Goal: Task Accomplishment & Management: Complete application form

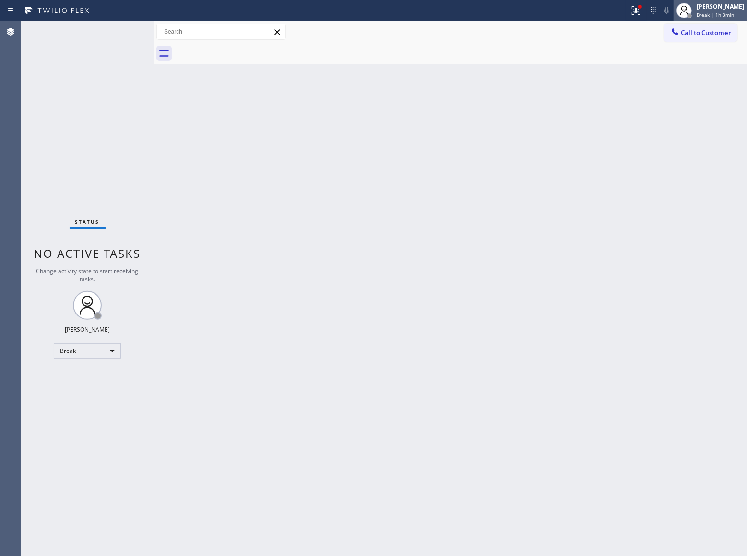
click at [720, 10] on div "[PERSON_NAME]" at bounding box center [721, 6] width 48 height 8
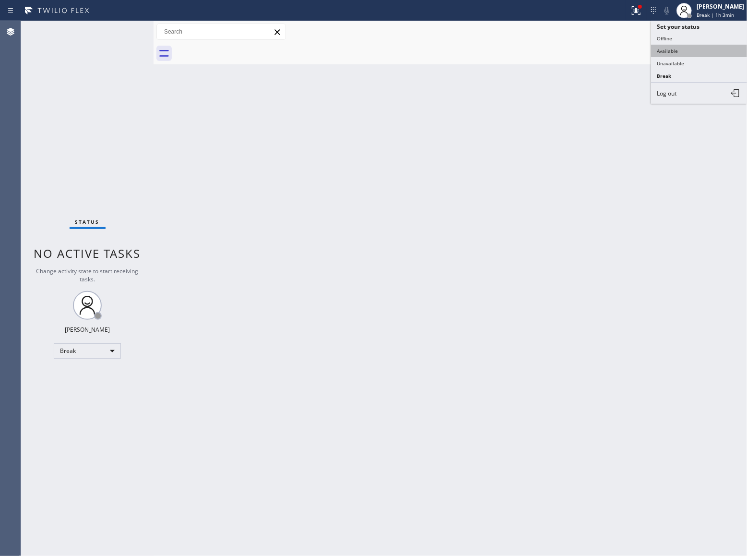
click at [722, 47] on button "Available" at bounding box center [699, 51] width 96 height 12
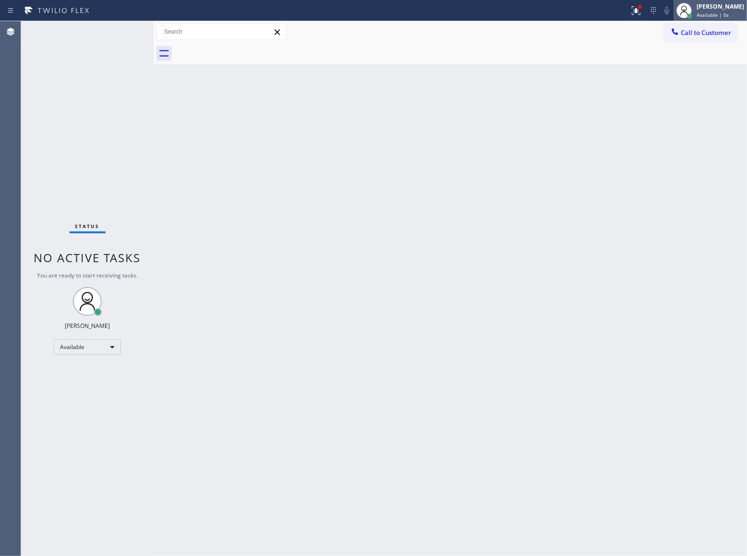
click at [712, 10] on div "[PERSON_NAME]" at bounding box center [721, 6] width 48 height 8
click at [154, 141] on div at bounding box center [154, 288] width 0 height 535
drag, startPoint x: 722, startPoint y: 35, endPoint x: 608, endPoint y: 73, distance: 119.4
click at [718, 36] on span "Call to Customer" at bounding box center [706, 32] width 50 height 9
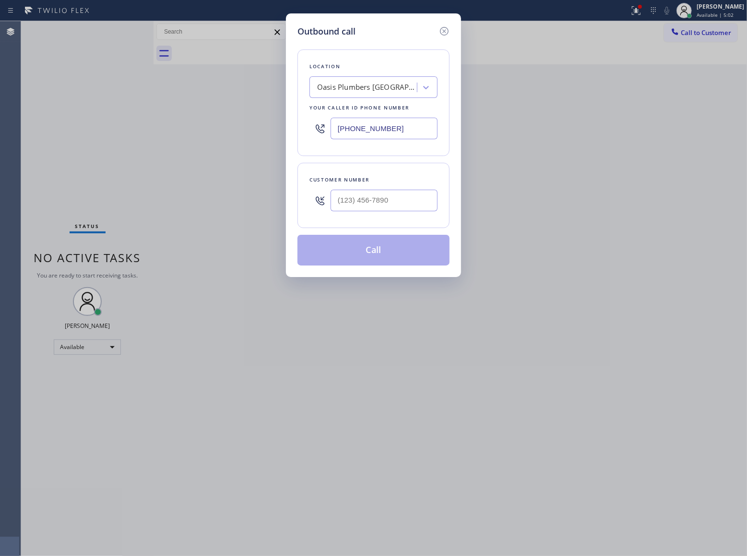
click at [360, 189] on div at bounding box center [384, 200] width 107 height 31
click at [388, 202] on input "(___) ___-____" at bounding box center [384, 201] width 107 height 22
paste input "909) 366-5103"
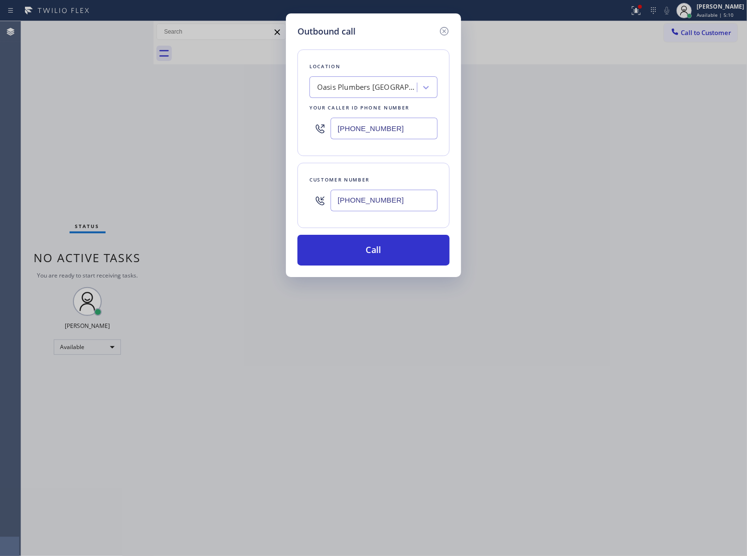
type input "[PHONE_NUMBER]"
drag, startPoint x: 411, startPoint y: 133, endPoint x: 632, endPoint y: 440, distance: 378.4
click at [344, 141] on div "[PHONE_NUMBER]" at bounding box center [374, 128] width 128 height 31
drag, startPoint x: 138, startPoint y: 98, endPoint x: 216, endPoint y: 47, distance: 93.2
click at [138, 98] on div "Outbound call Location Oasis [GEOGRAPHIC_DATA] Your caller id phone number [PHO…" at bounding box center [373, 278] width 747 height 556
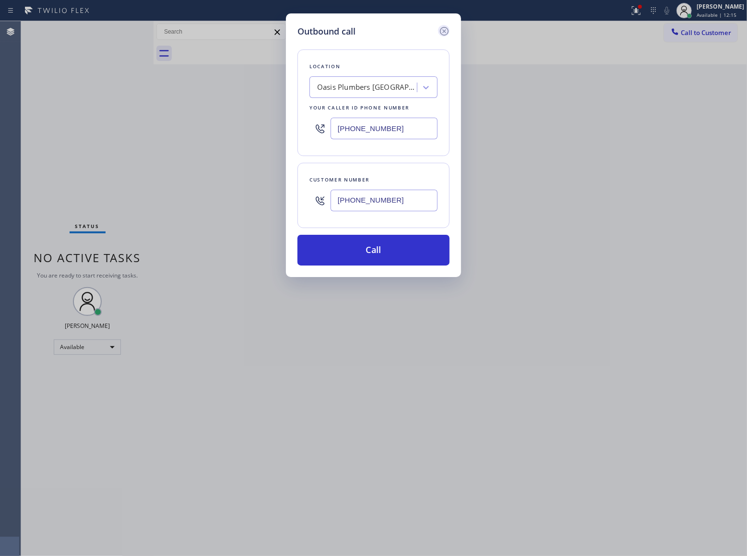
click at [439, 29] on icon at bounding box center [445, 31] width 12 height 12
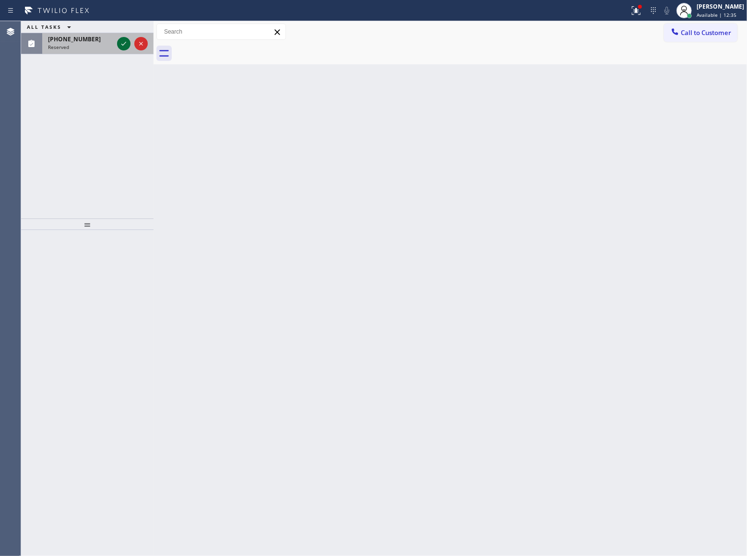
click at [123, 48] on icon at bounding box center [124, 44] width 12 height 12
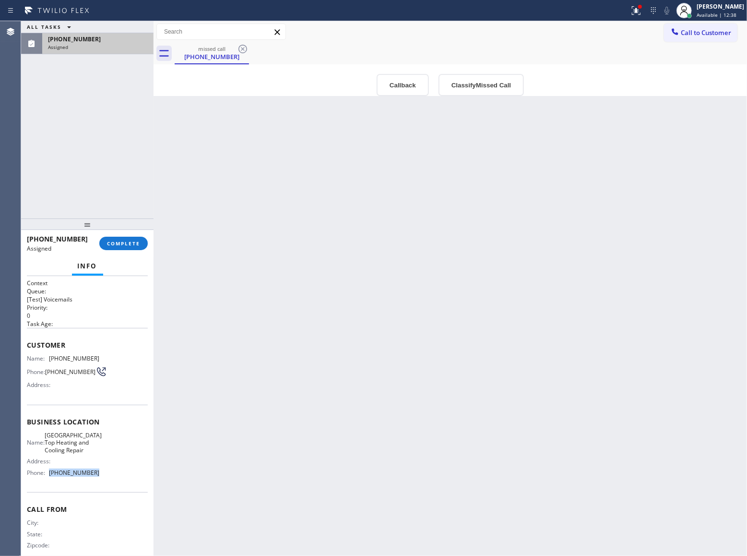
drag, startPoint x: 106, startPoint y: 485, endPoint x: 48, endPoint y: 488, distance: 57.7
click at [48, 480] on div "Name: [GEOGRAPHIC_DATA] Top Heating and Cooling Repair Address: Phone: [PHONE_N…" at bounding box center [87, 455] width 121 height 48
copy div "[PHONE_NUMBER]"
click at [729, 26] on button "Call to Customer" at bounding box center [700, 33] width 73 height 18
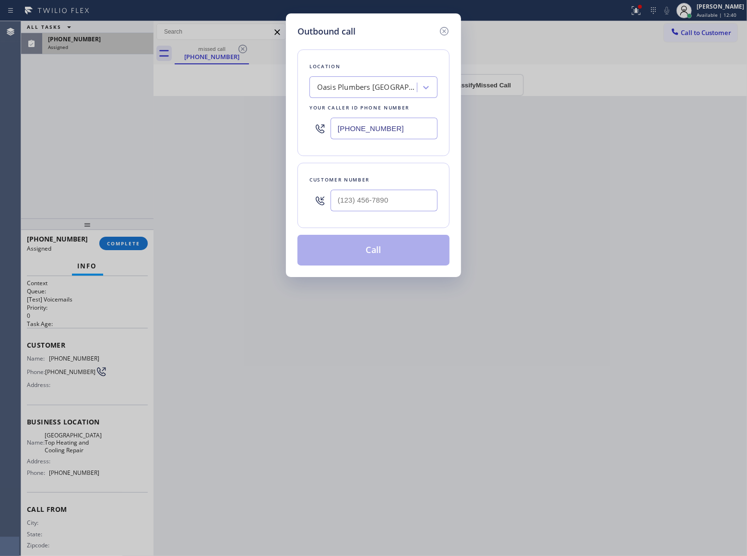
click at [382, 124] on input "[PHONE_NUMBER]" at bounding box center [384, 129] width 107 height 22
paste input "628) 214-2913"
type input "[PHONE_NUMBER]"
click at [442, 34] on icon at bounding box center [444, 31] width 9 height 9
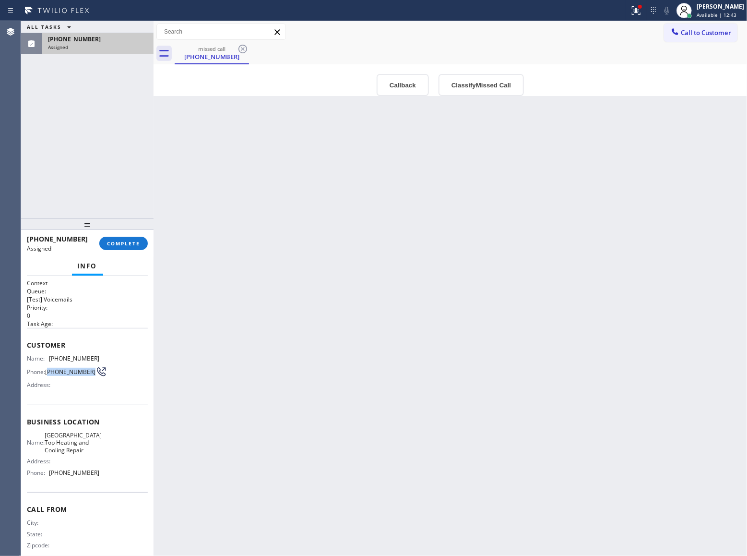
drag, startPoint x: 66, startPoint y: 383, endPoint x: 48, endPoint y: 369, distance: 22.6
click at [48, 369] on div "Name: [PHONE_NUMBER] Phone: [PHONE_NUMBER] Address:" at bounding box center [63, 374] width 72 height 38
copy span "833) 987-7338"
click at [146, 244] on button "COMPLETE" at bounding box center [123, 243] width 48 height 13
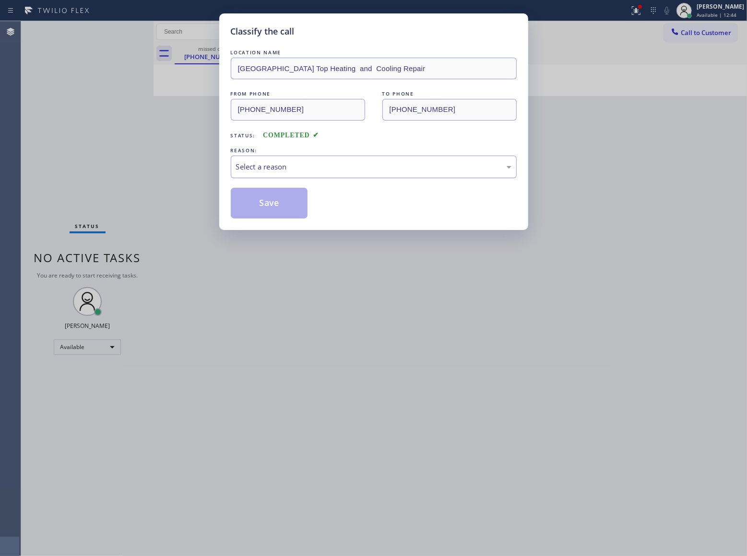
click at [349, 161] on div "Select a reason" at bounding box center [374, 166] width 286 height 23
click at [296, 208] on button "Save" at bounding box center [269, 203] width 77 height 31
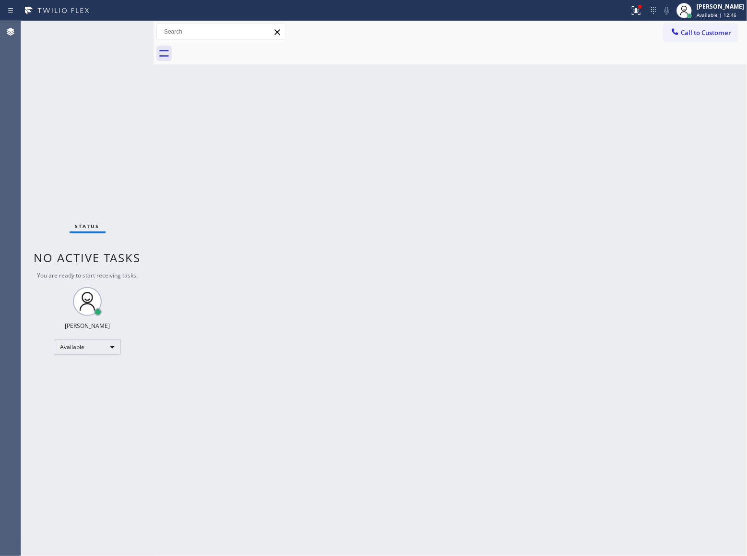
click at [697, 32] on span "Call to Customer" at bounding box center [706, 32] width 50 height 9
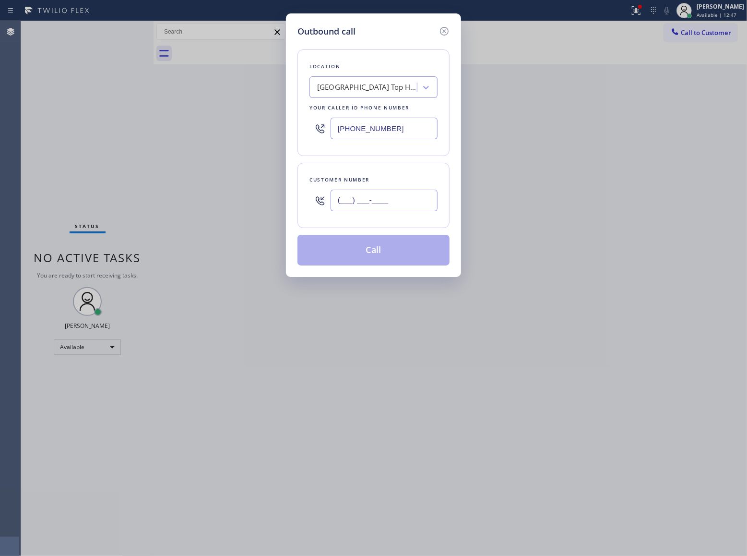
click at [357, 208] on input "(___) ___-____" at bounding box center [384, 201] width 107 height 22
paste input "833) 987-7338"
type input "[PHONE_NUMBER]"
click at [393, 258] on button "Call" at bounding box center [374, 250] width 152 height 31
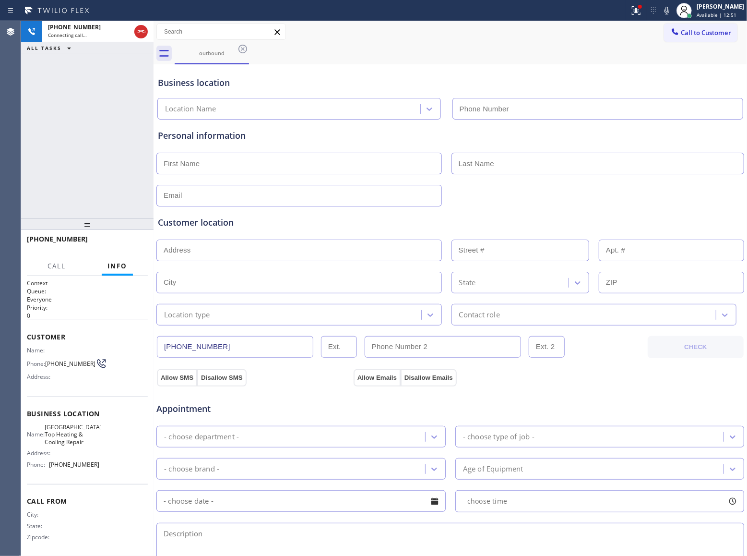
type input "[PHONE_NUMBER]"
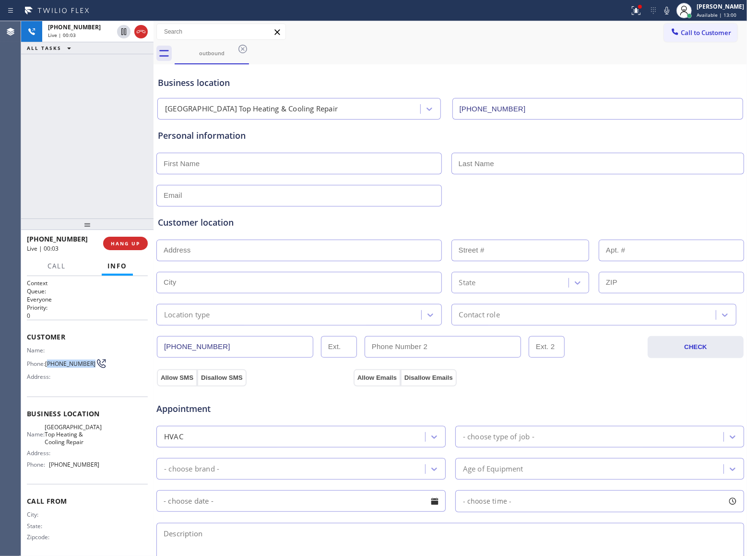
drag, startPoint x: 71, startPoint y: 370, endPoint x: 48, endPoint y: 363, distance: 24.1
click at [48, 363] on span "[PHONE_NUMBER]" at bounding box center [70, 363] width 50 height 7
copy span "833) 987-7338"
click at [141, 235] on div "[PHONE_NUMBER] Live | 00:04 HANG UP" at bounding box center [87, 243] width 121 height 25
click at [131, 244] on span "HANG UP" at bounding box center [125, 243] width 29 height 7
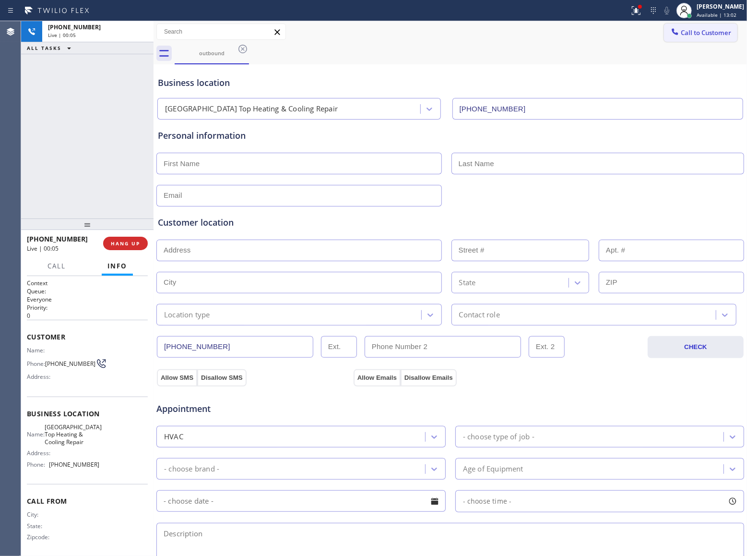
click at [718, 27] on button "Call to Customer" at bounding box center [700, 33] width 73 height 18
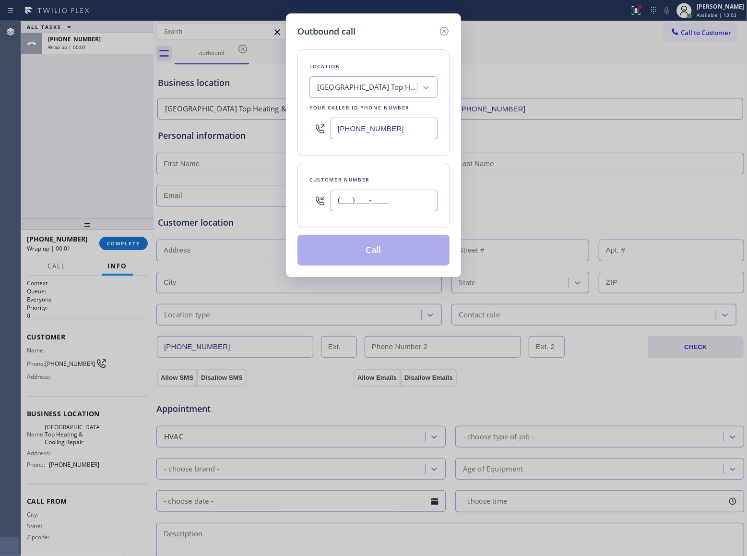
click at [369, 204] on input "(___) ___-____" at bounding box center [384, 201] width 107 height 22
paste input "833) 987-7338"
type input "[PHONE_NUMBER]"
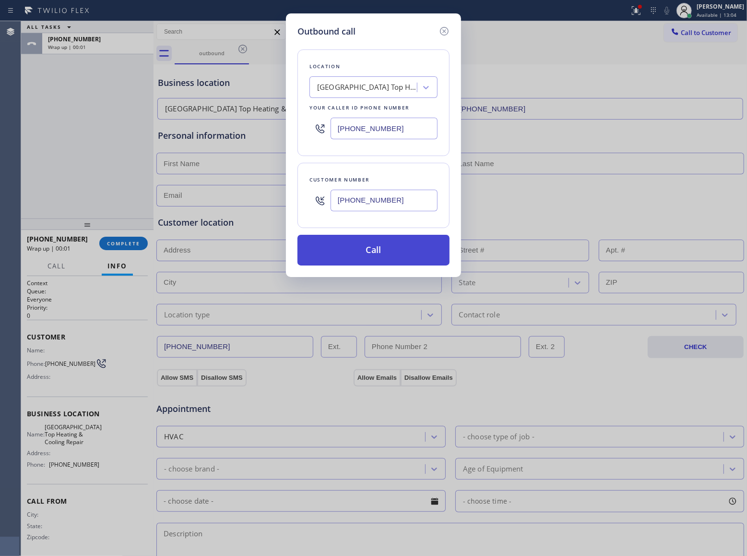
click at [382, 248] on button "Call" at bounding box center [374, 250] width 152 height 31
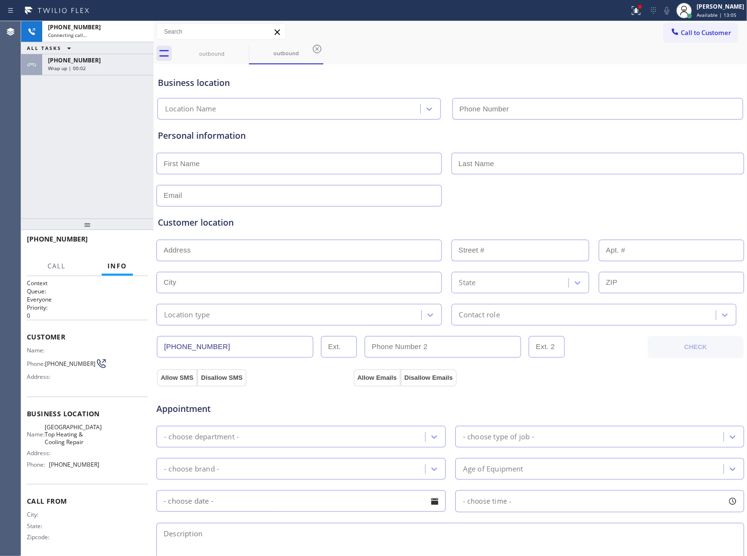
type input "[PHONE_NUMBER]"
click at [64, 179] on div "[PHONE_NUMBER] Connecting call… ALL TASKS ALL TASKS ACTIVE TASKS TASKS IN WRAP …" at bounding box center [87, 119] width 132 height 197
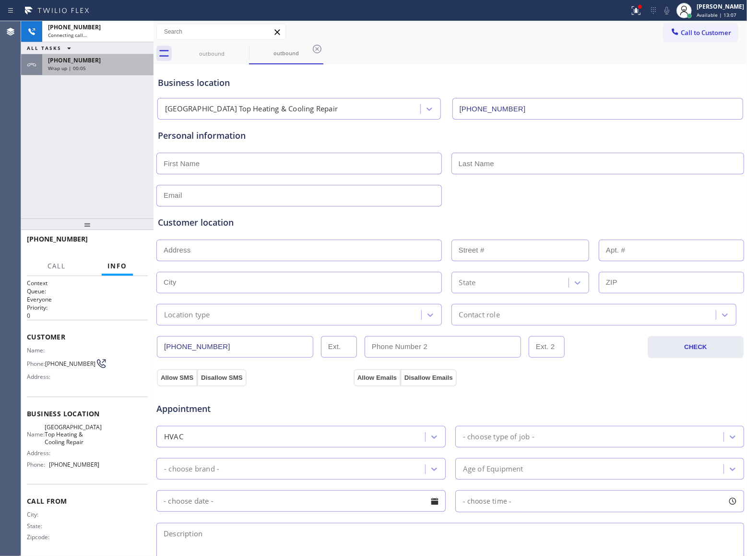
click at [83, 73] on div "[PHONE_NUMBER] Wrap up | 00:05" at bounding box center [95, 64] width 107 height 21
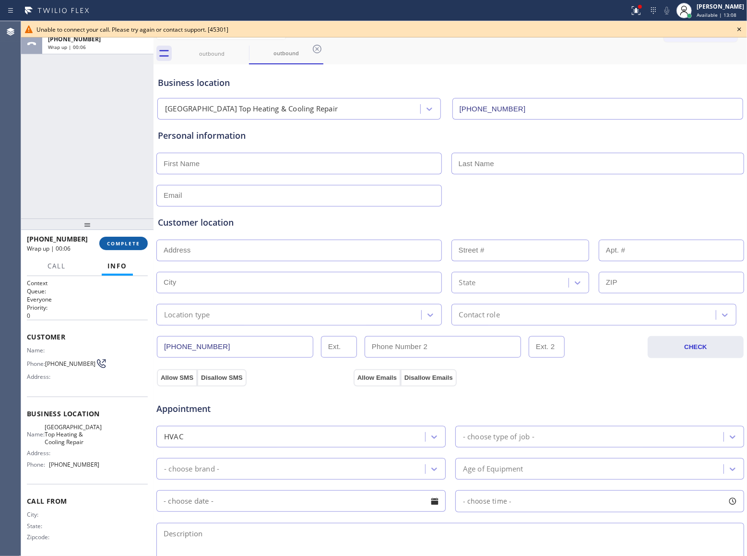
drag, startPoint x: 117, startPoint y: 239, endPoint x: 124, endPoint y: 239, distance: 6.7
click at [117, 239] on button "COMPLETE" at bounding box center [123, 243] width 48 height 13
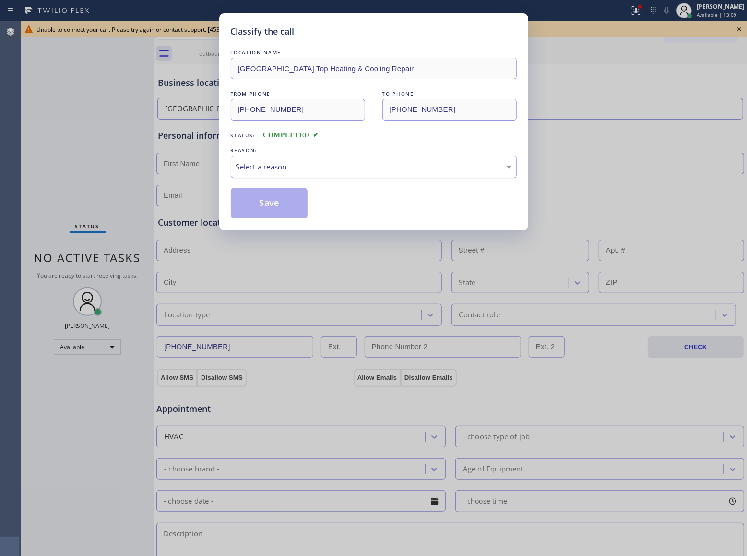
click at [315, 172] on div "Select a reason" at bounding box center [373, 166] width 275 height 11
click at [277, 204] on button "Save" at bounding box center [269, 203] width 77 height 31
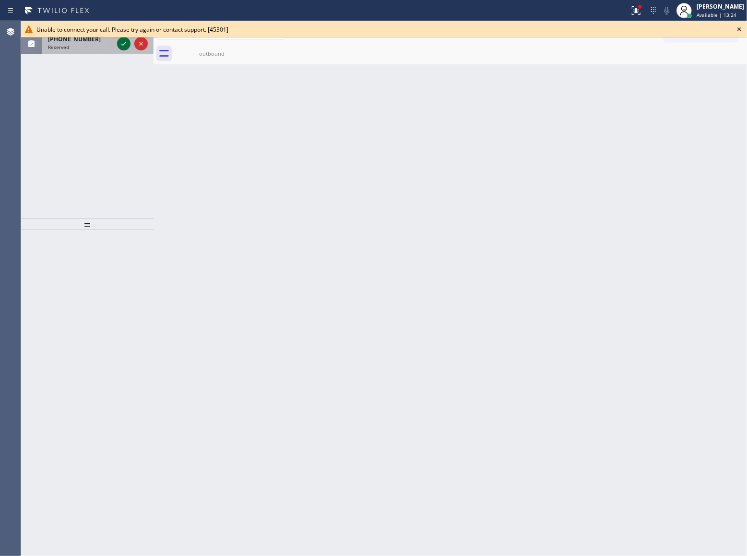
click at [125, 43] on icon at bounding box center [124, 44] width 12 height 12
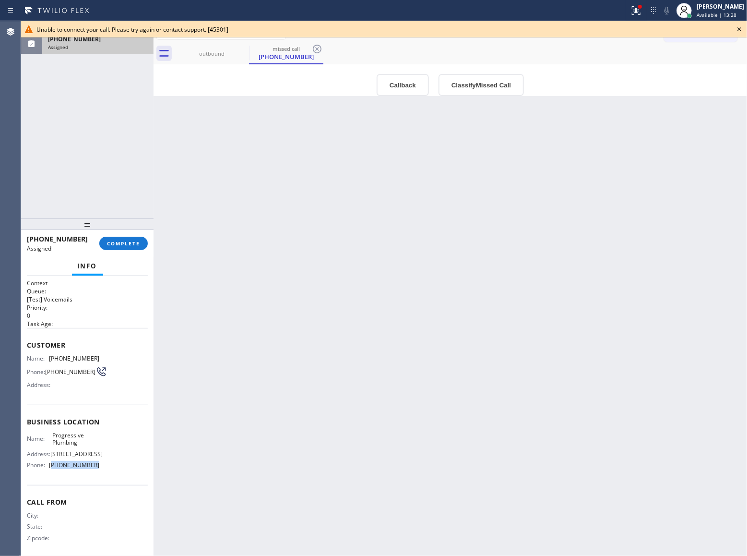
drag, startPoint x: 110, startPoint y: 475, endPoint x: 52, endPoint y: 479, distance: 57.7
click at [52, 473] on div "Name: Progressive Plumbing Address: [STREET_ADDRESS] Phone: [PHONE_NUMBER]" at bounding box center [87, 451] width 121 height 41
copy span "213) 205-0134"
click at [739, 27] on icon at bounding box center [740, 30] width 12 height 12
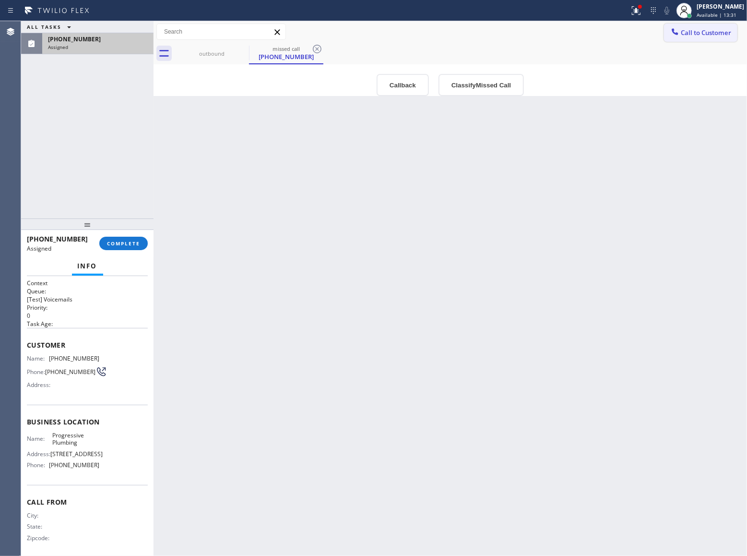
click at [710, 32] on span "Call to Customer" at bounding box center [706, 32] width 50 height 9
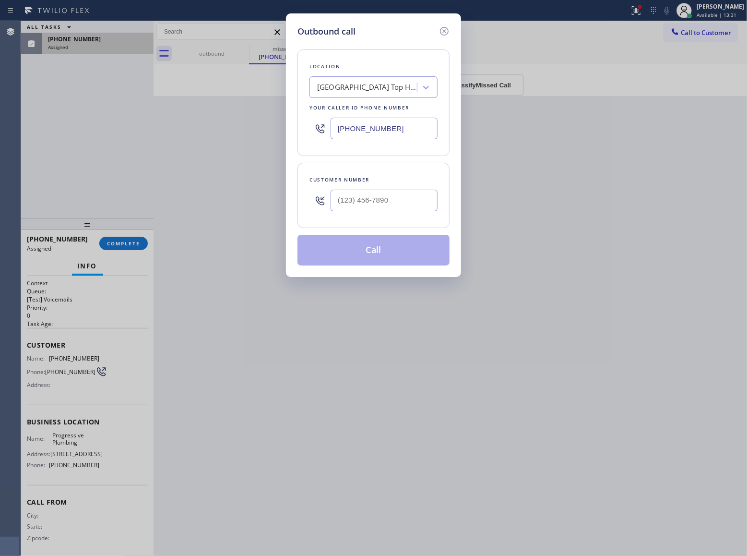
click at [370, 131] on input "[PHONE_NUMBER]" at bounding box center [384, 129] width 107 height 22
paste input "213) 205-0134"
type input "[PHONE_NUMBER]"
click at [441, 36] on div at bounding box center [444, 31] width 12 height 13
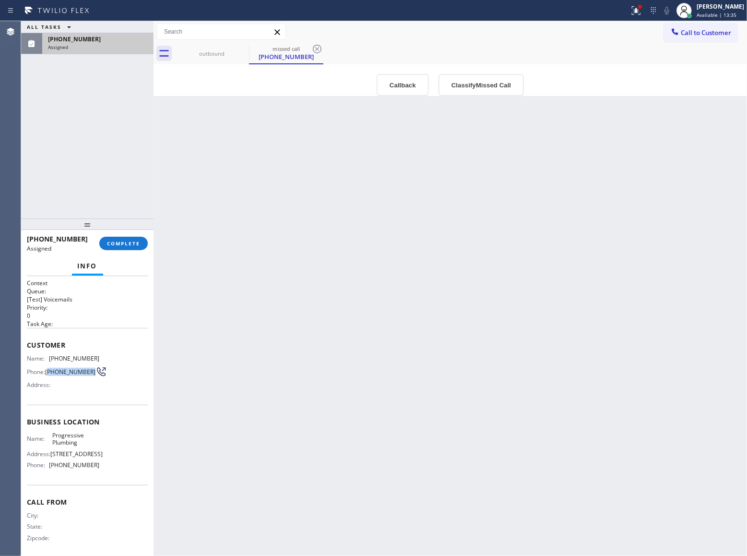
drag, startPoint x: 64, startPoint y: 381, endPoint x: 48, endPoint y: 371, distance: 18.5
click at [48, 371] on span "[PHONE_NUMBER]" at bounding box center [70, 371] width 50 height 7
copy span "213) 320-5686"
click at [118, 243] on span "COMPLETE" at bounding box center [123, 243] width 33 height 7
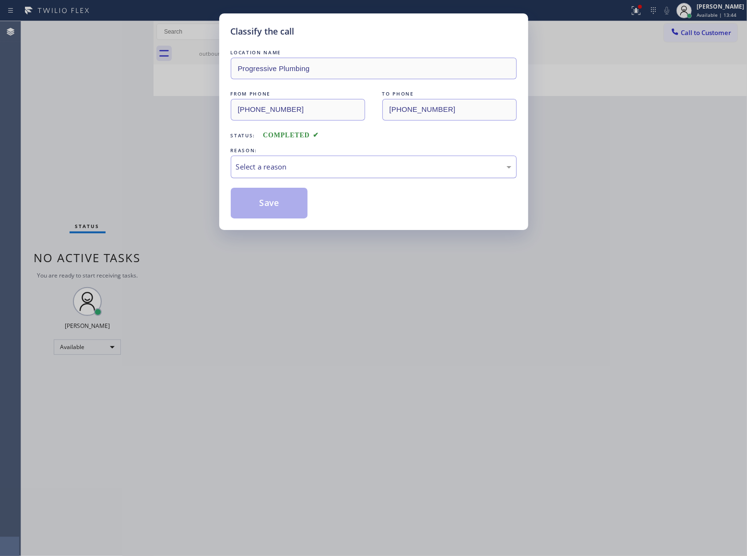
click at [400, 167] on div "Select a reason" at bounding box center [373, 166] width 275 height 11
click at [263, 200] on button "Save" at bounding box center [269, 203] width 77 height 31
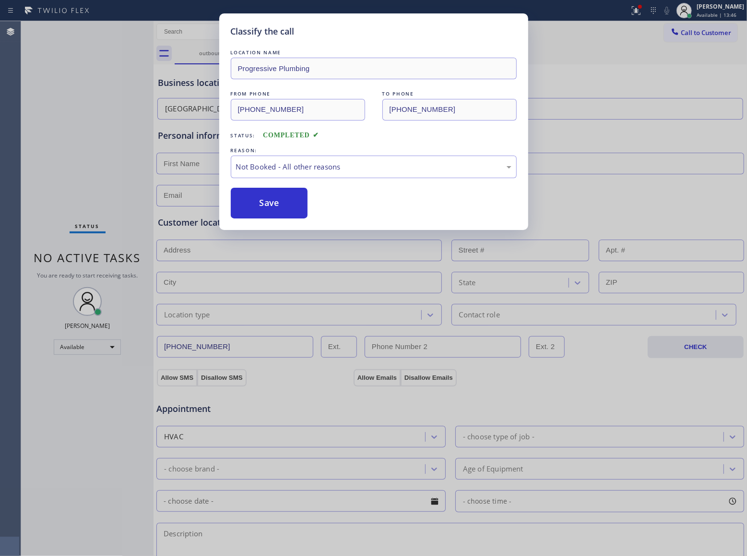
click at [686, 33] on span "Call to Customer" at bounding box center [706, 32] width 50 height 9
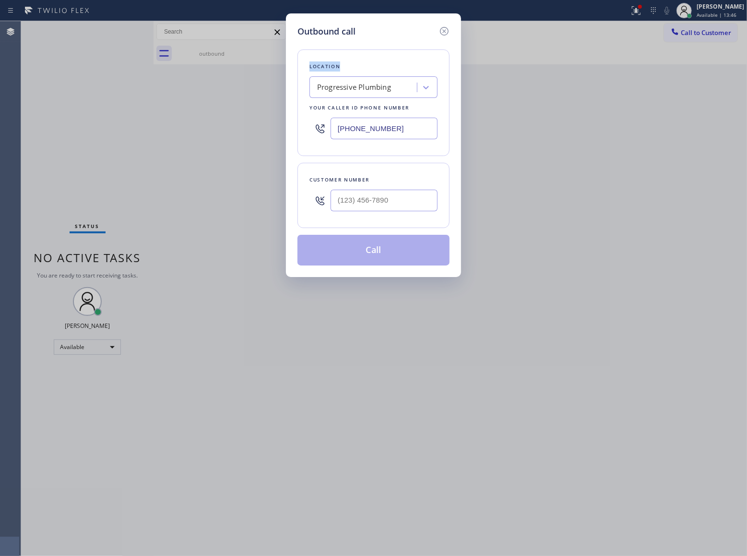
click at [686, 33] on div "Outbound call Location Progressive Plumbing Your caller id phone number [PHONE_…" at bounding box center [373, 278] width 747 height 556
click at [426, 194] on input "(___) ___-____" at bounding box center [384, 201] width 107 height 22
paste input "213) 320-5686"
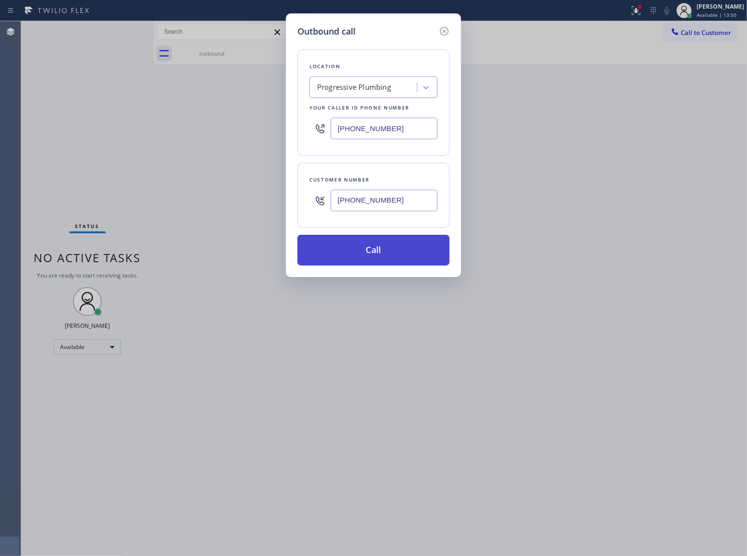
type input "[PHONE_NUMBER]"
click at [425, 241] on button "Call" at bounding box center [374, 250] width 152 height 31
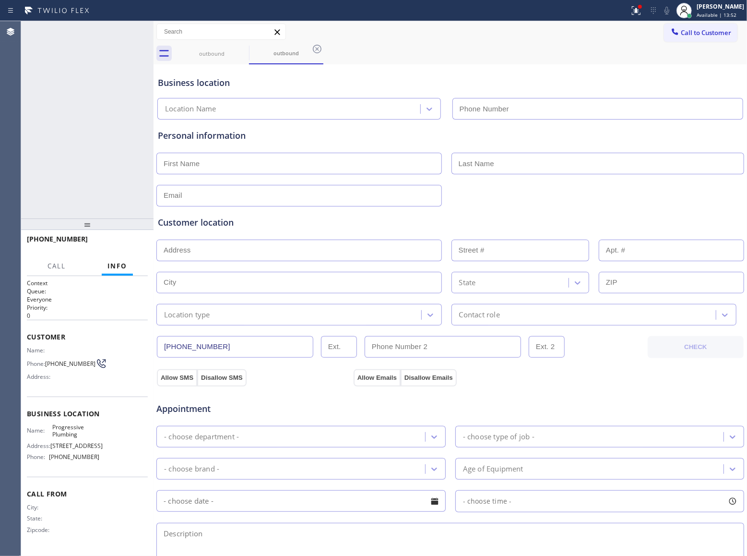
type input "[PHONE_NUMBER]"
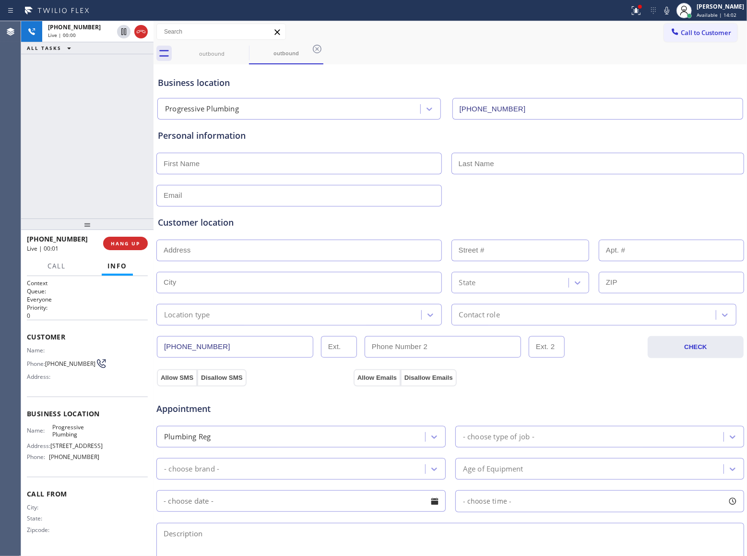
click at [593, 382] on div "Allow SMS Disallow SMS Allow Emails Disallow Emails" at bounding box center [450, 376] width 590 height 19
click at [144, 247] on button "HANG UP" at bounding box center [125, 243] width 45 height 13
click at [132, 235] on div "[PHONE_NUMBER] Wrap up | 00:01 COMPLETE" at bounding box center [87, 243] width 121 height 25
click at [141, 240] on button "COMPLETE" at bounding box center [123, 243] width 48 height 13
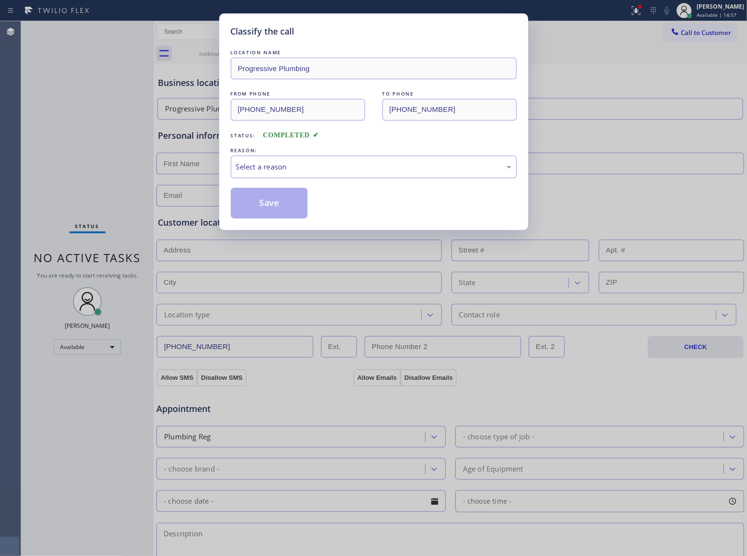
click at [274, 157] on div "Select a reason" at bounding box center [374, 166] width 286 height 23
click at [281, 200] on button "Save" at bounding box center [269, 203] width 77 height 31
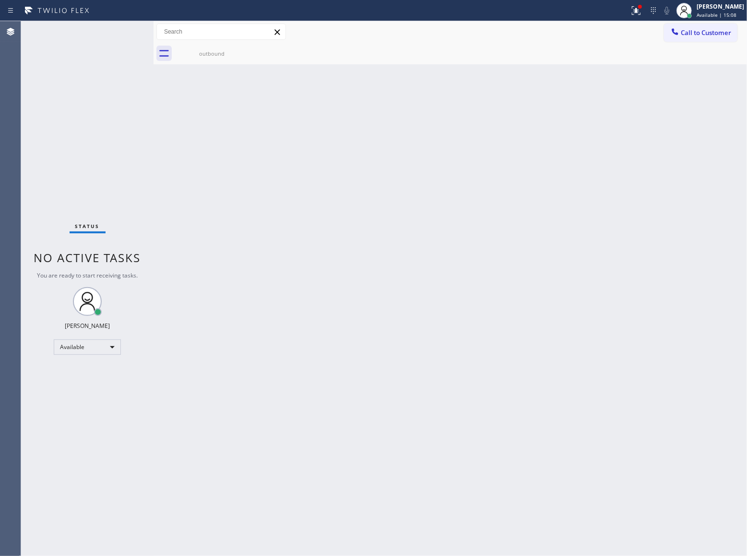
click at [118, 171] on div "Status No active tasks You are ready to start receiving tasks. [PERSON_NAME] Av…" at bounding box center [87, 288] width 132 height 535
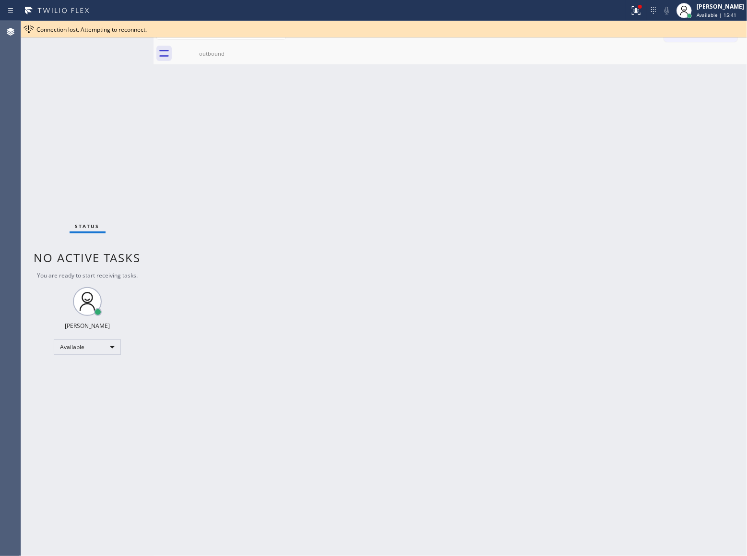
click at [94, 117] on div "Status No active tasks You are ready to start receiving tasks. [PERSON_NAME] Av…" at bounding box center [87, 288] width 132 height 535
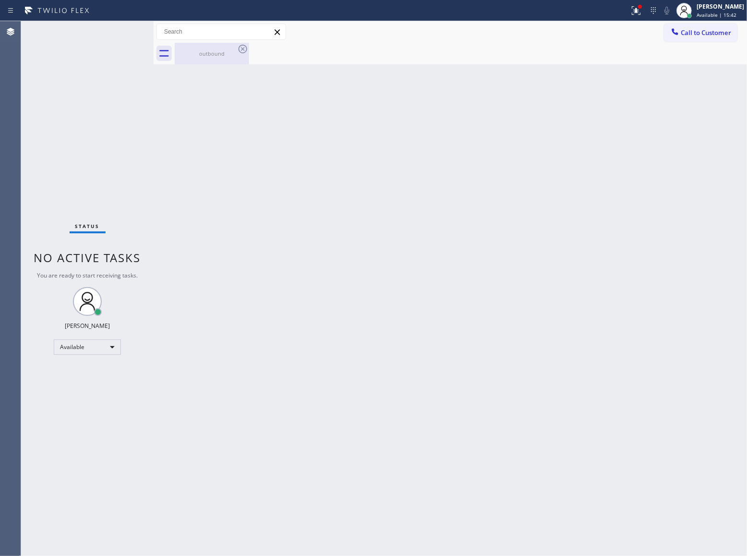
click at [219, 50] on div "outbound" at bounding box center [212, 53] width 72 height 7
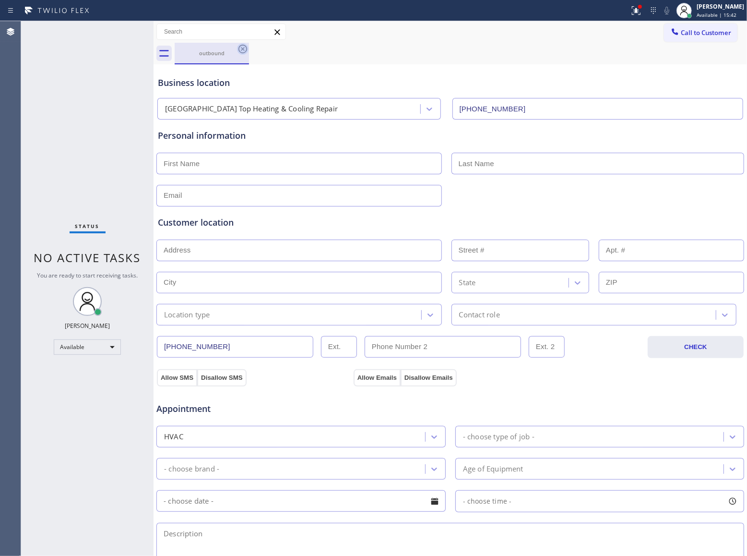
click at [248, 47] on div "outbound" at bounding box center [212, 54] width 74 height 22
click at [243, 50] on icon at bounding box center [243, 49] width 12 height 12
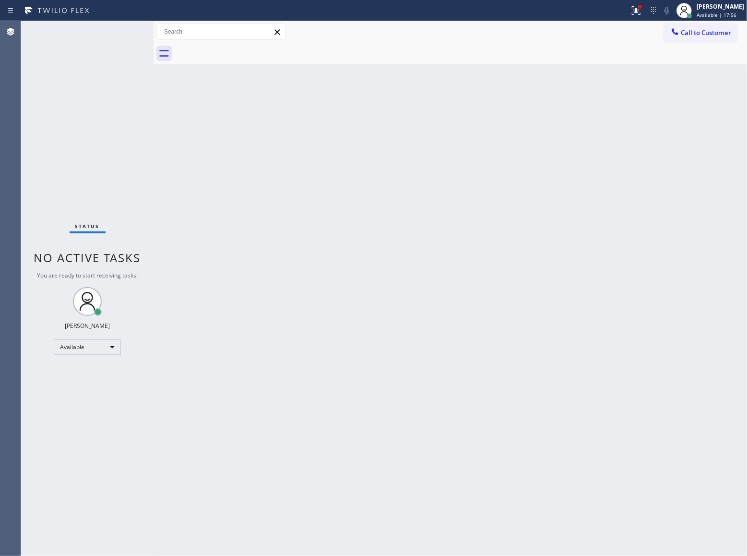
drag, startPoint x: 126, startPoint y: 125, endPoint x: 252, endPoint y: 112, distance: 127.3
click at [139, 120] on div "Status No active tasks You are ready to start receiving tasks. [PERSON_NAME] Av…" at bounding box center [87, 288] width 132 height 535
click at [715, 36] on span "Call to Customer" at bounding box center [706, 32] width 50 height 9
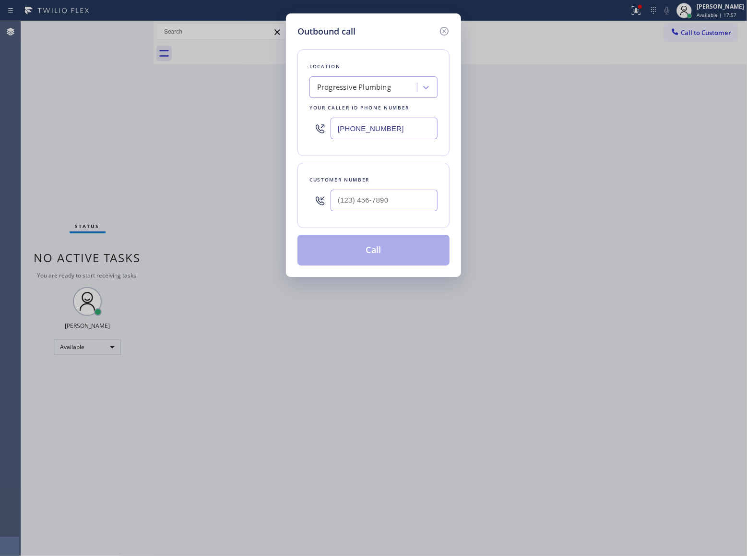
click at [394, 119] on input "[PHONE_NUMBER]" at bounding box center [384, 129] width 107 height 22
paste input "714) 318-0881"
drag, startPoint x: 446, startPoint y: 33, endPoint x: 636, endPoint y: 294, distance: 323.3
click at [446, 33] on icon at bounding box center [445, 31] width 12 height 12
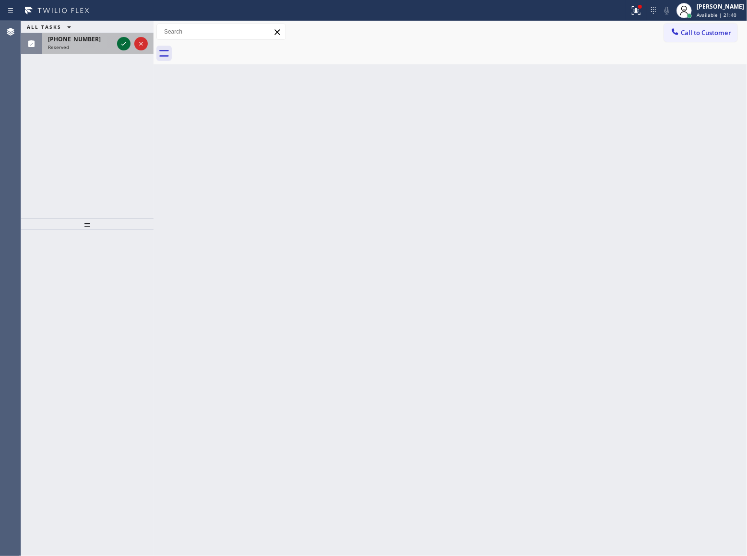
click at [118, 42] on div at bounding box center [123, 44] width 13 height 12
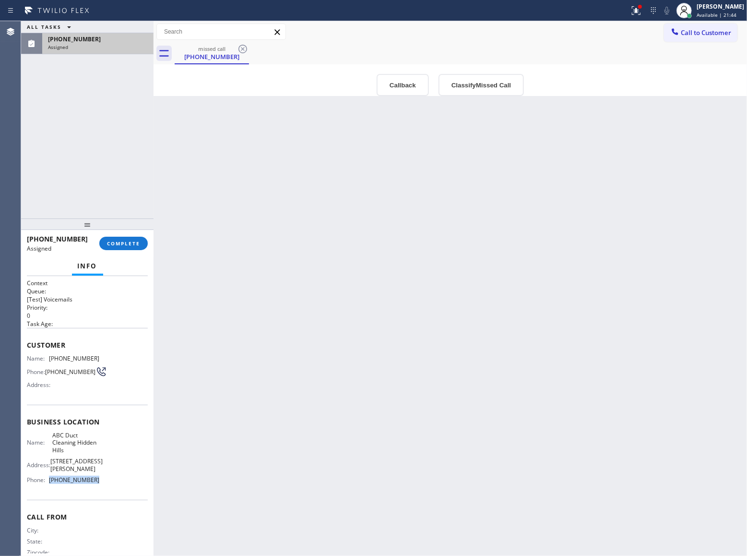
drag, startPoint x: 101, startPoint y: 492, endPoint x: 50, endPoint y: 494, distance: 50.9
click at [50, 488] on div "Name: ABC Duct Cleaning [GEOGRAPHIC_DATA] Address: [STREET_ADDRESS][PERSON_NAME…" at bounding box center [87, 459] width 121 height 56
copy span "[PHONE_NUMBER]"
drag, startPoint x: 519, startPoint y: 228, endPoint x: 745, endPoint y: 41, distance: 293.4
click at [524, 225] on div "Back to Dashboard Change Sender ID Customers Technicians Select a contact Outbo…" at bounding box center [451, 288] width 594 height 535
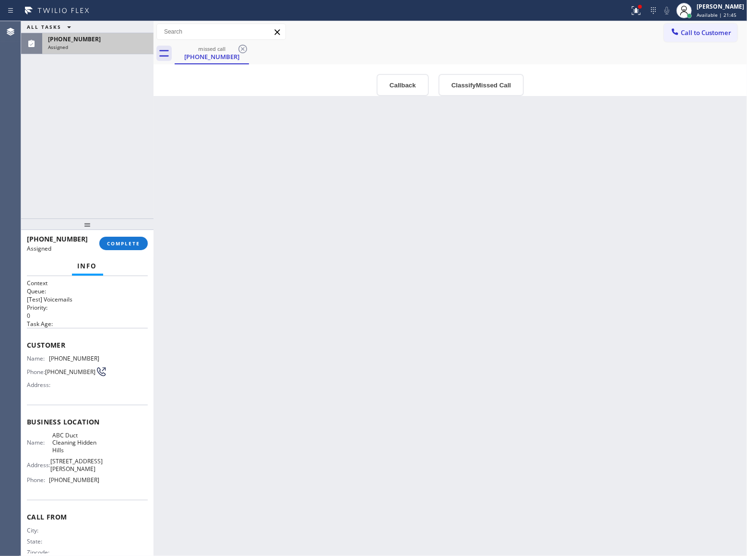
click at [715, 37] on button "Call to Customer" at bounding box center [700, 33] width 73 height 18
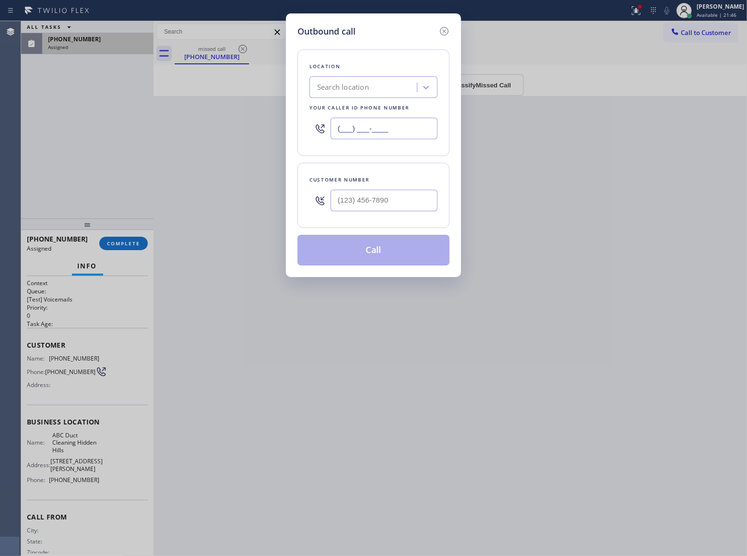
click at [397, 127] on input "(___) ___-____" at bounding box center [384, 129] width 107 height 22
paste input "818) 805-2460"
type input "[PHONE_NUMBER]"
click at [444, 33] on icon at bounding box center [445, 31] width 12 height 12
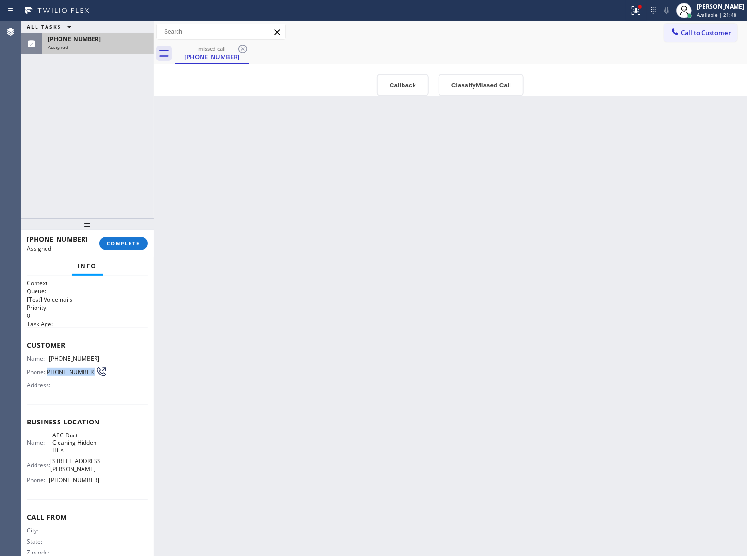
drag, startPoint x: 62, startPoint y: 379, endPoint x: 47, endPoint y: 371, distance: 16.5
click at [47, 371] on span "[PHONE_NUMBER]" at bounding box center [70, 371] width 50 height 7
copy span "818) 443-6949"
click at [118, 241] on span "COMPLETE" at bounding box center [123, 243] width 33 height 7
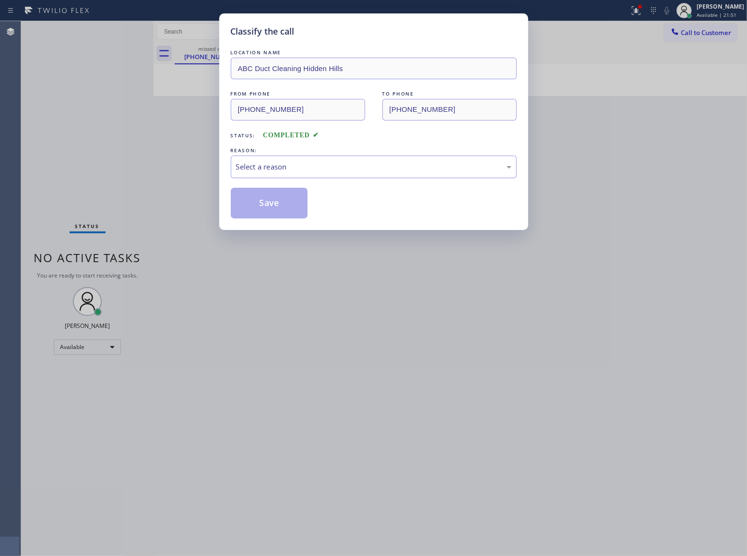
click at [286, 168] on div "Select a reason" at bounding box center [373, 166] width 275 height 11
click at [264, 208] on button "Save" at bounding box center [269, 203] width 77 height 31
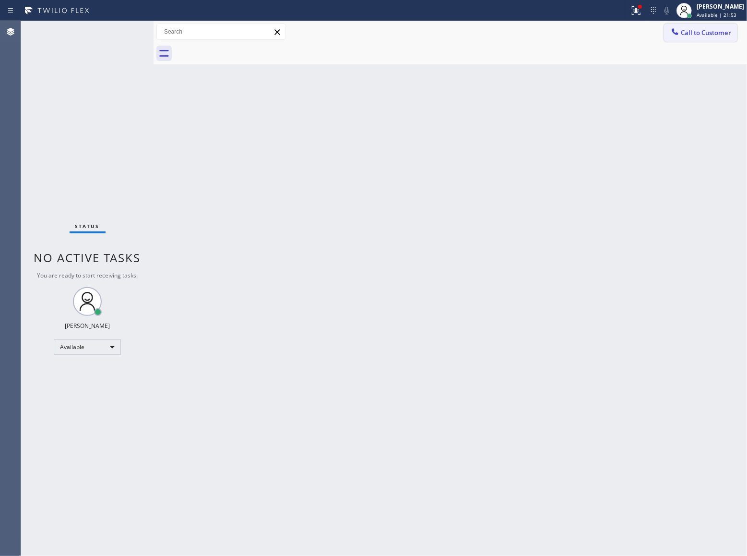
click at [705, 36] on span "Call to Customer" at bounding box center [706, 32] width 50 height 9
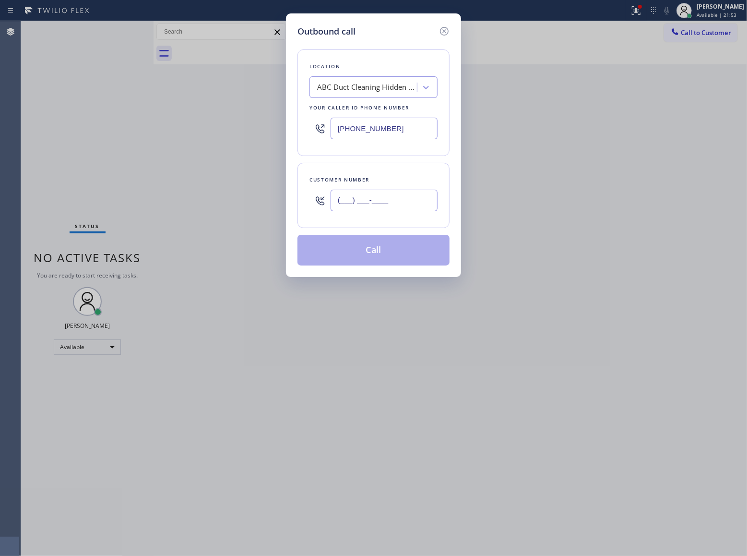
click at [410, 204] on input "(___) ___-____" at bounding box center [384, 201] width 107 height 22
paste input "818) 443-6949"
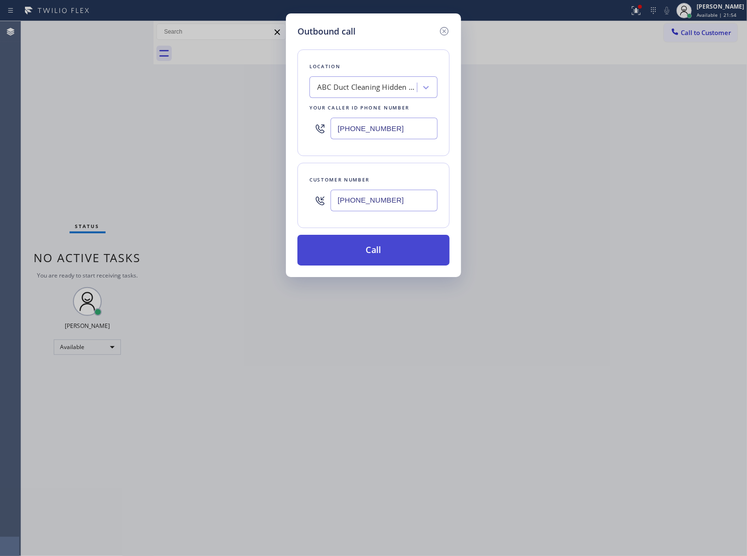
type input "[PHONE_NUMBER]"
click at [397, 250] on button "Call" at bounding box center [374, 250] width 152 height 31
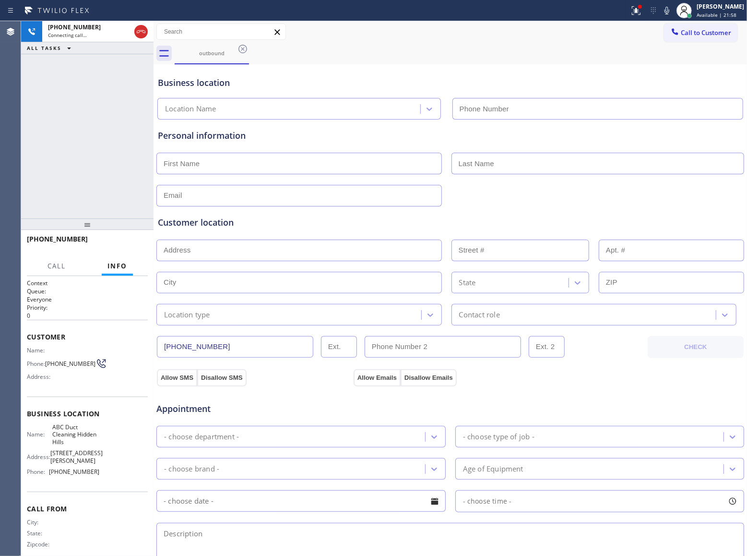
type input "[PHONE_NUMBER]"
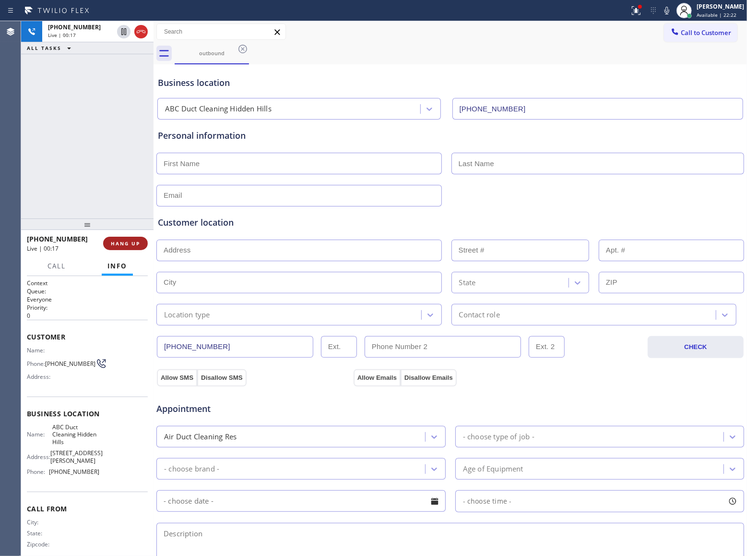
click at [131, 246] on span "HANG UP" at bounding box center [125, 243] width 29 height 7
click at [131, 246] on span "COMPLETE" at bounding box center [123, 243] width 33 height 7
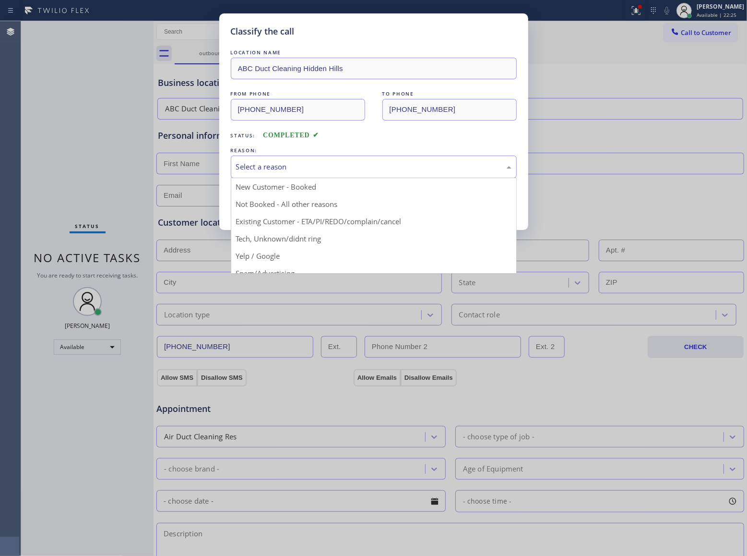
click at [292, 169] on div "Select a reason" at bounding box center [373, 166] width 275 height 11
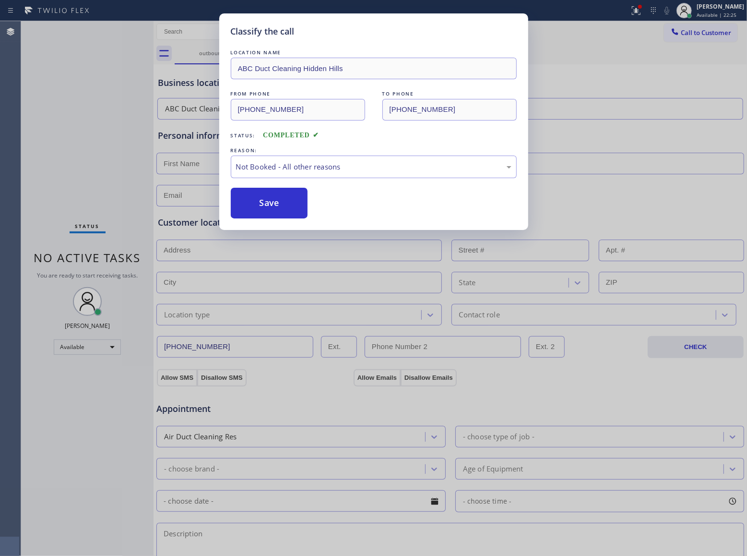
click at [281, 208] on button "Save" at bounding box center [269, 203] width 77 height 31
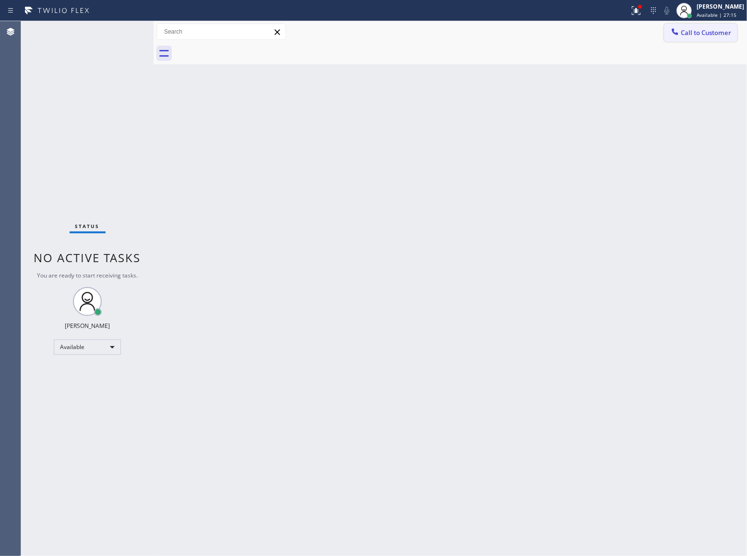
click at [697, 25] on button "Call to Customer" at bounding box center [700, 33] width 73 height 18
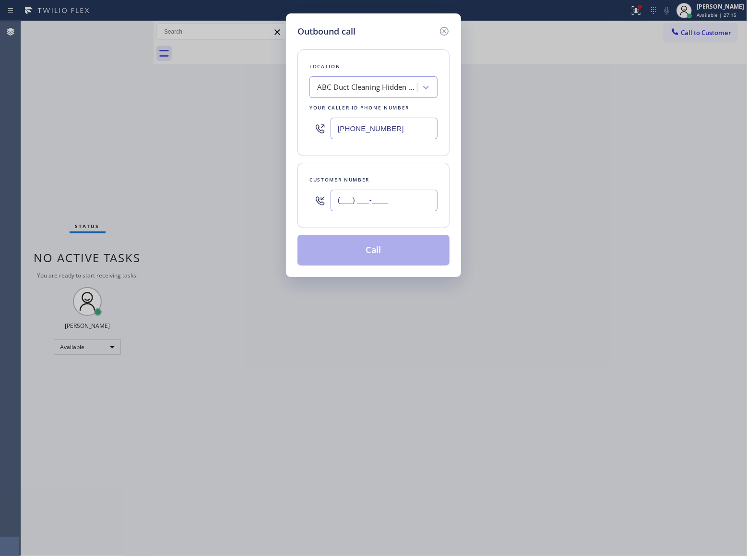
click at [373, 204] on input "(___) ___-____" at bounding box center [384, 201] width 107 height 22
paste input "909) 366-5103"
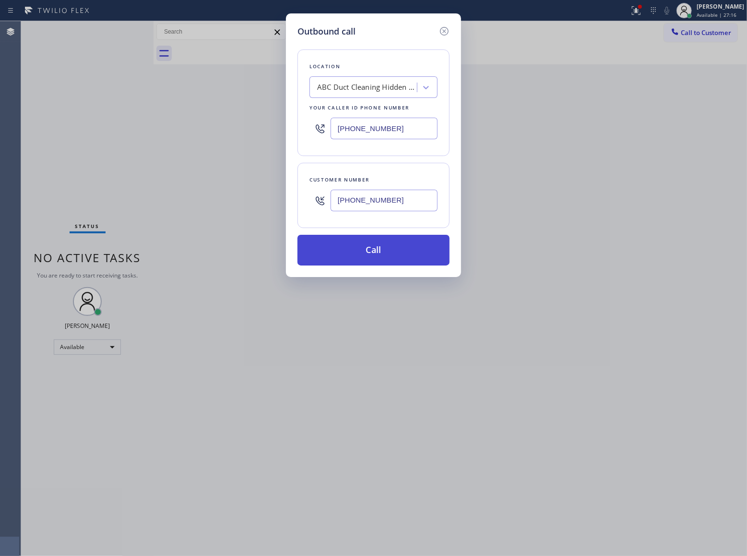
type input "[PHONE_NUMBER]"
click at [378, 254] on button "Call" at bounding box center [374, 250] width 152 height 31
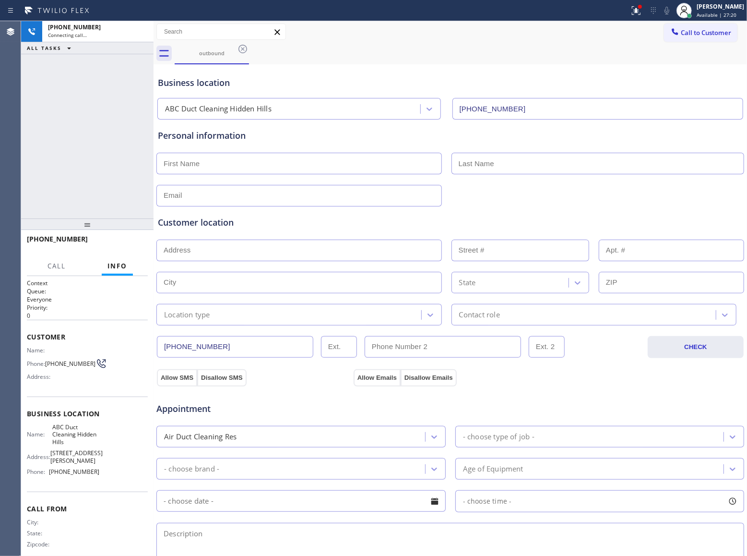
type input "[PHONE_NUMBER]"
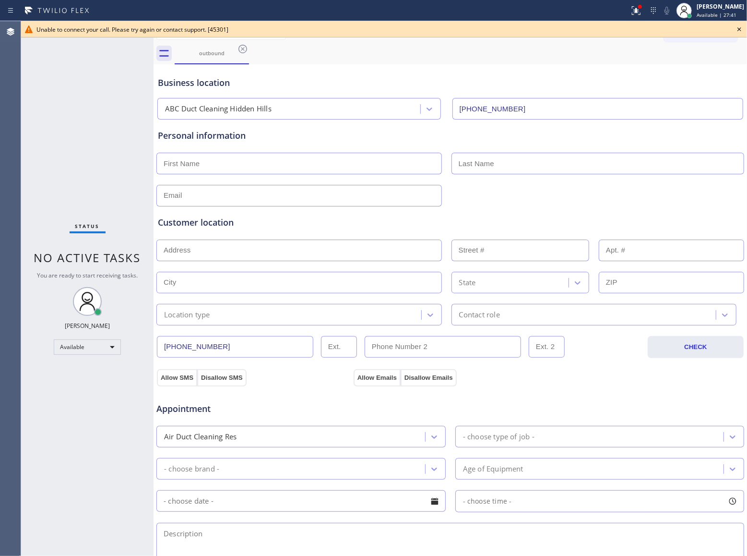
click at [737, 28] on icon at bounding box center [740, 30] width 12 height 12
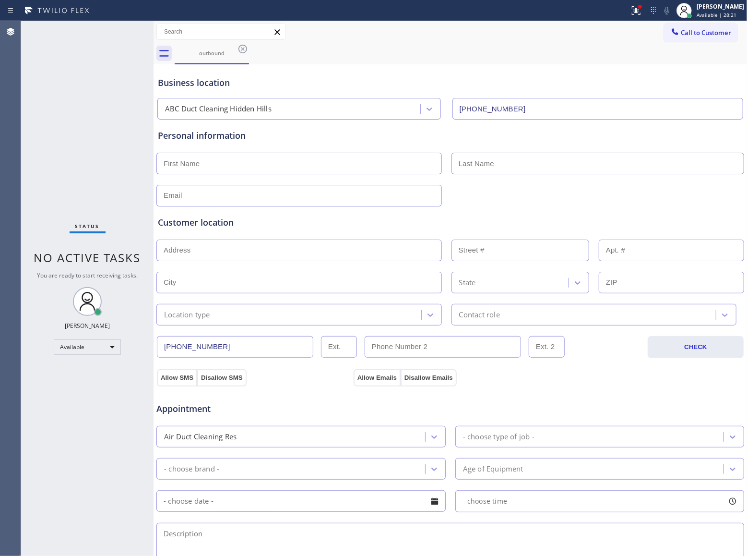
click at [121, 93] on div "Status No active tasks You are ready to start receiving tasks. [PERSON_NAME] Av…" at bounding box center [87, 288] width 132 height 535
click at [732, 24] on div "Call to Customer Outbound call Location ABC Duct Cleaning [GEOGRAPHIC_DATA] You…" at bounding box center [705, 32] width 83 height 17
drag, startPoint x: 680, startPoint y: 35, endPoint x: 387, endPoint y: 145, distance: 313.7
click at [681, 34] on span "Call to Customer" at bounding box center [706, 32] width 50 height 9
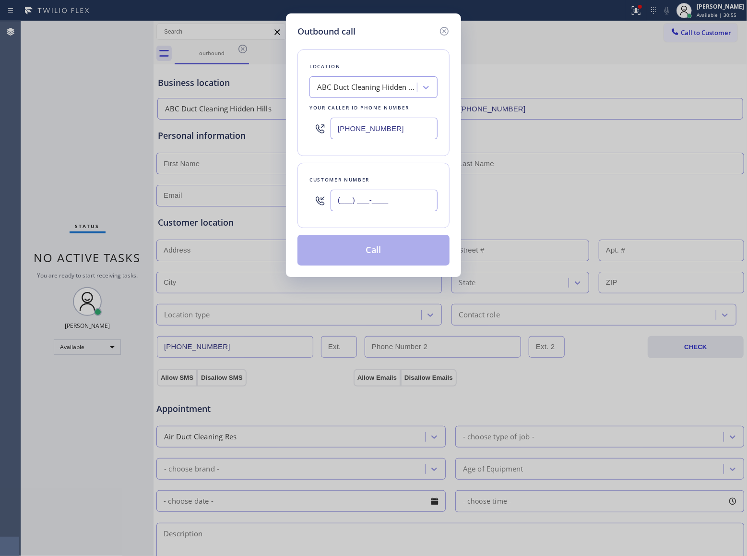
click at [345, 206] on input "(___) ___-____" at bounding box center [384, 201] width 107 height 22
paste input "646) 648-7170"
type input "[PHONE_NUMBER]"
click at [353, 93] on div "ABC Duct Cleaning Hidden Hills" at bounding box center [364, 87] width 105 height 17
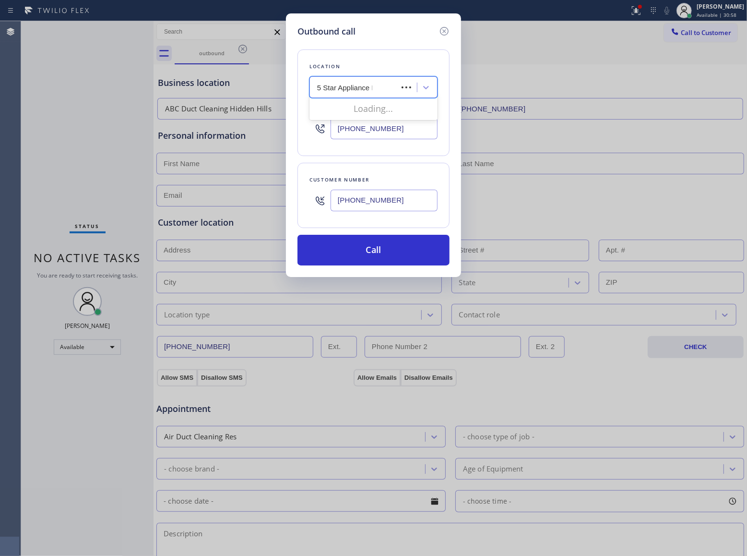
type input "5 Star Appliance Re"
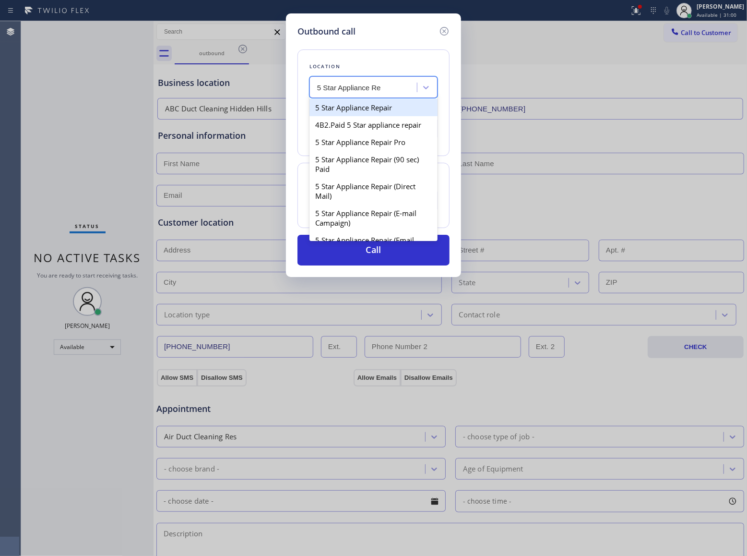
click at [368, 108] on div "5 Star Appliance Repair" at bounding box center [374, 107] width 128 height 17
type input "[PHONE_NUMBER]"
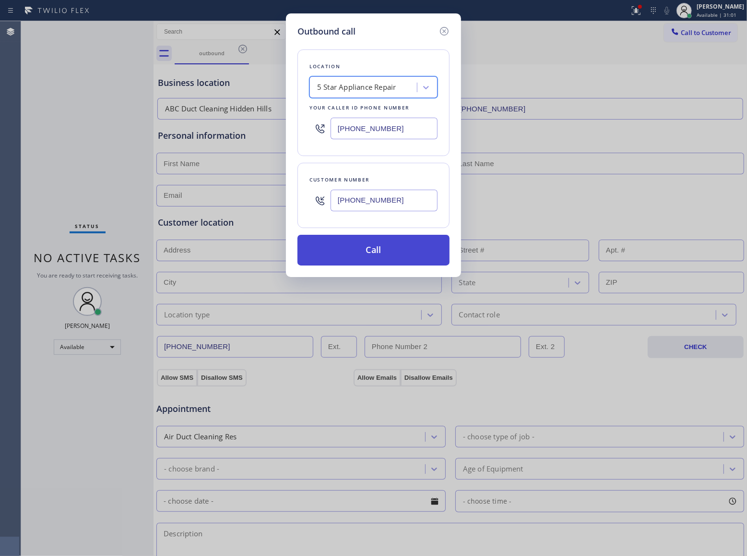
click at [358, 256] on button "Call" at bounding box center [374, 250] width 152 height 31
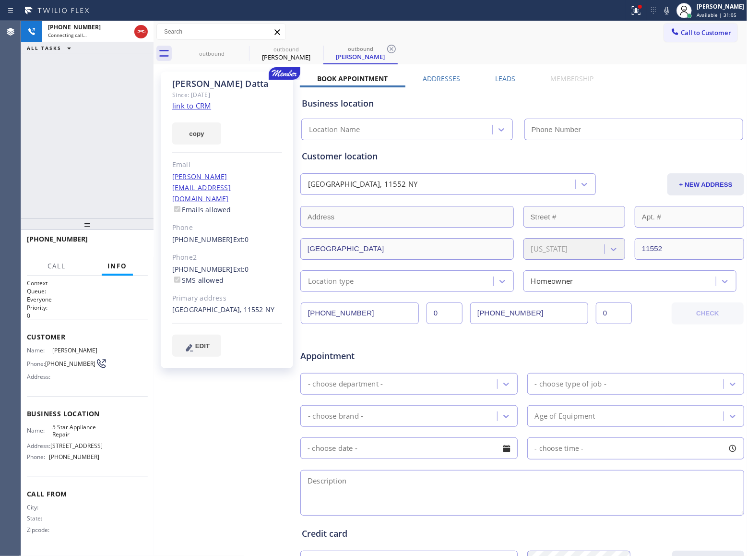
type input "[PHONE_NUMBER]"
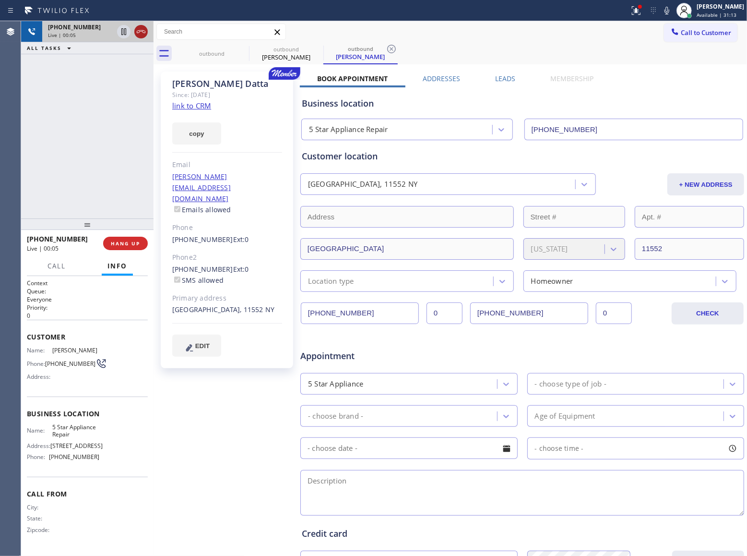
click at [142, 28] on icon at bounding box center [141, 32] width 12 height 12
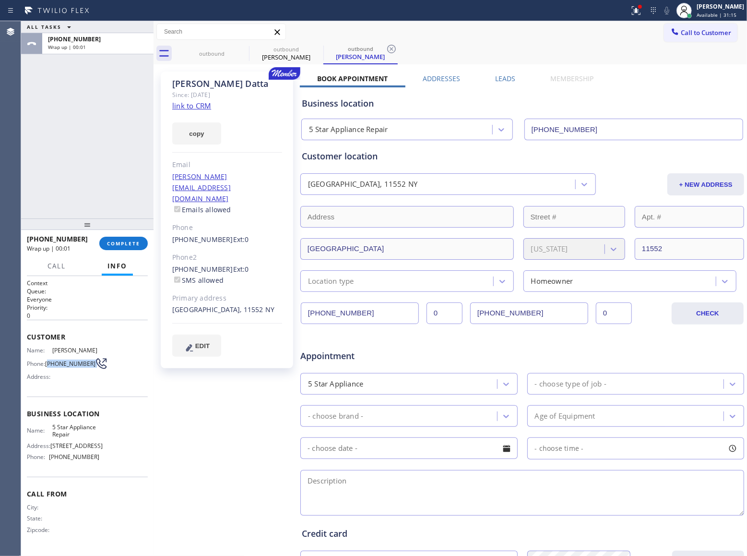
drag, startPoint x: 49, startPoint y: 363, endPoint x: 89, endPoint y: 364, distance: 40.3
click at [89, 364] on div "Phone: [PHONE_NUMBER]" at bounding box center [63, 364] width 72 height 12
copy div "646) 648-7170"
click at [678, 38] on button "Call to Customer" at bounding box center [700, 33] width 73 height 18
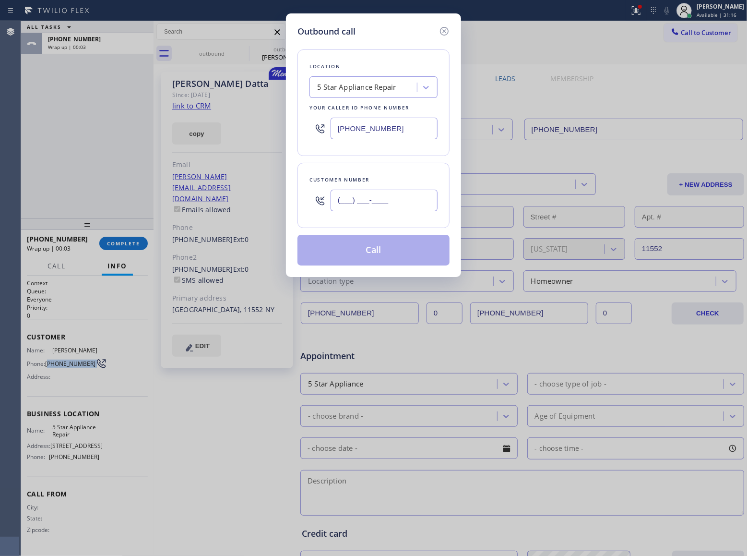
click at [381, 203] on input "(___) ___-____" at bounding box center [384, 201] width 107 height 22
paste input "646) 648-7170"
type input "[PHONE_NUMBER]"
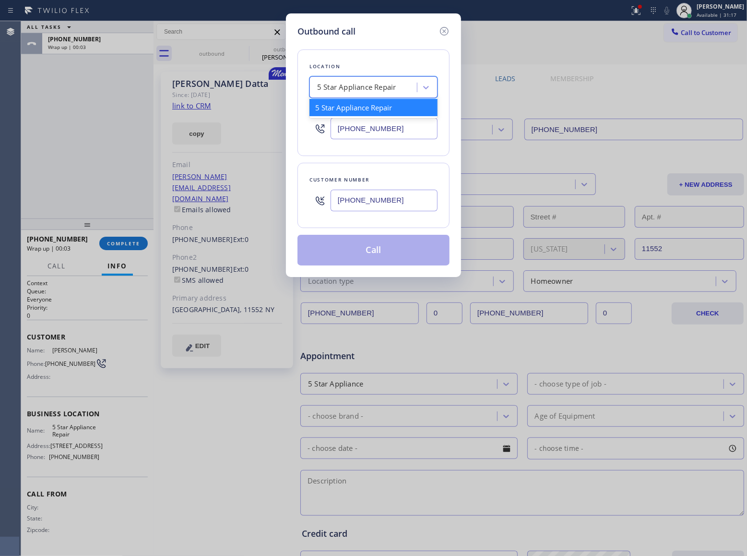
click at [370, 95] on div "5 Star Appliance Repair" at bounding box center [364, 87] width 105 height 17
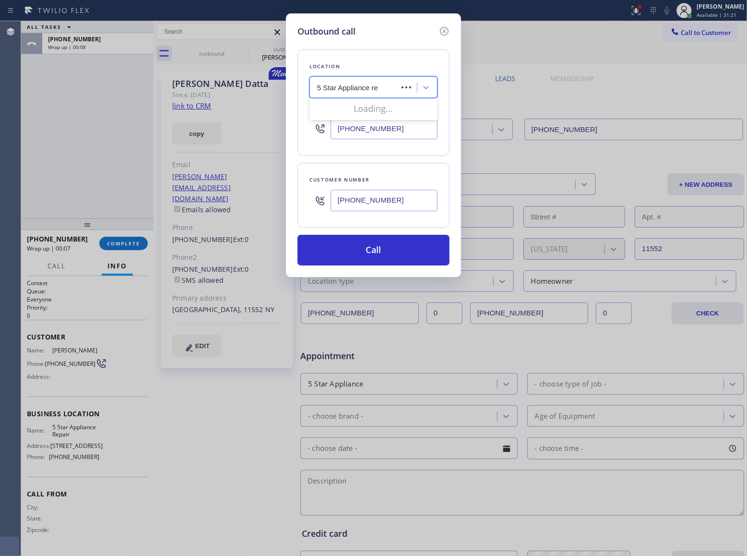
type input "5 Star Appliance rep"
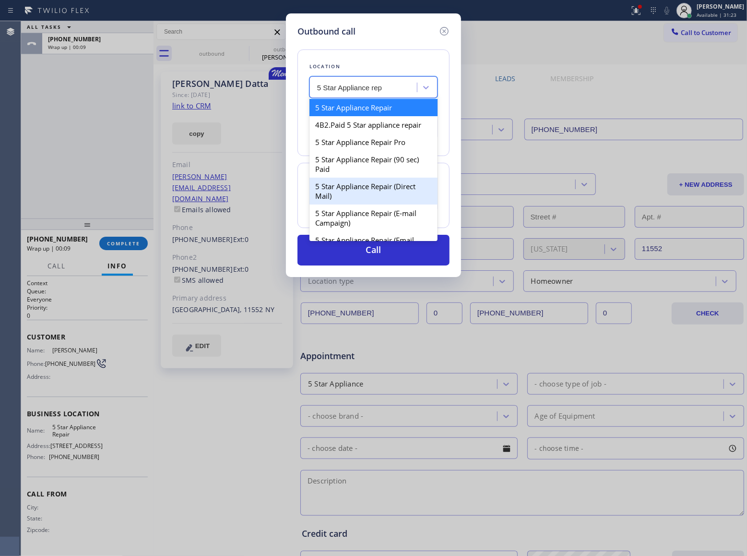
click at [366, 190] on div "5 Star Appliance Repair (Direct Mail)" at bounding box center [374, 191] width 128 height 27
type input "[PHONE_NUMBER]"
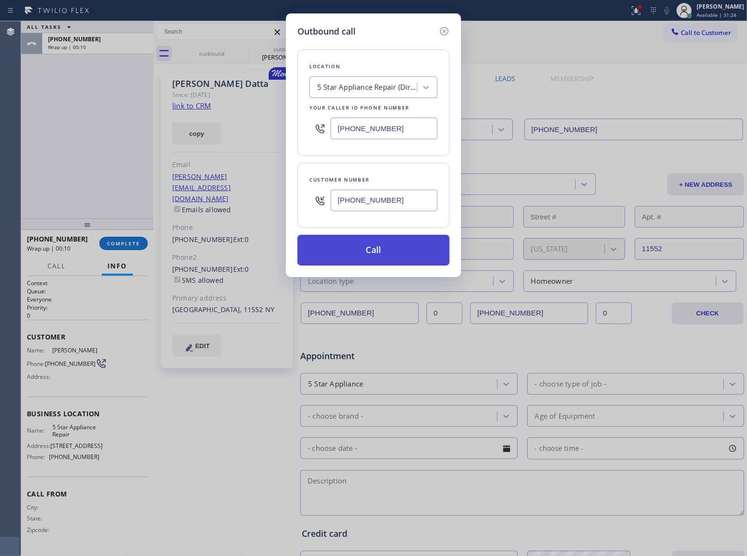
click at [371, 248] on button "Call" at bounding box center [374, 250] width 152 height 31
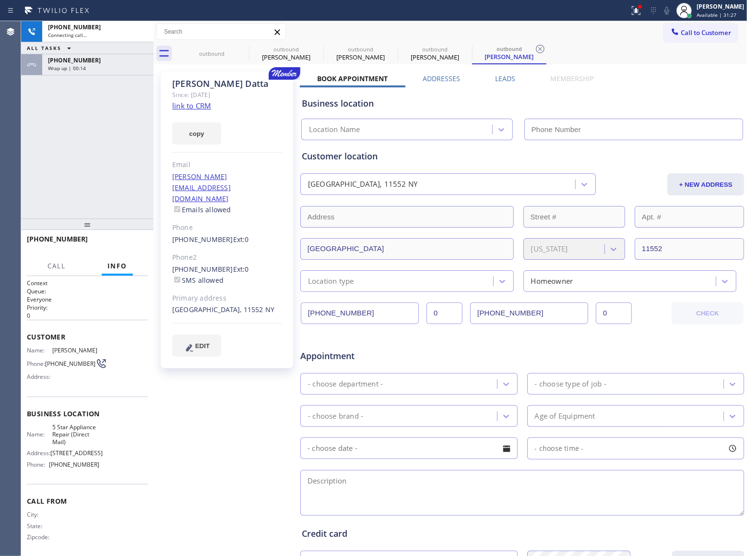
type input "[PHONE_NUMBER]"
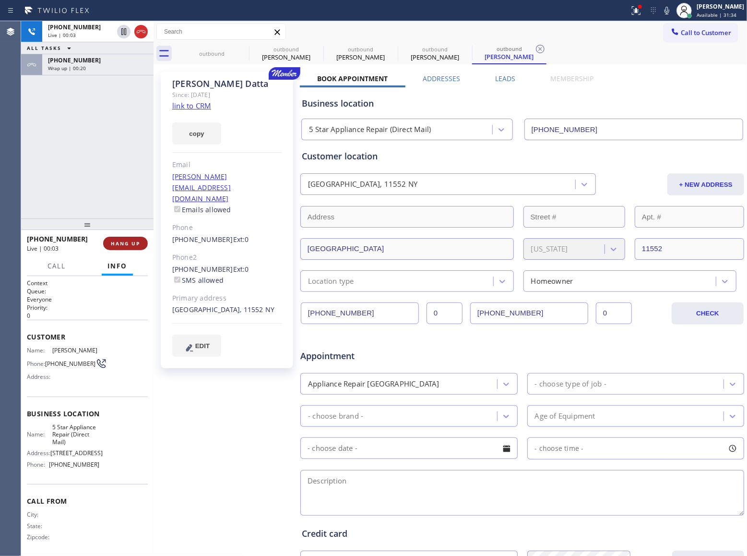
click at [125, 245] on span "HANG UP" at bounding box center [125, 243] width 29 height 7
drag, startPoint x: 706, startPoint y: 33, endPoint x: 680, endPoint y: 43, distance: 28.3
click at [704, 34] on span "Call to Customer" at bounding box center [706, 32] width 50 height 9
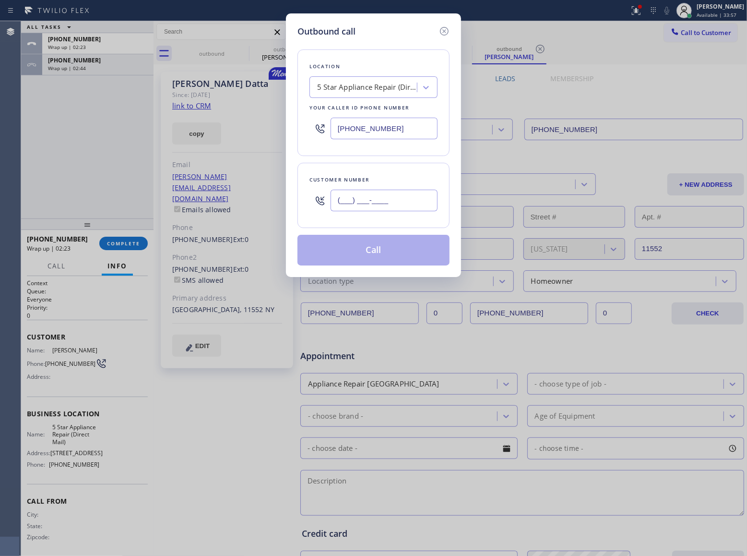
click at [404, 202] on input "(___) ___-____" at bounding box center [384, 201] width 107 height 22
paste input "949) 244-0121"
type input "[PHONE_NUMBER]"
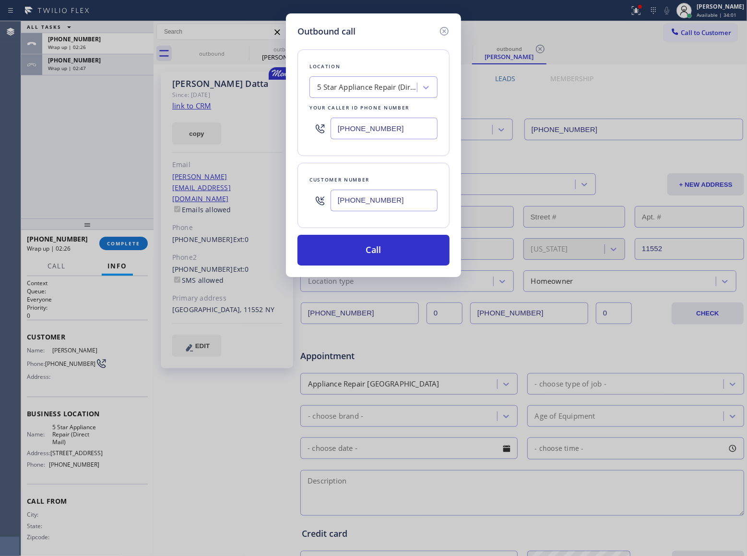
click at [390, 125] on input "[PHONE_NUMBER]" at bounding box center [384, 129] width 107 height 22
paste input "949) 528-8405"
type input "[PHONE_NUMBER]"
click at [410, 247] on button "Call" at bounding box center [374, 250] width 152 height 31
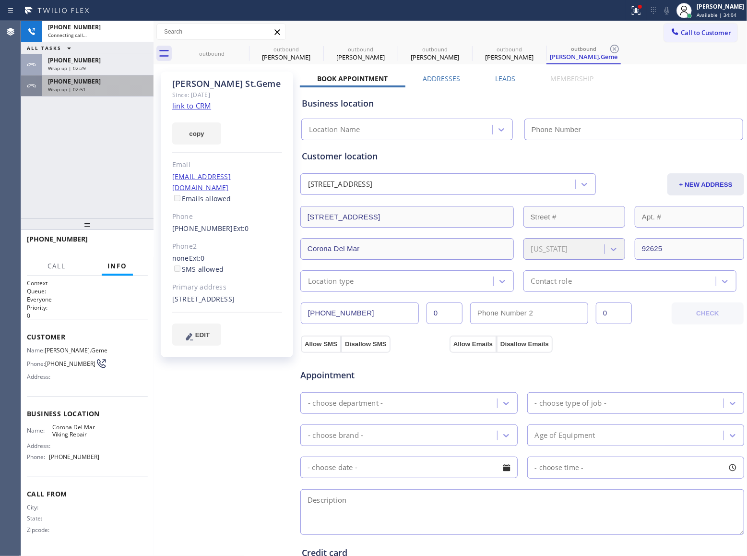
click at [123, 93] on div "[PHONE_NUMBER] Wrap up | 02:51" at bounding box center [95, 85] width 107 height 21
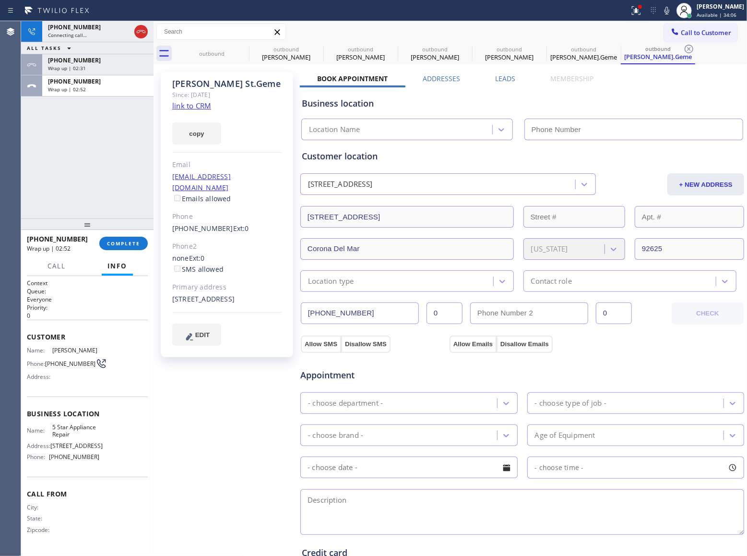
click at [113, 235] on div "[PHONE_NUMBER] Wrap up | 02:52 COMPLETE" at bounding box center [87, 243] width 121 height 25
click at [117, 250] on button "COMPLETE" at bounding box center [123, 243] width 48 height 13
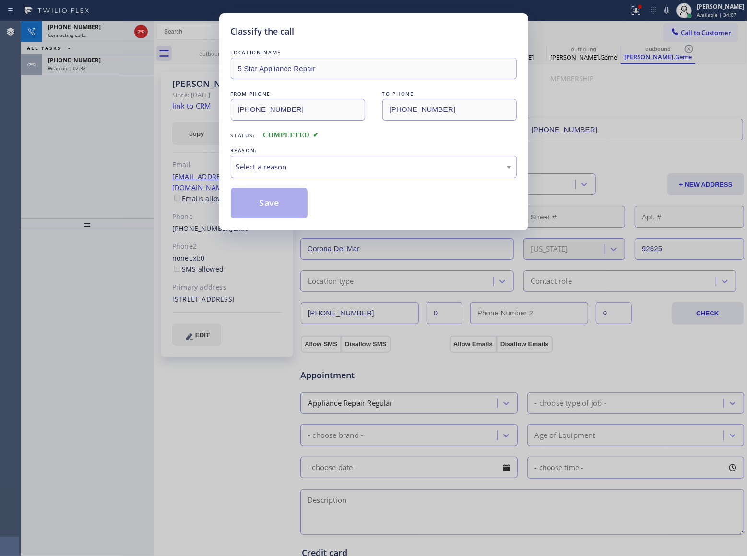
type input "[PHONE_NUMBER]"
click at [279, 152] on div "REASON:" at bounding box center [374, 150] width 286 height 10
click at [282, 176] on div "Select a reason" at bounding box center [374, 166] width 286 height 23
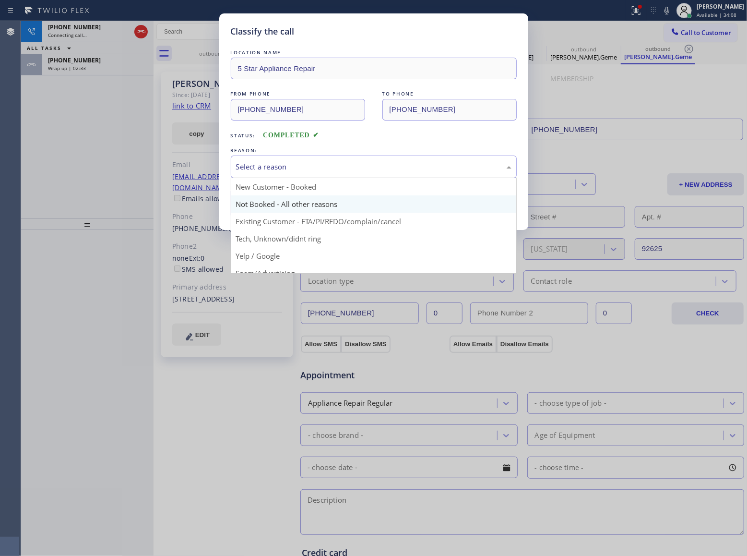
click at [256, 203] on button "Save" at bounding box center [269, 203] width 77 height 31
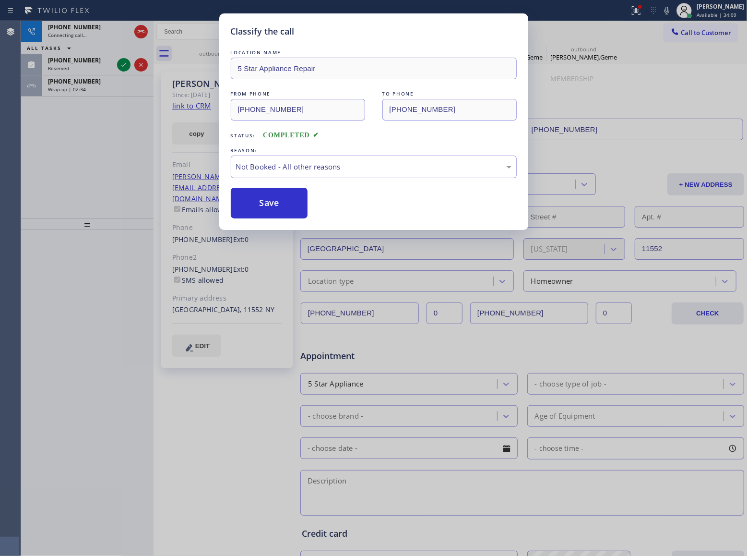
click at [77, 47] on div "Classify the call LOCATION NAME Viking Repair Service FROM PHONE [PHONE_NUMBER]…" at bounding box center [384, 288] width 726 height 535
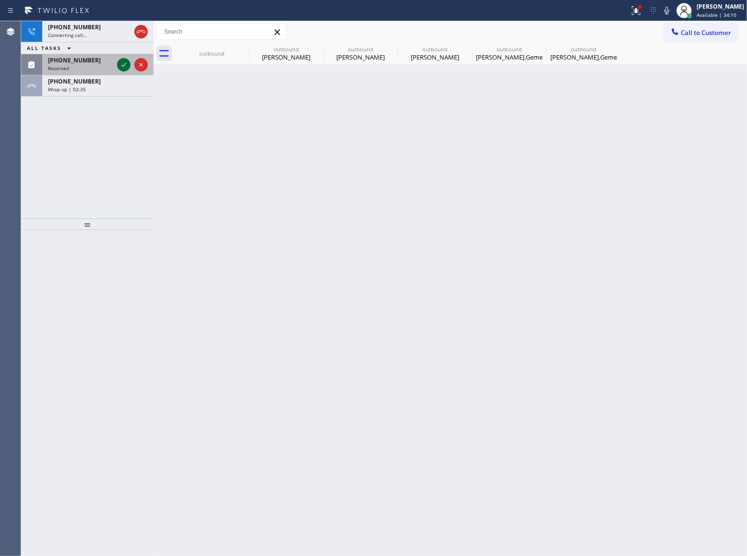
click at [121, 60] on icon at bounding box center [124, 65] width 12 height 12
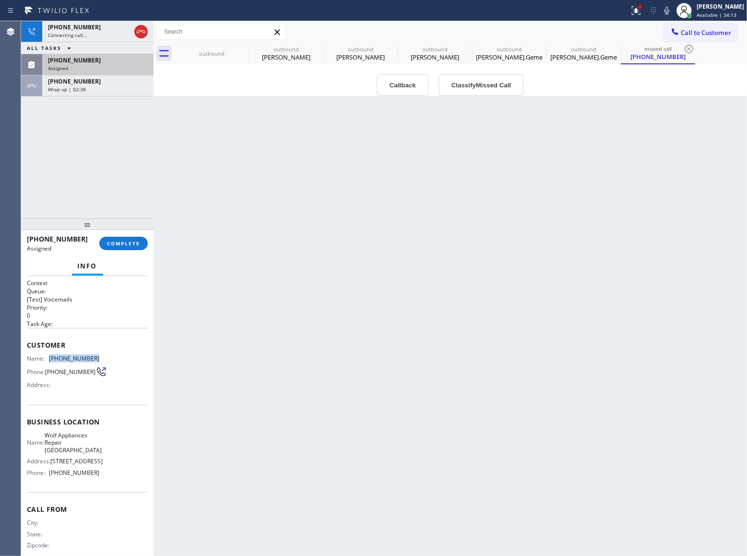
drag, startPoint x: 102, startPoint y: 359, endPoint x: 46, endPoint y: 358, distance: 55.7
click at [46, 358] on div "Name: [PHONE_NUMBER] Phone: [PHONE_NUMBER] Address:" at bounding box center [87, 374] width 121 height 38
copy div "[PHONE_NUMBER]"
click at [135, 81] on div "[PHONE_NUMBER]" at bounding box center [98, 81] width 100 height 8
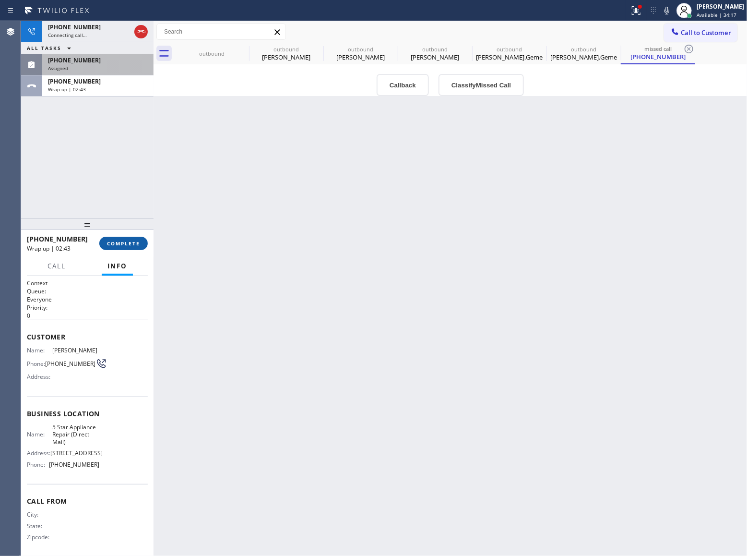
click at [127, 243] on span "COMPLETE" at bounding box center [123, 243] width 33 height 7
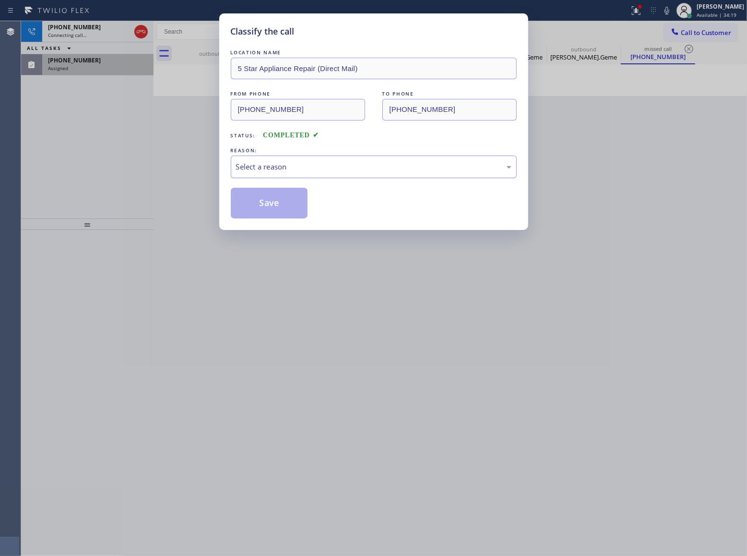
click at [333, 172] on div "Select a reason" at bounding box center [373, 166] width 275 height 11
click at [301, 200] on button "Save" at bounding box center [269, 203] width 77 height 31
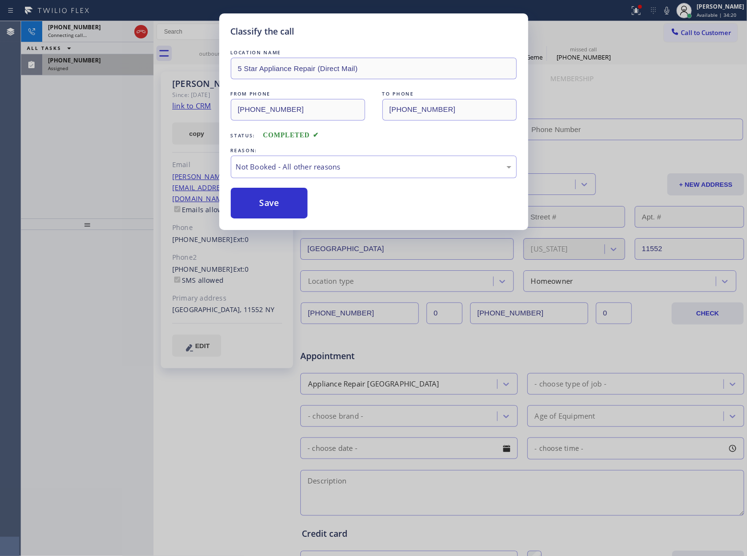
type input "[PHONE_NUMBER]"
click at [108, 67] on div "Classify the call LOCATION NAME 5 Star Appliance Repair (Direct Mail) FROM PHON…" at bounding box center [373, 278] width 747 height 556
click at [108, 67] on div "Classify the call LOCATION NAME Viking Repair Service FROM PHONE [PHONE_NUMBER]…" at bounding box center [384, 288] width 726 height 535
click at [108, 67] on div "Assigned" at bounding box center [98, 68] width 100 height 7
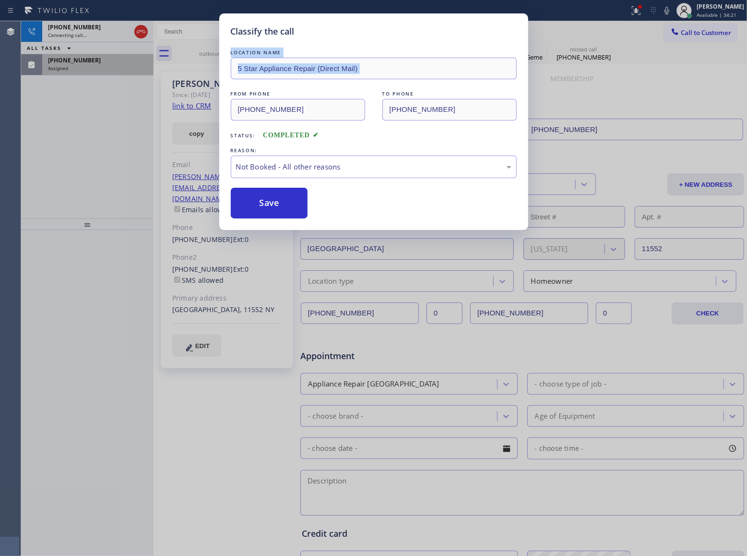
click at [108, 67] on div "Assigned" at bounding box center [98, 68] width 100 height 7
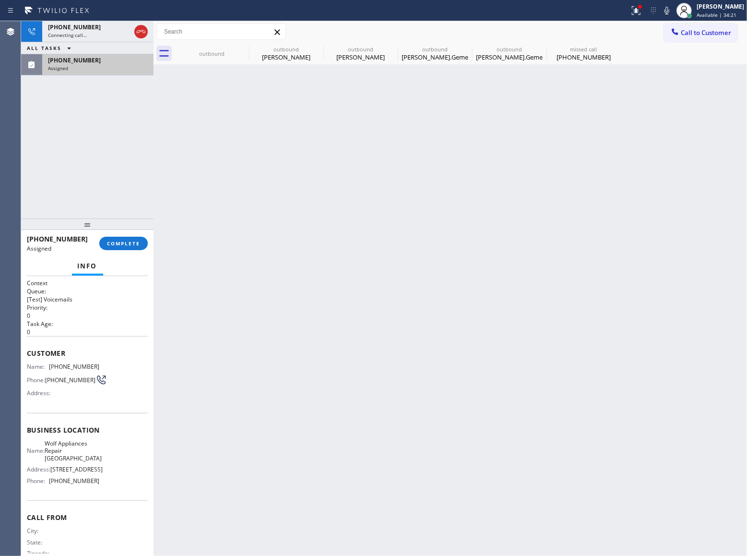
click at [108, 67] on div "Assigned" at bounding box center [98, 68] width 100 height 7
drag, startPoint x: 127, startPoint y: 247, endPoint x: 129, endPoint y: 235, distance: 12.1
click at [127, 246] on button "COMPLETE" at bounding box center [123, 243] width 48 height 13
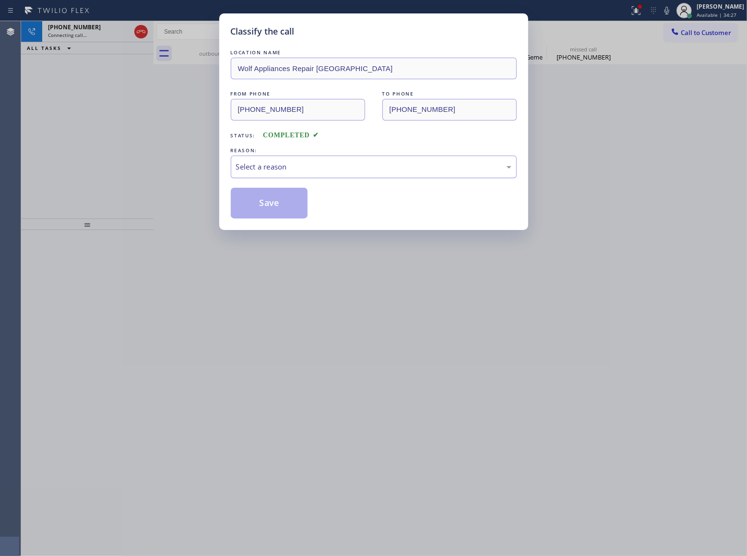
click at [288, 162] on div "Select a reason" at bounding box center [373, 166] width 275 height 11
click at [304, 203] on button "Save" at bounding box center [269, 203] width 77 height 31
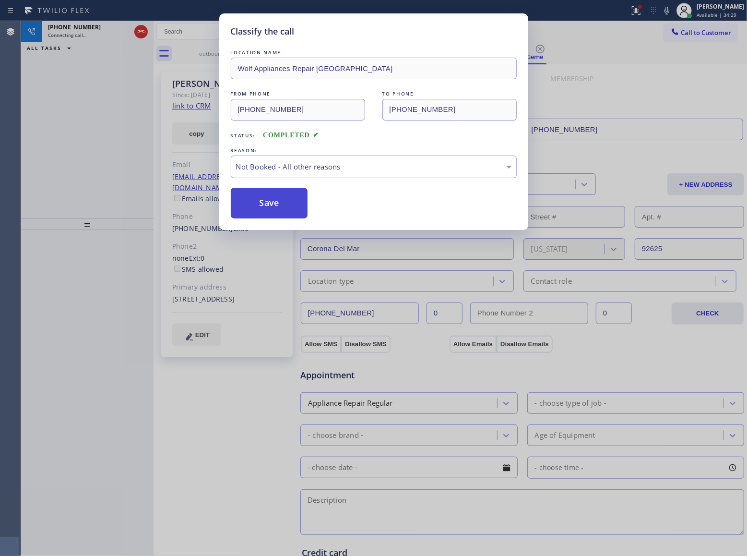
click at [290, 199] on div "Classify the call LOCATION NAME Viking Repair Service FROM PHONE [PHONE_NUMBER]…" at bounding box center [384, 288] width 726 height 535
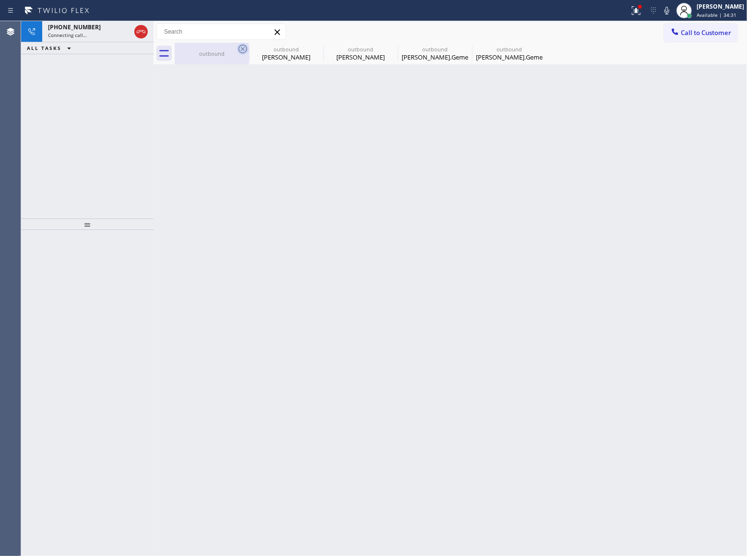
click at [247, 48] on icon at bounding box center [242, 49] width 9 height 9
click at [0, 0] on icon at bounding box center [0, 0] width 0 height 0
type input "[PHONE_NUMBER]"
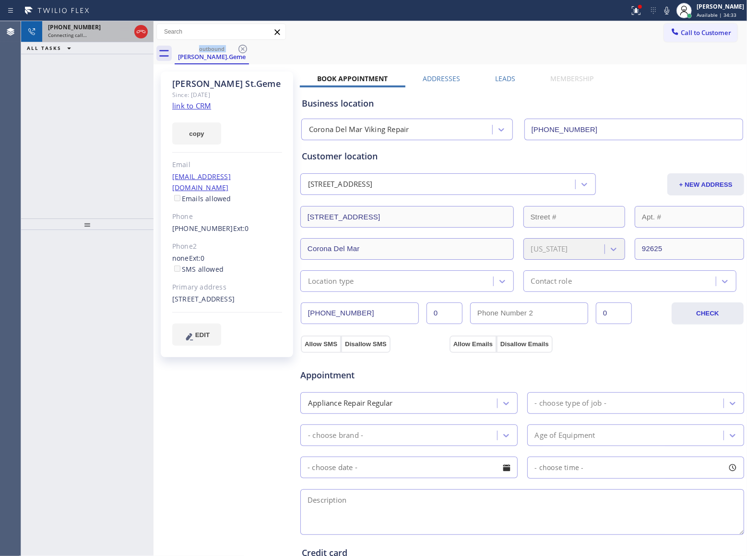
click at [72, 37] on span "Connecting call…" at bounding box center [67, 35] width 39 height 7
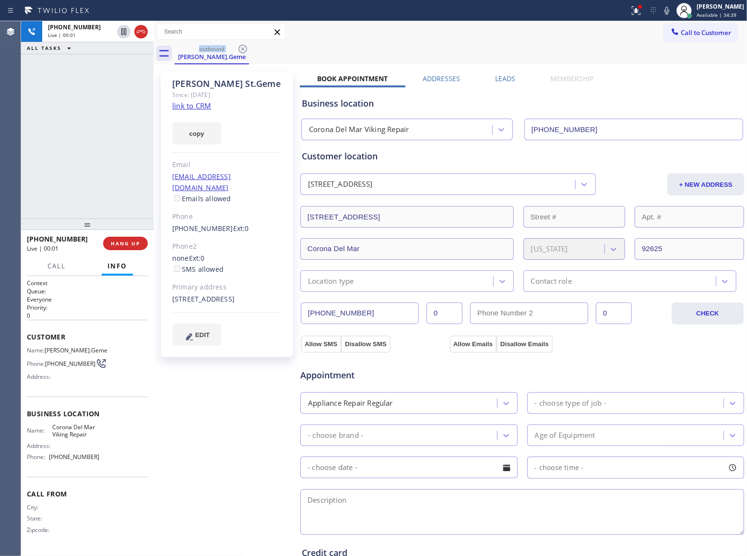
drag, startPoint x: 140, startPoint y: 32, endPoint x: 281, endPoint y: 58, distance: 143.5
click at [140, 32] on icon at bounding box center [141, 32] width 12 height 12
click at [700, 41] on button "Call to Customer" at bounding box center [700, 33] width 73 height 18
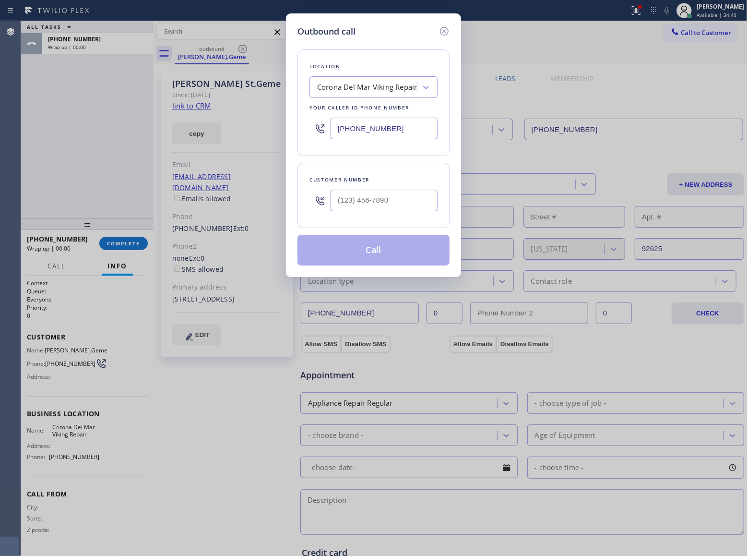
click at [399, 122] on input "[PHONE_NUMBER]" at bounding box center [384, 129] width 107 height 22
paste input "619) 586-6307"
type input "[PHONE_NUMBER]"
click at [444, 28] on icon at bounding box center [445, 31] width 12 height 12
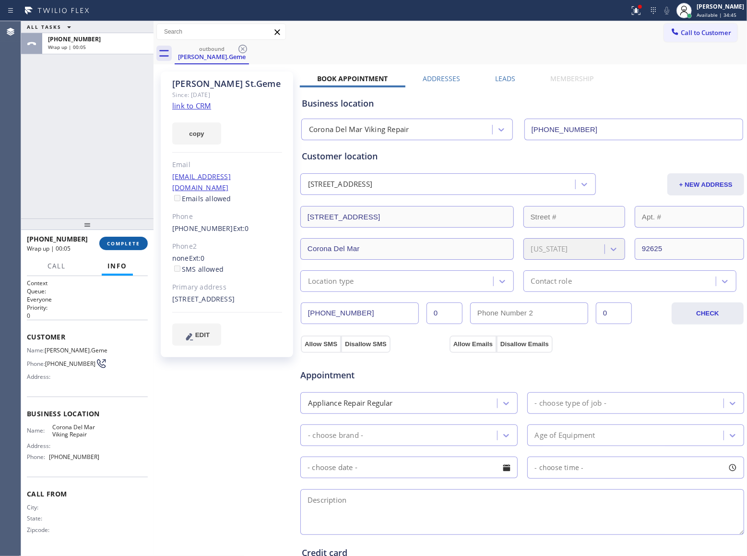
click at [135, 249] on button "COMPLETE" at bounding box center [123, 243] width 48 height 13
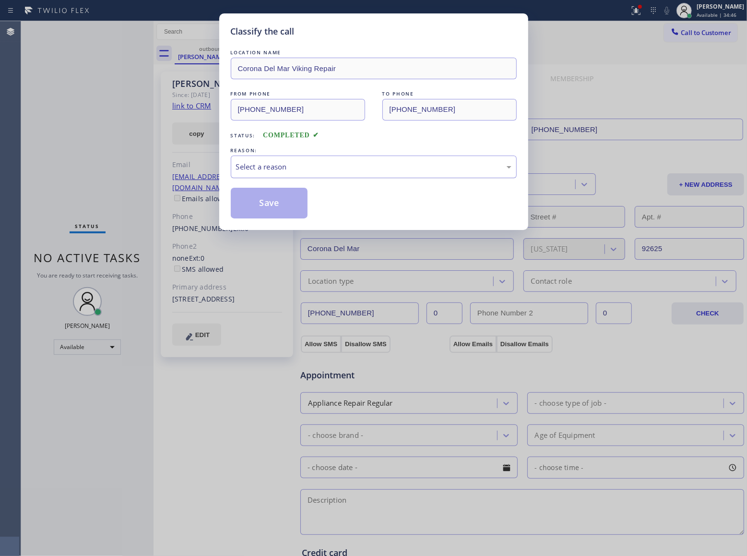
click at [300, 165] on div "Select a reason" at bounding box center [373, 166] width 275 height 11
click at [269, 207] on button "Save" at bounding box center [269, 203] width 77 height 31
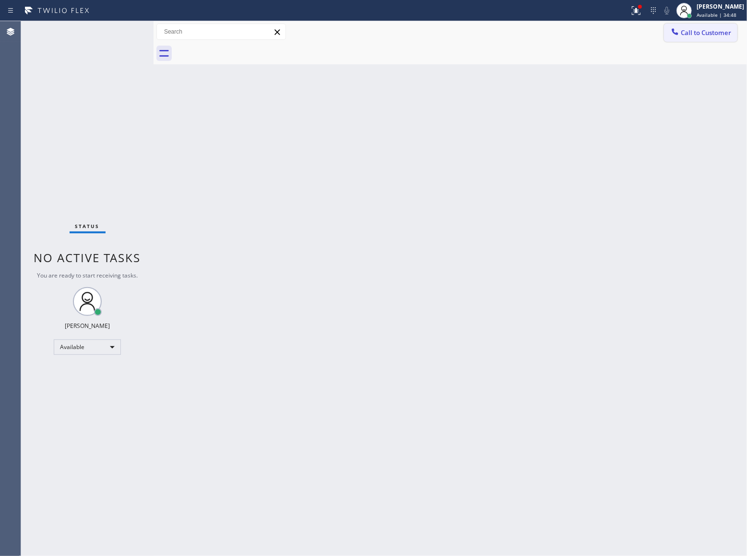
click at [692, 39] on button "Call to Customer" at bounding box center [700, 33] width 73 height 18
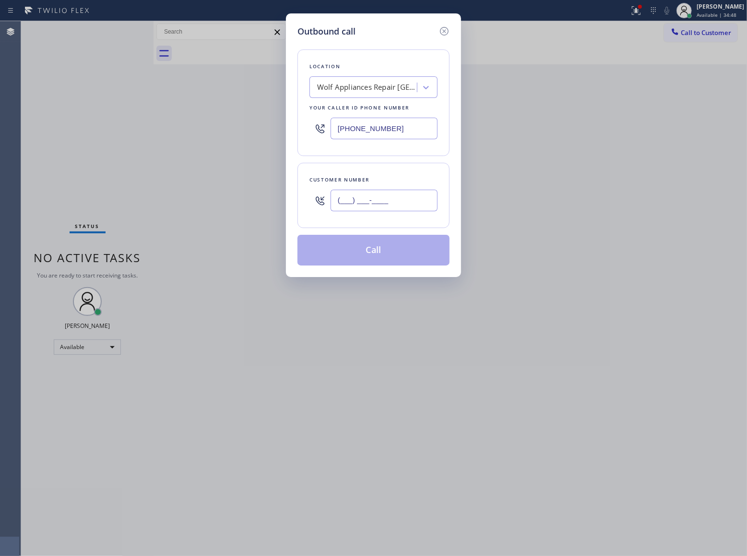
click at [355, 203] on input "(___) ___-____" at bounding box center [384, 201] width 107 height 22
paste input "805) 835-9580"
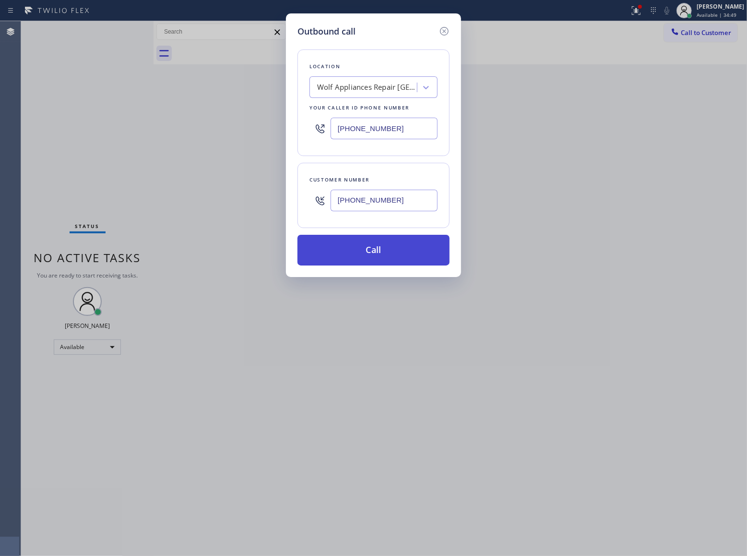
type input "[PHONE_NUMBER]"
click at [392, 253] on button "Call" at bounding box center [374, 250] width 152 height 31
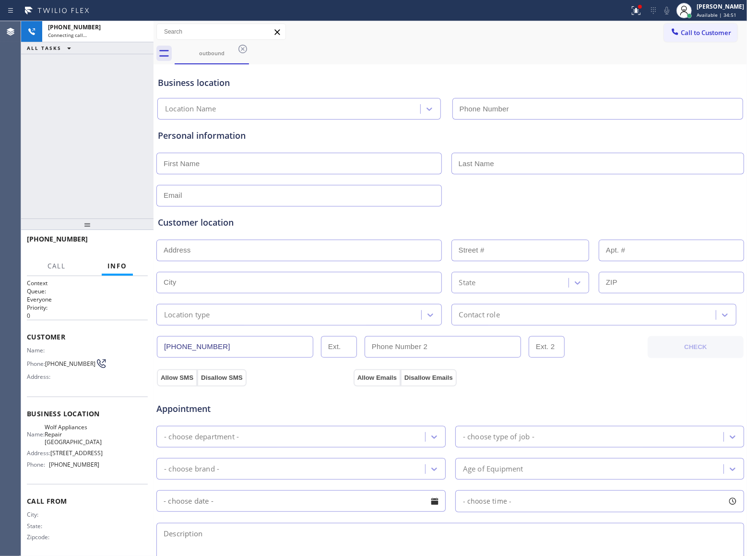
type input "[PHONE_NUMBER]"
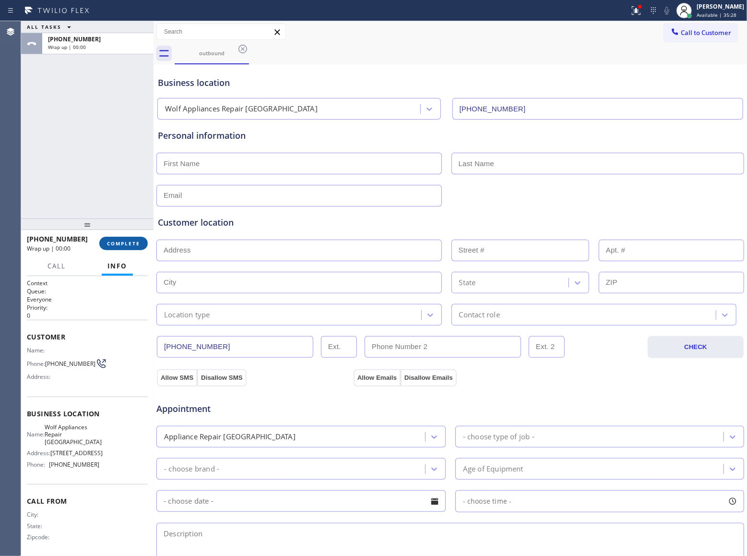
click at [118, 240] on span "COMPLETE" at bounding box center [123, 243] width 33 height 7
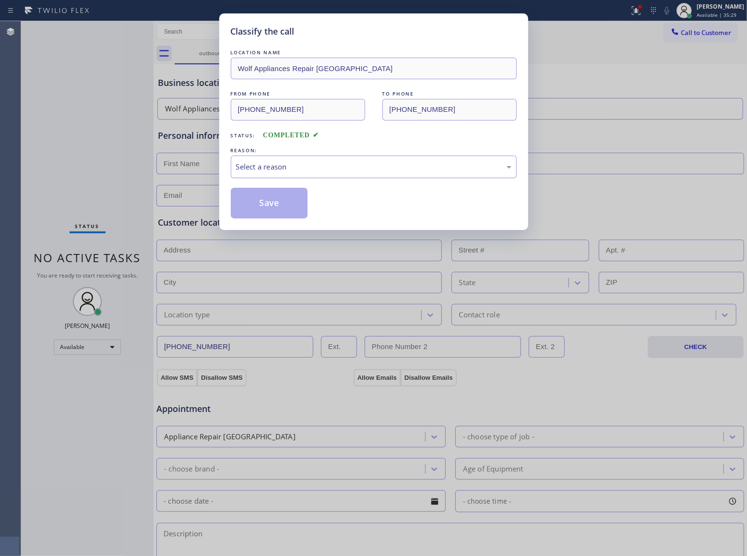
click at [359, 159] on div "Select a reason" at bounding box center [374, 166] width 286 height 23
drag, startPoint x: 252, startPoint y: 204, endPoint x: 745, endPoint y: 484, distance: 566.5
click at [252, 204] on button "Save" at bounding box center [269, 203] width 77 height 31
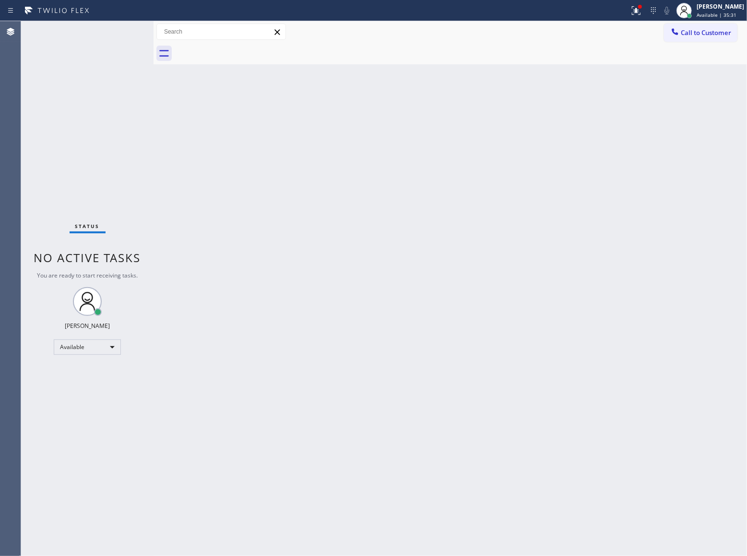
click at [83, 159] on div "Status No active tasks You are ready to start receiving tasks. [PERSON_NAME] Av…" at bounding box center [87, 288] width 132 height 535
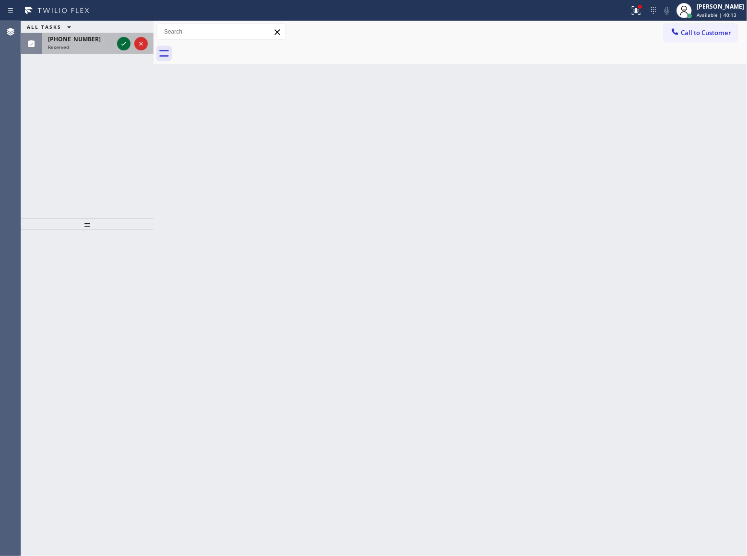
click at [125, 43] on icon at bounding box center [124, 44] width 12 height 12
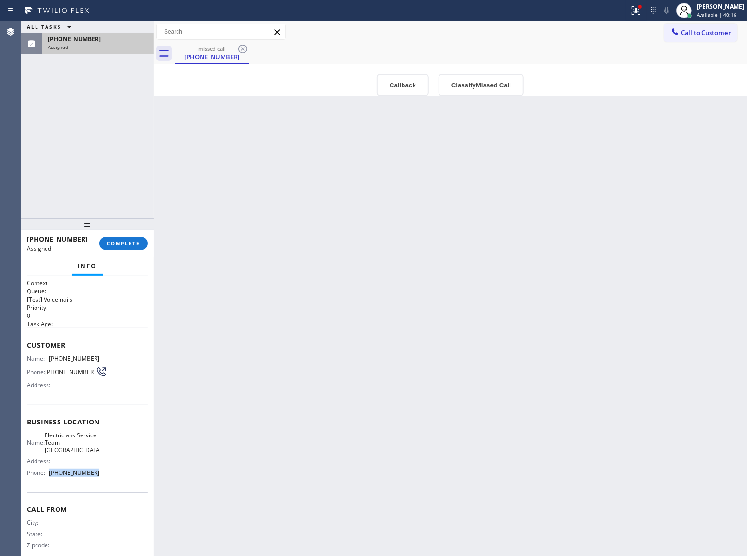
drag, startPoint x: 94, startPoint y: 484, endPoint x: 50, endPoint y: 485, distance: 43.7
click at [50, 480] on div "Name: Electricians Service Team [GEOGRAPHIC_DATA] Address: Phone: [PHONE_NUMBER]" at bounding box center [87, 455] width 121 height 48
copy span "[PHONE_NUMBER]"
click at [685, 33] on span "Call to Customer" at bounding box center [706, 32] width 50 height 9
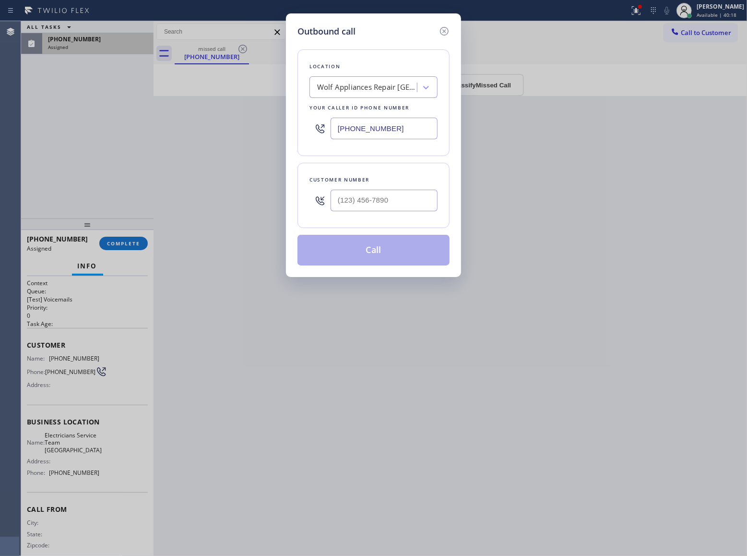
click at [425, 115] on div "[PHONE_NUMBER]" at bounding box center [374, 128] width 128 height 31
click at [417, 124] on input "[PHONE_NUMBER]" at bounding box center [384, 129] width 107 height 22
paste input "714) 410-6966"
type input "[PHONE_NUMBER]"
click at [446, 26] on icon at bounding box center [445, 31] width 12 height 12
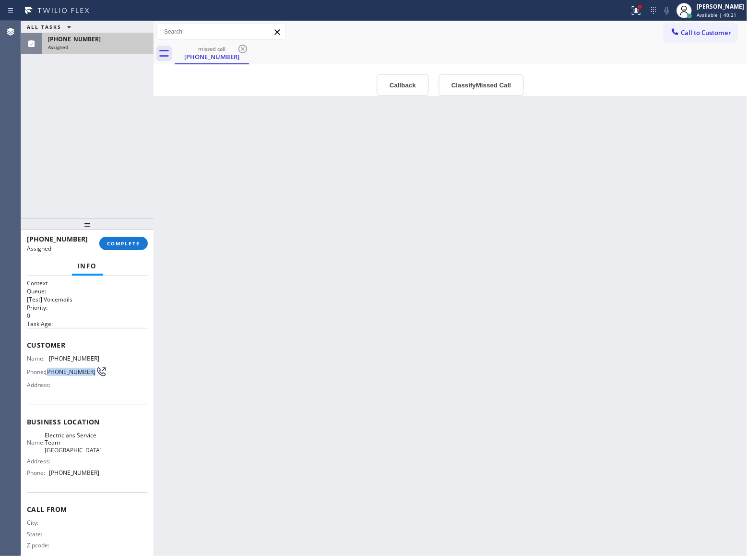
drag, startPoint x: 60, startPoint y: 377, endPoint x: 45, endPoint y: 370, distance: 16.7
click at [46, 371] on span "[PHONE_NUMBER]" at bounding box center [70, 371] width 50 height 7
click at [47, 369] on div "Phone: [PHONE_NUMBER]" at bounding box center [63, 372] width 72 height 12
click at [62, 375] on span "[PHONE_NUMBER]" at bounding box center [70, 371] width 50 height 7
drag, startPoint x: 55, startPoint y: 377, endPoint x: 46, endPoint y: 370, distance: 10.9
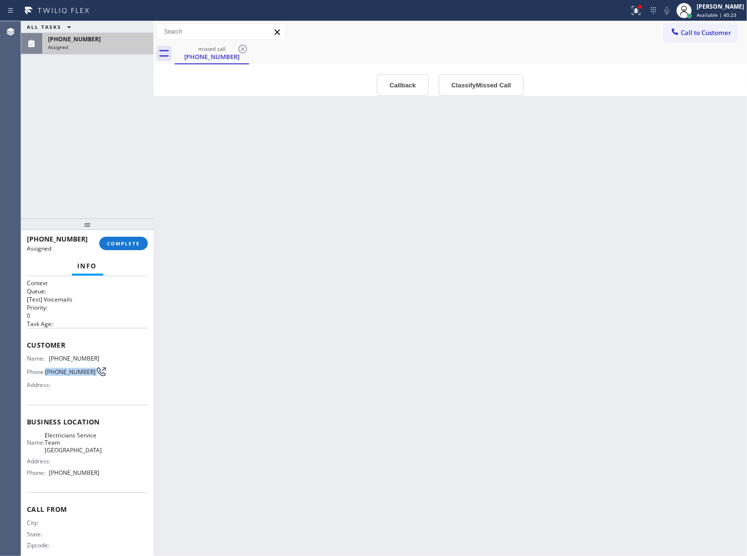
click at [46, 370] on span "[PHONE_NUMBER]" at bounding box center [70, 371] width 50 height 7
click at [130, 238] on button "COMPLETE" at bounding box center [123, 243] width 48 height 13
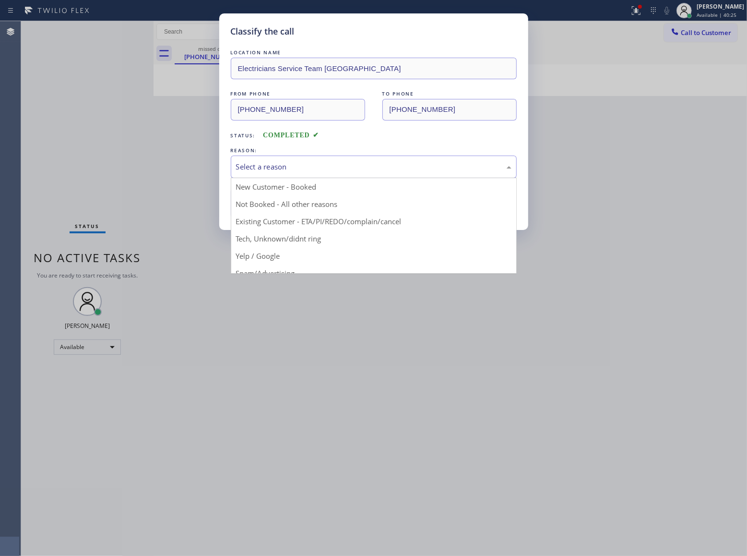
drag, startPoint x: 279, startPoint y: 168, endPoint x: 277, endPoint y: 163, distance: 5.0
click at [277, 166] on div "Select a reason" at bounding box center [373, 166] width 275 height 11
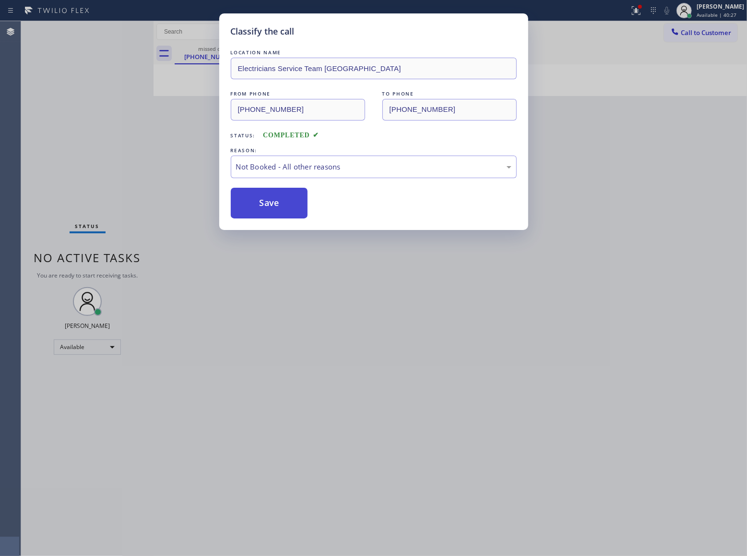
click at [282, 203] on button "Save" at bounding box center [269, 203] width 77 height 31
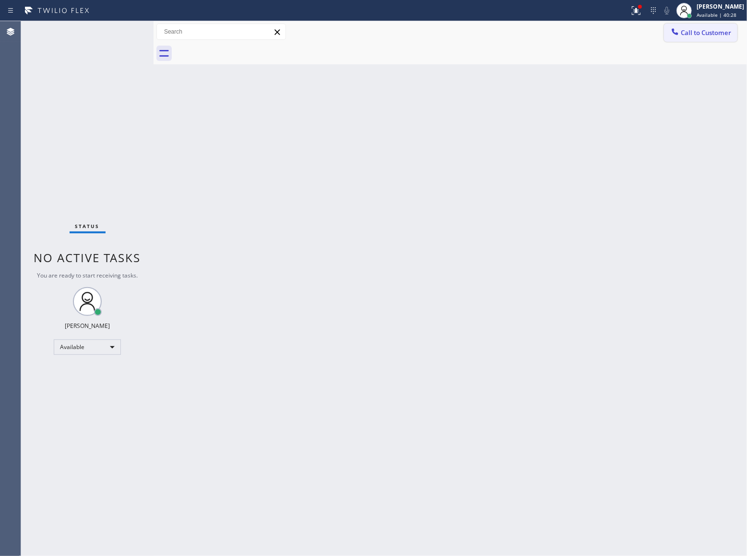
click at [708, 37] on button "Call to Customer" at bounding box center [700, 33] width 73 height 18
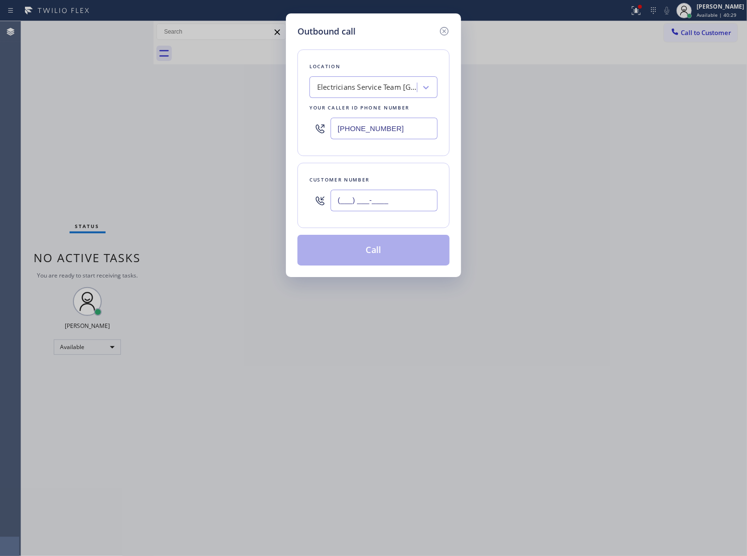
click at [371, 190] on input "(___) ___-____" at bounding box center [384, 201] width 107 height 22
paste input "714) 236-0781"
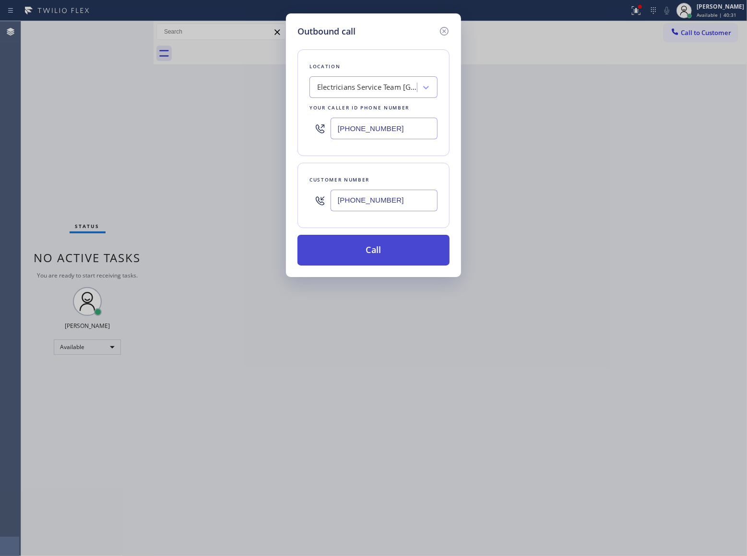
type input "[PHONE_NUMBER]"
click at [384, 250] on button "Call" at bounding box center [374, 250] width 152 height 31
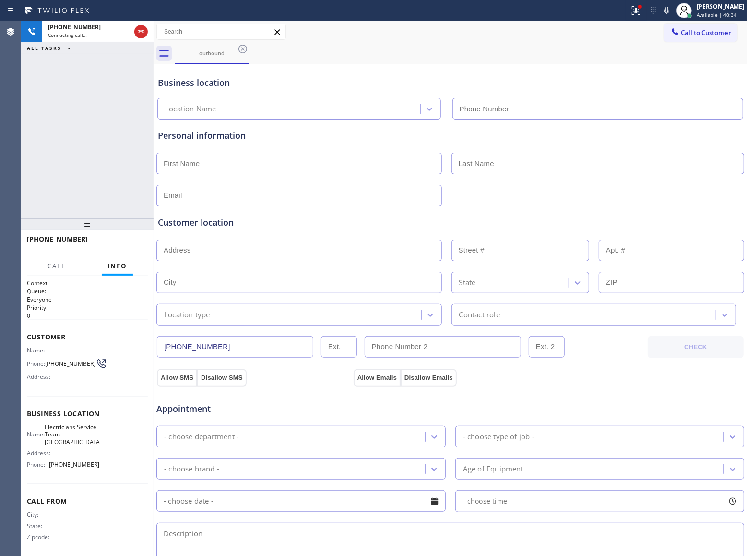
type input "[PHONE_NUMBER]"
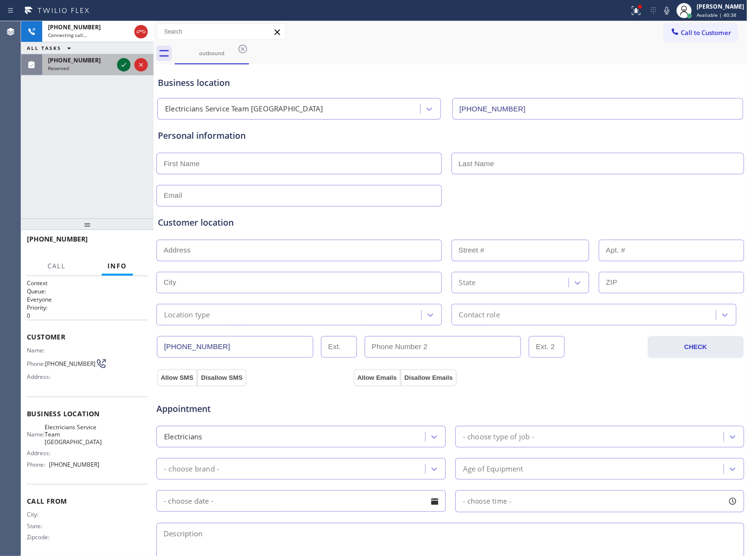
click at [125, 62] on icon at bounding box center [124, 65] width 12 height 12
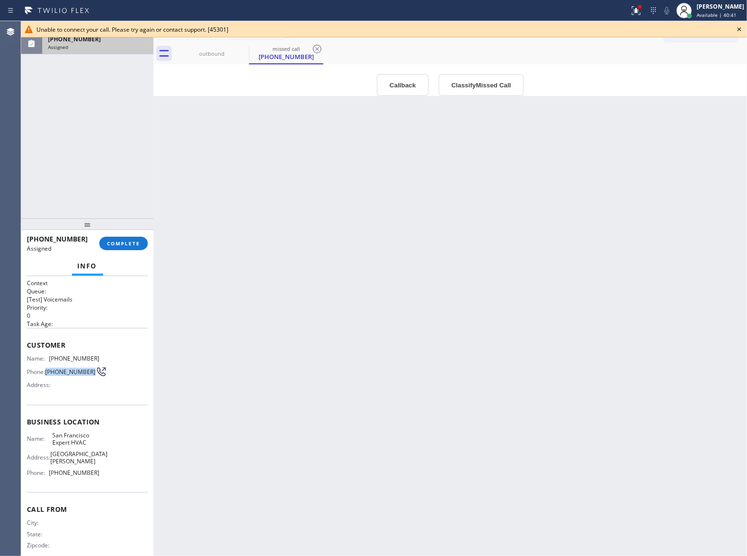
drag, startPoint x: 54, startPoint y: 374, endPoint x: 46, endPoint y: 368, distance: 10.6
click at [46, 368] on span "[PHONE_NUMBER]" at bounding box center [70, 371] width 50 height 7
drag, startPoint x: 77, startPoint y: 50, endPoint x: 82, endPoint y: 76, distance: 25.9
click at [77, 50] on div "[PHONE_NUMBER] Assigned" at bounding box center [95, 43] width 107 height 21
click at [182, 160] on div "Back to Dashboard Change Sender ID Customers Technicians Select a contact Outbo…" at bounding box center [451, 288] width 594 height 535
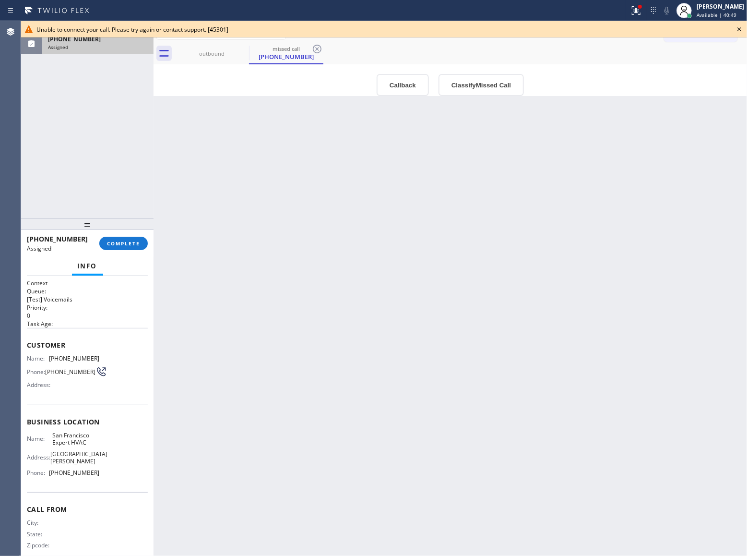
click at [108, 45] on div "Assigned" at bounding box center [98, 47] width 100 height 7
click at [221, 54] on div "outbound" at bounding box center [212, 53] width 72 height 7
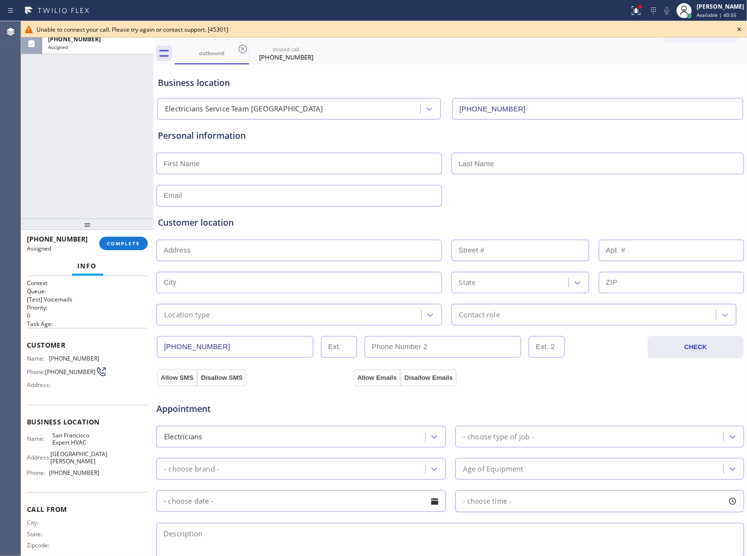
drag, startPoint x: 262, startPoint y: 352, endPoint x: 154, endPoint y: 346, distance: 108.1
click at [154, 346] on div "ALL TASKS ALL TASKS ACTIVE TASKS TASKS IN WRAP UP [PHONE_NUMBER] Assigned [PHON…" at bounding box center [384, 288] width 726 height 535
click at [739, 29] on icon at bounding box center [740, 30] width 12 height 12
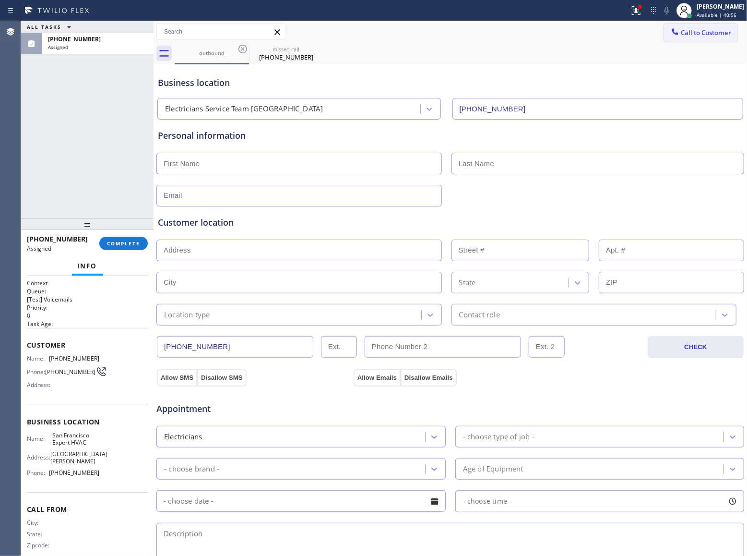
click at [723, 33] on button "Call to Customer" at bounding box center [700, 33] width 73 height 18
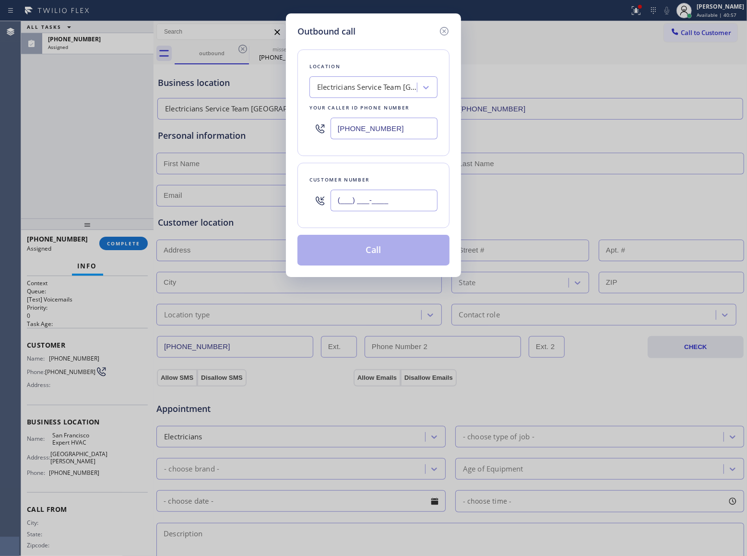
click at [344, 199] on input "(___) ___-____" at bounding box center [384, 201] width 107 height 22
paste input "714) 236-0781"
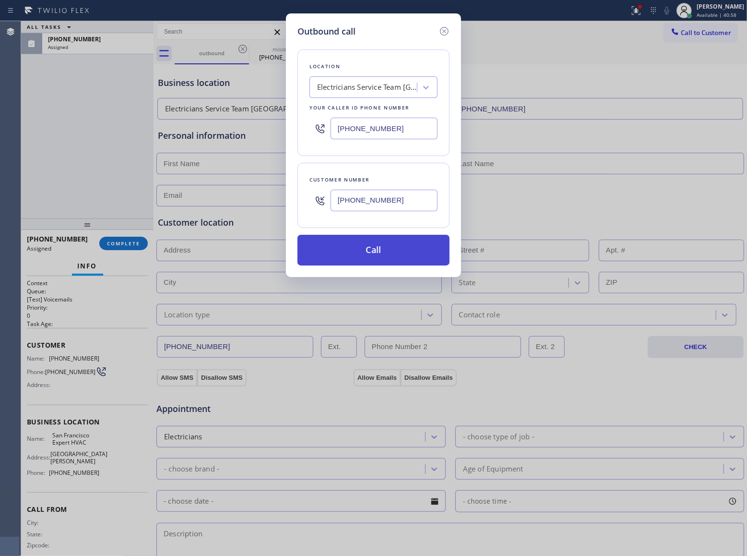
type input "[PHONE_NUMBER]"
click at [358, 255] on button "Call" at bounding box center [374, 250] width 152 height 31
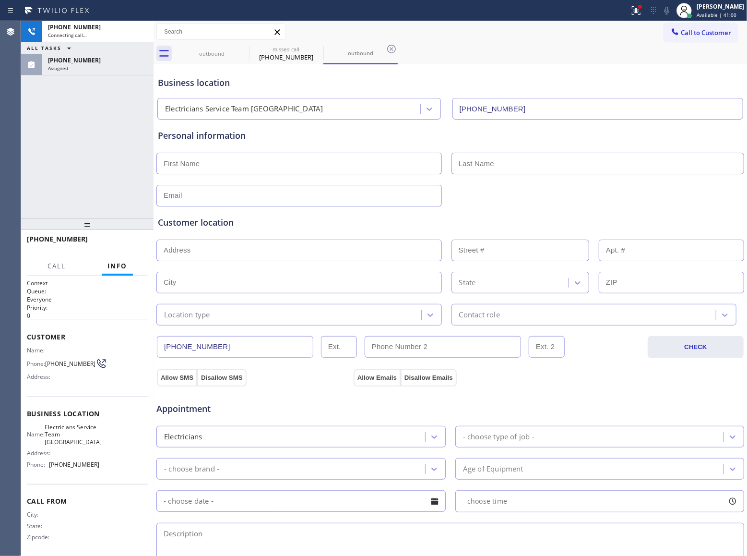
type input "[PHONE_NUMBER]"
click at [91, 70] on div "Assigned" at bounding box center [98, 68] width 100 height 7
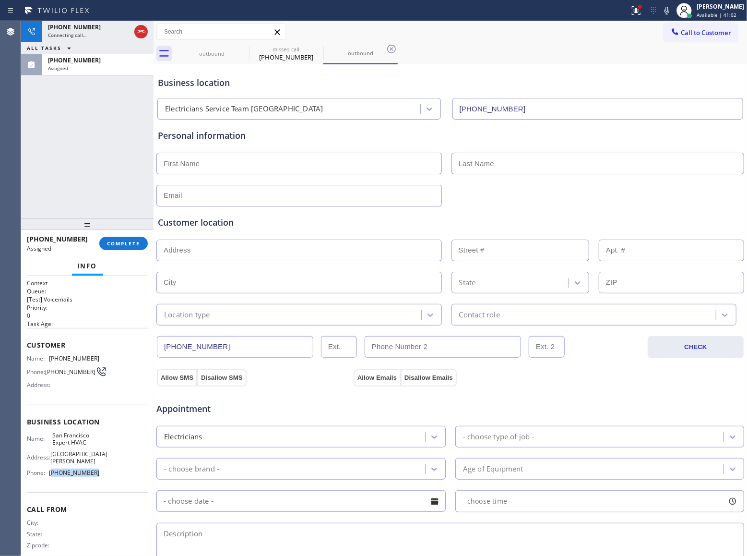
drag, startPoint x: 93, startPoint y: 482, endPoint x: 51, endPoint y: 483, distance: 42.2
click at [51, 480] on div "Name: [GEOGRAPHIC_DATA] Expert HVAC Address: [STREET_ADDRESS][PERSON_NAME] Phon…" at bounding box center [63, 455] width 72 height 48
click at [688, 36] on span "Call to Customer" at bounding box center [706, 32] width 50 height 9
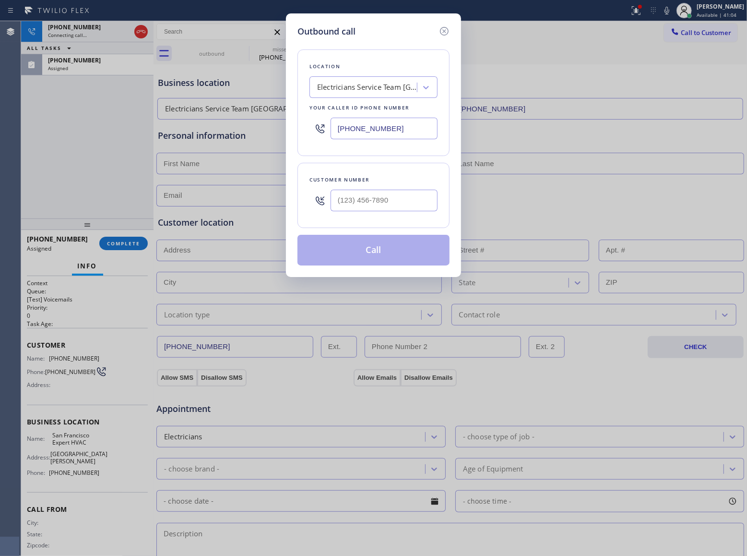
click at [407, 129] on input "[PHONE_NUMBER]" at bounding box center [384, 129] width 107 height 22
paste input "415) 371-9413"
type input "[PHONE_NUMBER]"
click at [443, 31] on icon at bounding box center [444, 31] width 9 height 9
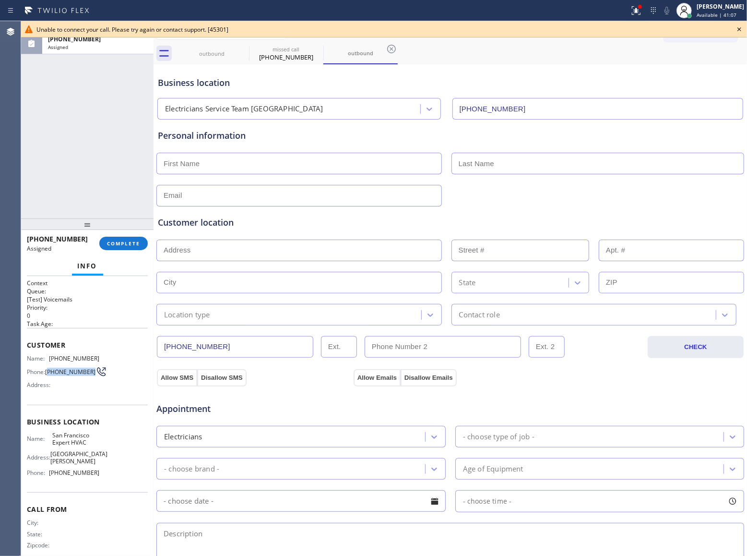
drag, startPoint x: 62, startPoint y: 378, endPoint x: 48, endPoint y: 369, distance: 17.0
click at [48, 369] on span "[PHONE_NUMBER]" at bounding box center [70, 371] width 50 height 7
click at [116, 239] on button "COMPLETE" at bounding box center [123, 243] width 48 height 13
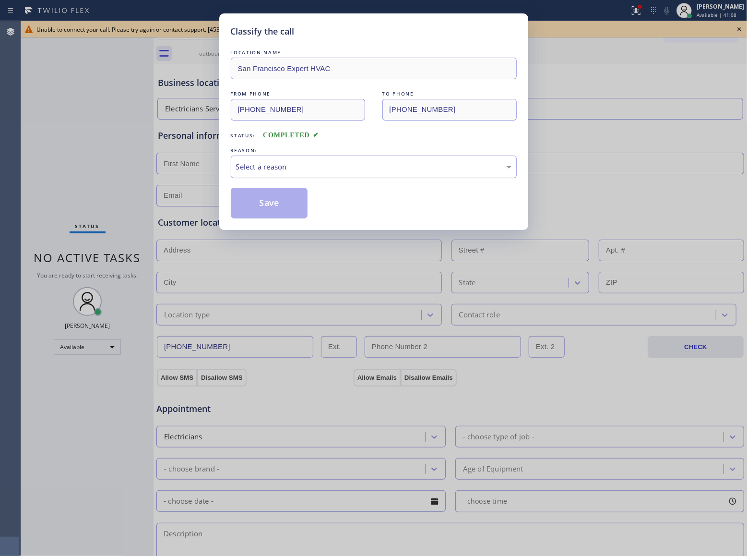
click at [341, 159] on div "Select a reason" at bounding box center [374, 166] width 286 height 23
click at [258, 204] on button "Save" at bounding box center [269, 203] width 77 height 31
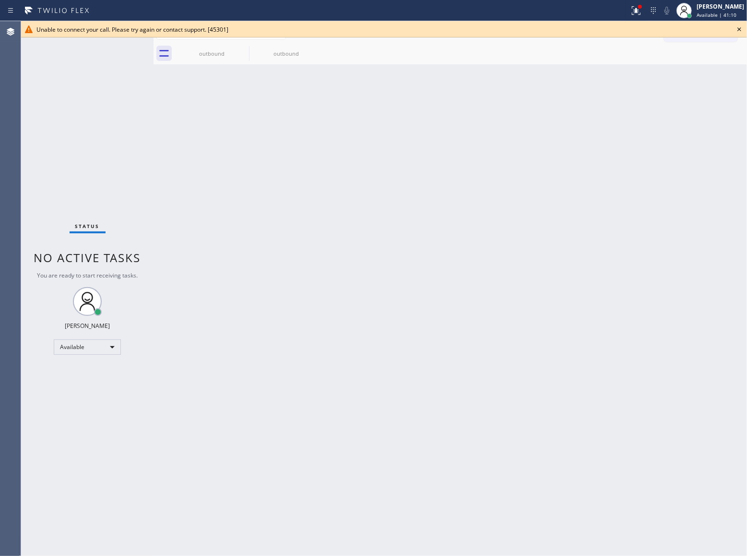
click at [736, 27] on icon at bounding box center [740, 30] width 12 height 12
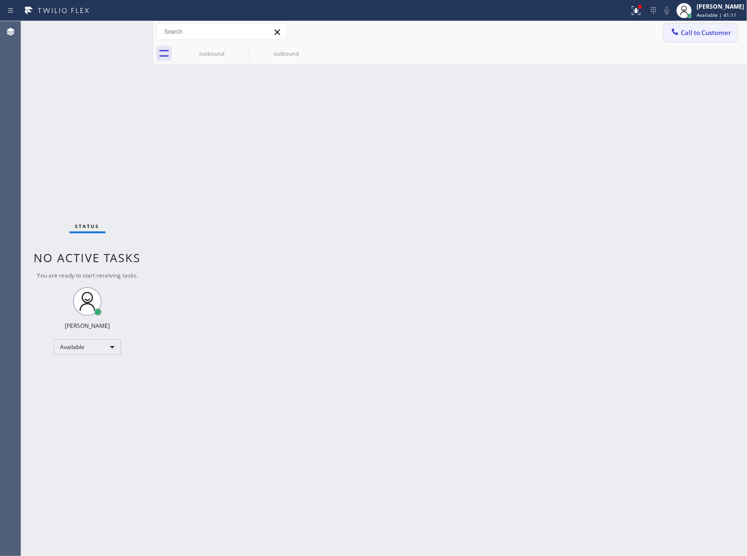
click at [701, 31] on span "Call to Customer" at bounding box center [706, 32] width 50 height 9
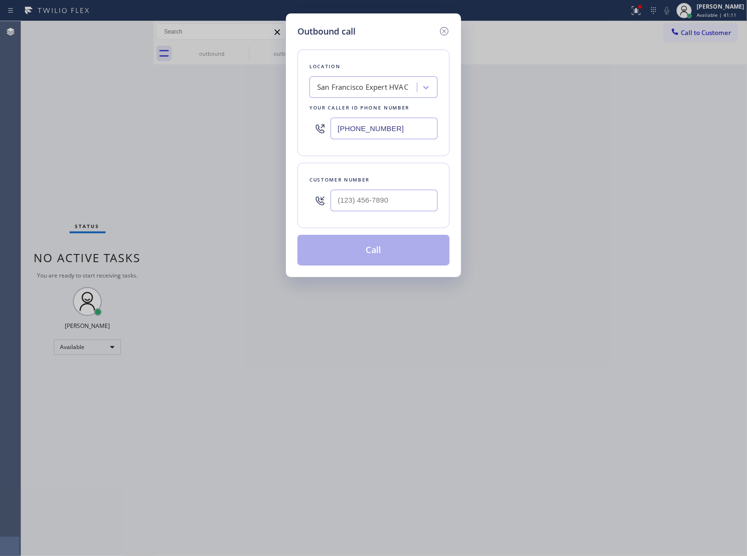
click at [369, 216] on div at bounding box center [384, 200] width 107 height 31
click at [382, 202] on input "(___) ___-____" at bounding box center [384, 201] width 107 height 22
paste input "707) 699-4266"
type input "[PHONE_NUMBER]"
click at [404, 254] on button "Call" at bounding box center [374, 250] width 152 height 31
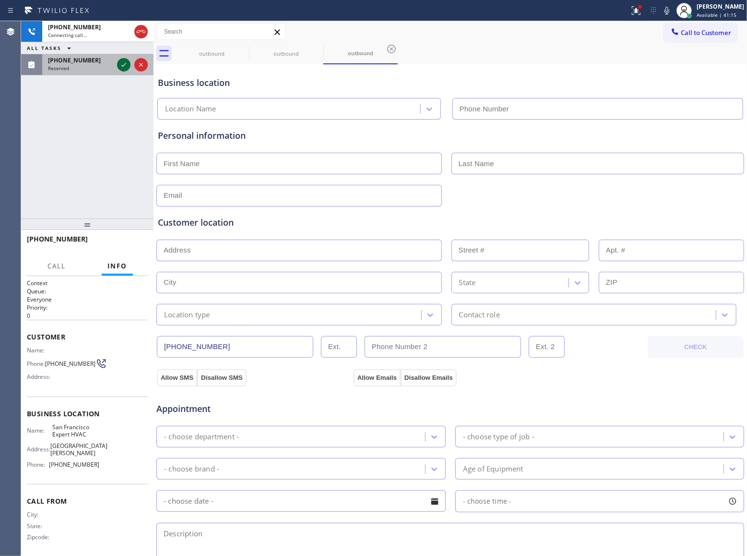
click at [121, 64] on icon at bounding box center [124, 65] width 12 height 12
type input "[PHONE_NUMBER]"
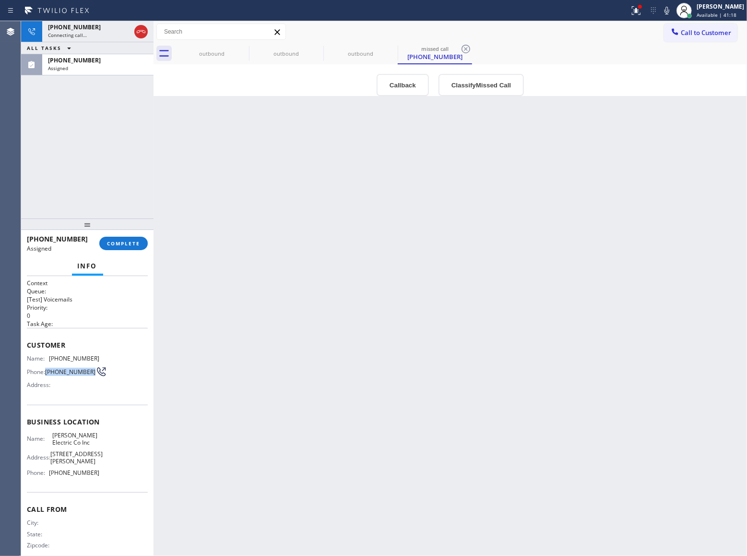
drag, startPoint x: 62, startPoint y: 378, endPoint x: 46, endPoint y: 371, distance: 17.6
click at [46, 371] on span "[PHONE_NUMBER]" at bounding box center [70, 371] width 50 height 7
click at [78, 27] on span "[PHONE_NUMBER]" at bounding box center [74, 27] width 53 height 8
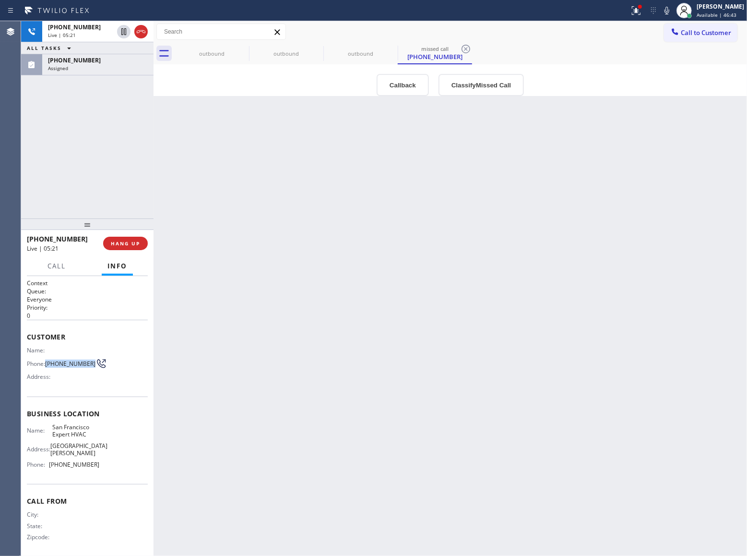
drag, startPoint x: 62, startPoint y: 369, endPoint x: 47, endPoint y: 364, distance: 16.7
click at [47, 364] on span "[PHONE_NUMBER]" at bounding box center [70, 363] width 50 height 7
click at [176, 156] on div "Back to Dashboard Change Sender ID Customers Technicians Select a contact Outbo…" at bounding box center [451, 288] width 594 height 535
click at [192, 63] on div "outbound" at bounding box center [212, 54] width 72 height 22
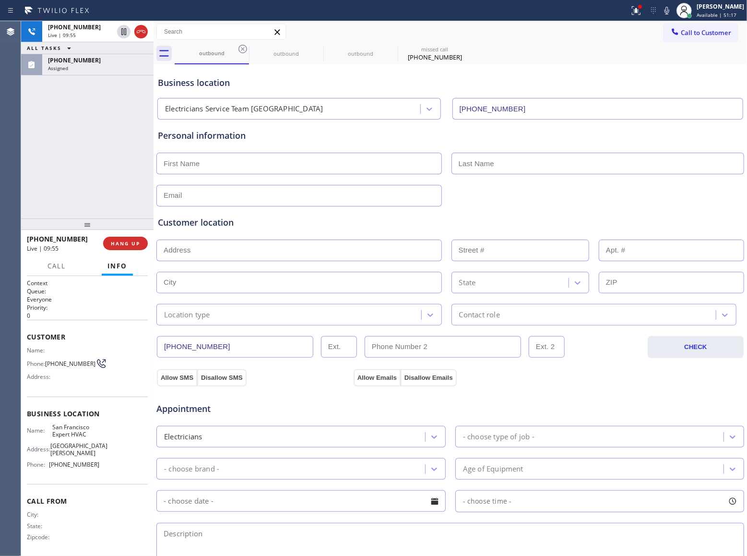
click at [344, 171] on input "text" at bounding box center [299, 164] width 286 height 22
click at [292, 54] on div "outbound" at bounding box center [286, 53] width 72 height 7
drag, startPoint x: 388, startPoint y: 58, endPoint x: 380, endPoint y: 60, distance: 8.5
click at [384, 60] on div "outbound" at bounding box center [360, 54] width 72 height 22
click at [228, 166] on input "text" at bounding box center [299, 164] width 286 height 22
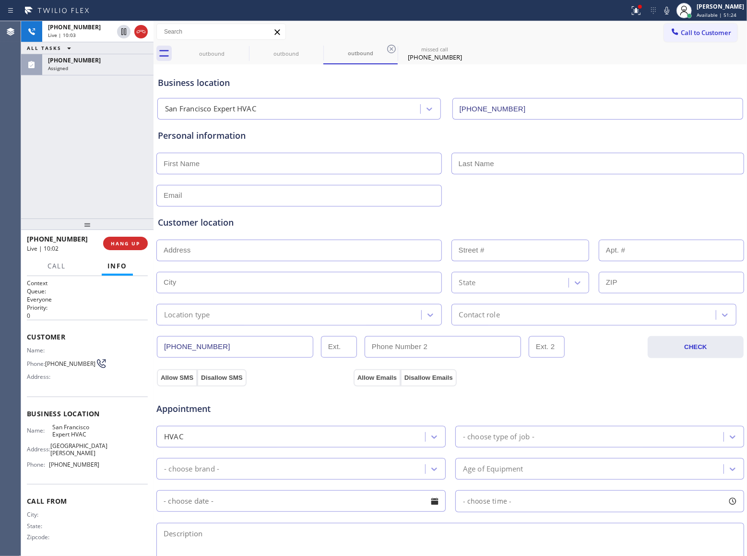
click at [294, 160] on input "text" at bounding box center [299, 164] width 286 height 22
paste input "[PERSON_NAME]"
type input "[PERSON_NAME]"
click at [480, 166] on input "text" at bounding box center [598, 164] width 293 height 22
paste input "Bunker"
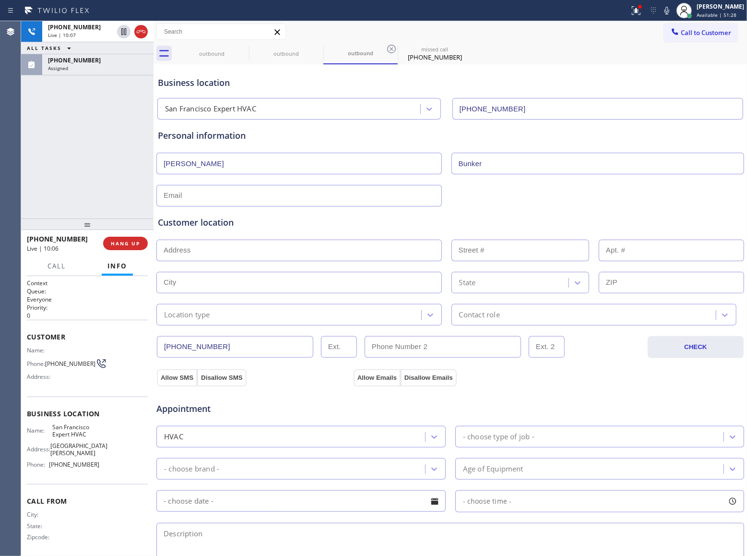
type input "Bunker"
paste input "[PERSON_NAME][EMAIL_ADDRESS][DOMAIN_NAME]"
click at [237, 202] on input "text" at bounding box center [299, 196] width 286 height 22
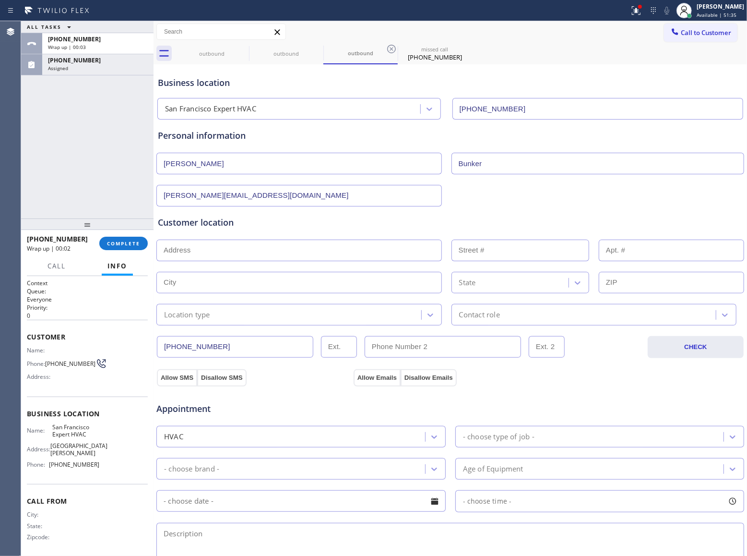
type input "[PERSON_NAME][EMAIL_ADDRESS][DOMAIN_NAME]"
click at [203, 257] on input "text" at bounding box center [299, 250] width 286 height 22
drag, startPoint x: 65, startPoint y: 370, endPoint x: 47, endPoint y: 359, distance: 21.6
click at [47, 360] on span "[PHONE_NUMBER]" at bounding box center [70, 363] width 50 height 7
click at [681, 33] on span "Call to Customer" at bounding box center [706, 32] width 50 height 9
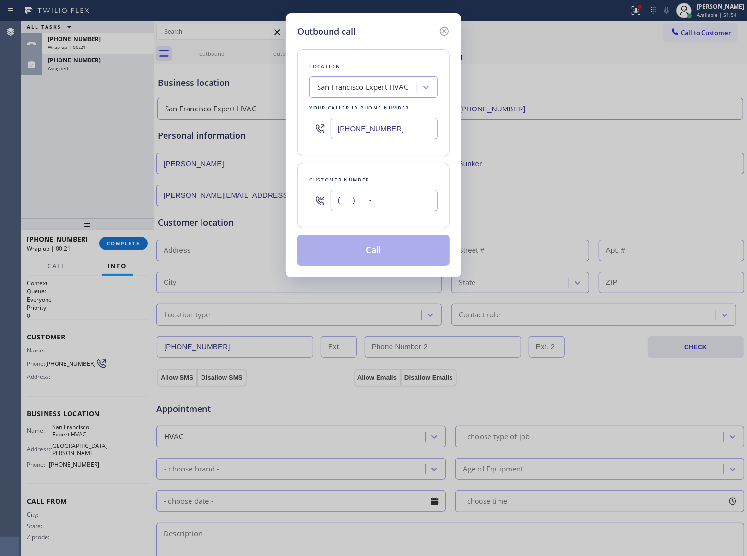
click at [380, 209] on input "(___) ___-____" at bounding box center [384, 201] width 107 height 22
paste input "707) 699-4266"
type input "[PHONE_NUMBER]"
click at [394, 249] on button "Call" at bounding box center [374, 250] width 152 height 31
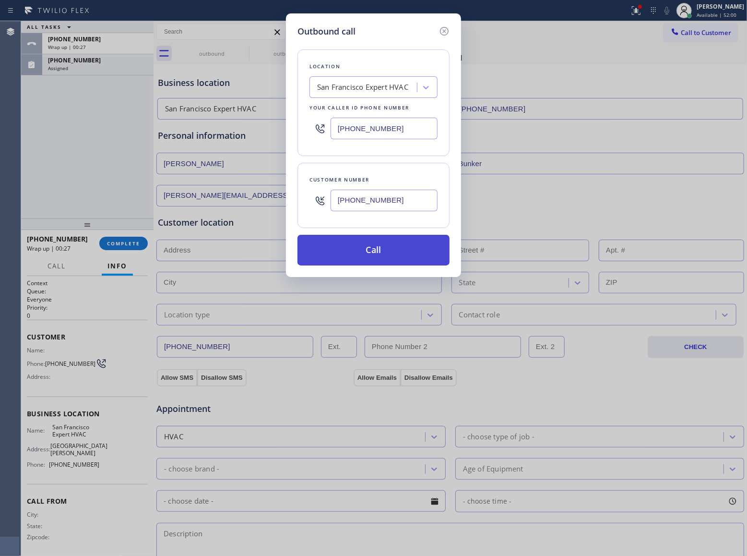
click at [406, 260] on button "Call" at bounding box center [374, 250] width 152 height 31
click at [298, 235] on button "Call" at bounding box center [374, 250] width 152 height 31
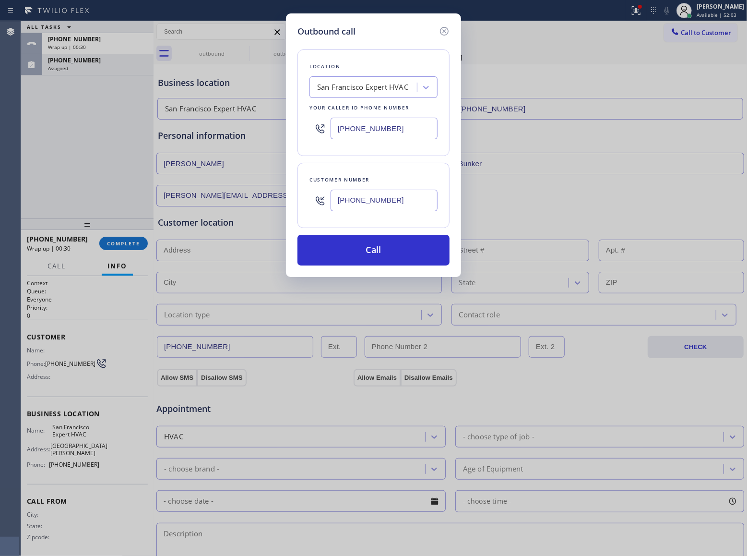
click button "Call" at bounding box center [374, 250] width 152 height 31
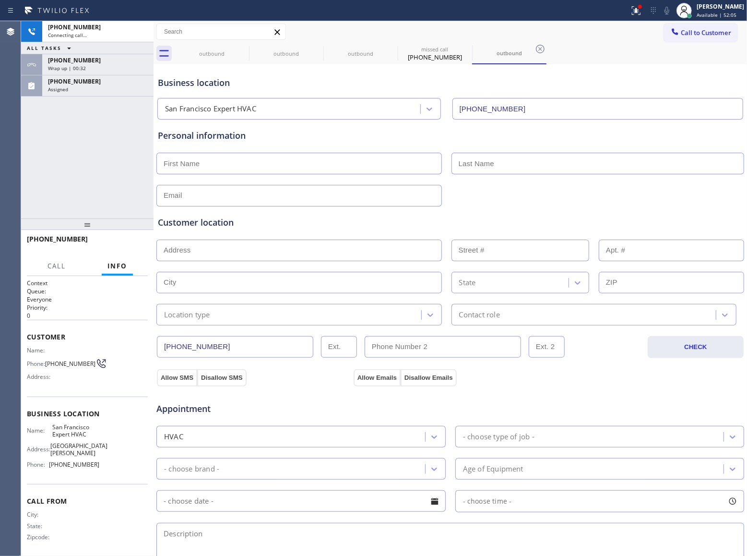
type input "[PHONE_NUMBER]"
click at [536, 53] on icon at bounding box center [541, 49] width 12 height 12
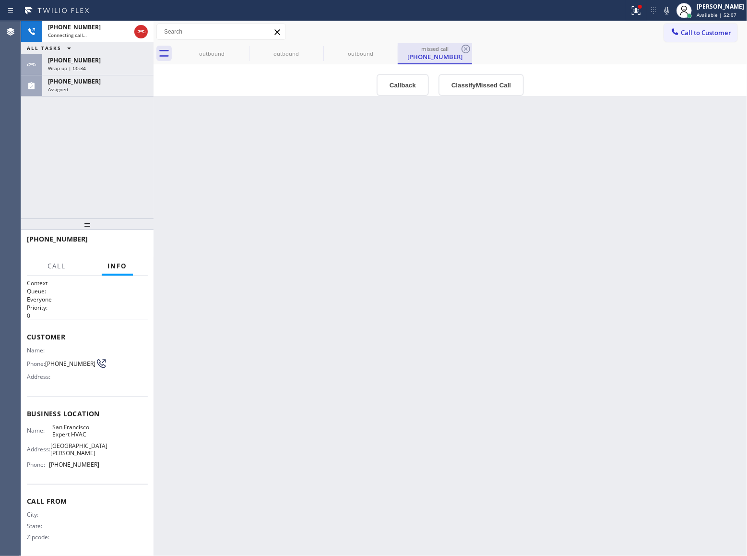
click at [399, 60] on div "[PHONE_NUMBER]" at bounding box center [435, 56] width 72 height 9
click at [421, 60] on div "[PHONE_NUMBER]" at bounding box center [435, 56] width 72 height 9
click at [350, 56] on div "outbound" at bounding box center [360, 53] width 72 height 7
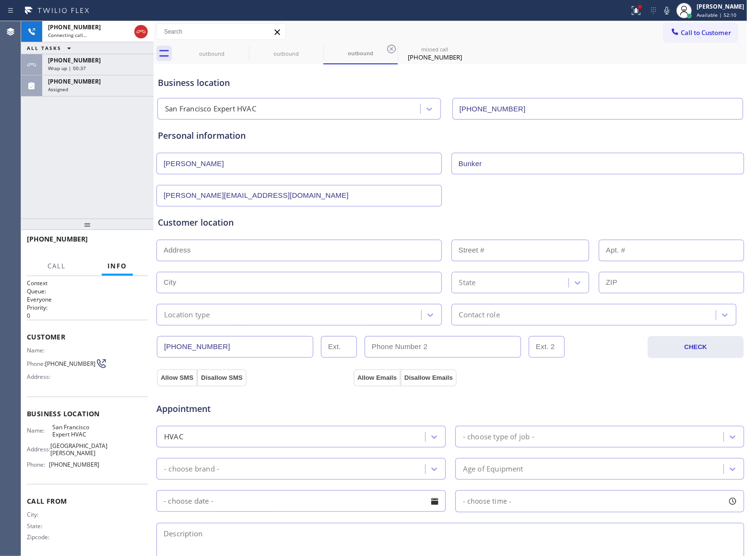
click at [298, 167] on input "[PERSON_NAME]" at bounding box center [299, 164] width 286 height 22
click at [253, 274] on input "text" at bounding box center [299, 283] width 286 height 22
click at [244, 256] on input "text" at bounding box center [299, 250] width 286 height 22
click at [215, 256] on input "text" at bounding box center [299, 250] width 286 height 22
paste input "[STREET_ADDRESS]"
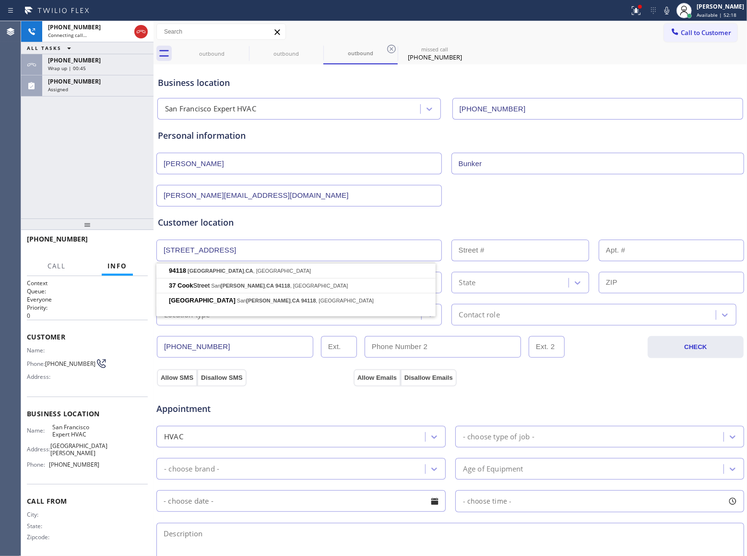
type input "[GEOGRAPHIC_DATA], [GEOGRAPHIC_DATA]"
type input "[GEOGRAPHIC_DATA]"
type input "94118"
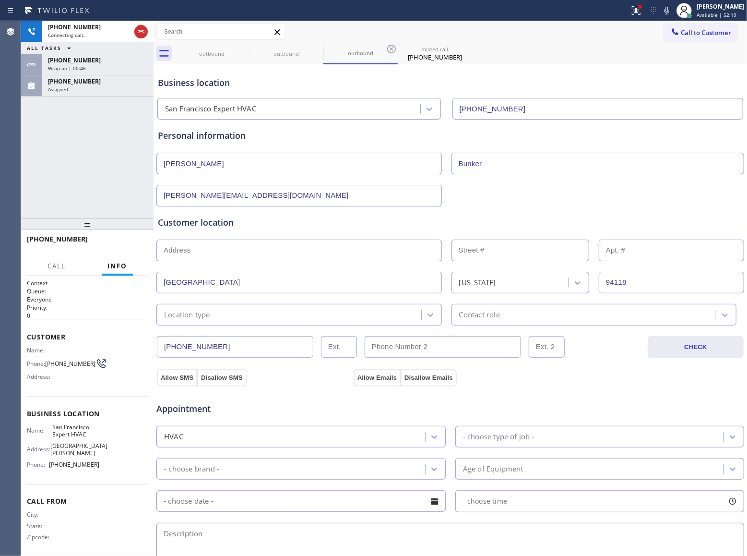
click at [237, 250] on input "text" at bounding box center [299, 250] width 286 height 22
paste input "[STREET_ADDRESS]"
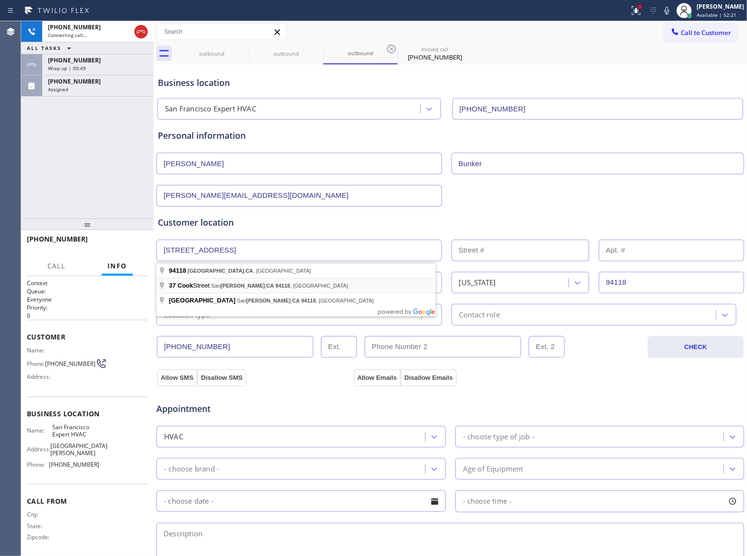
type input "[STREET_ADDRESS]"
type input "37"
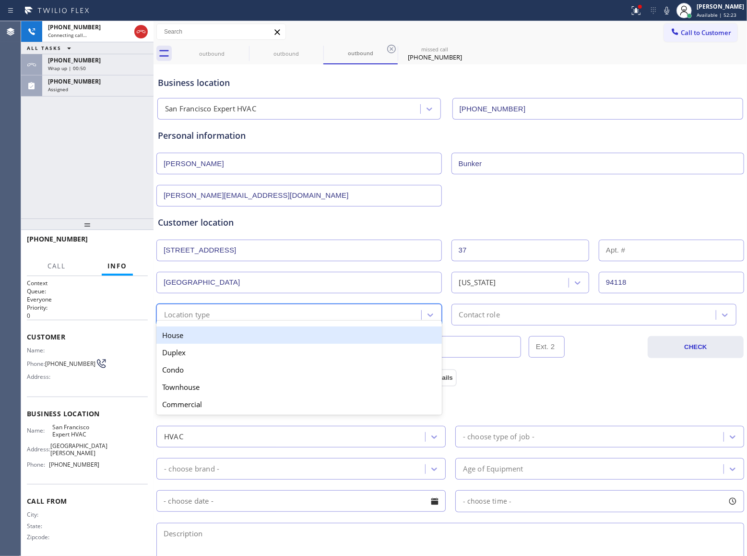
click at [246, 311] on div "Location type" at bounding box center [290, 314] width 262 height 17
click at [218, 339] on div "House" at bounding box center [299, 334] width 286 height 17
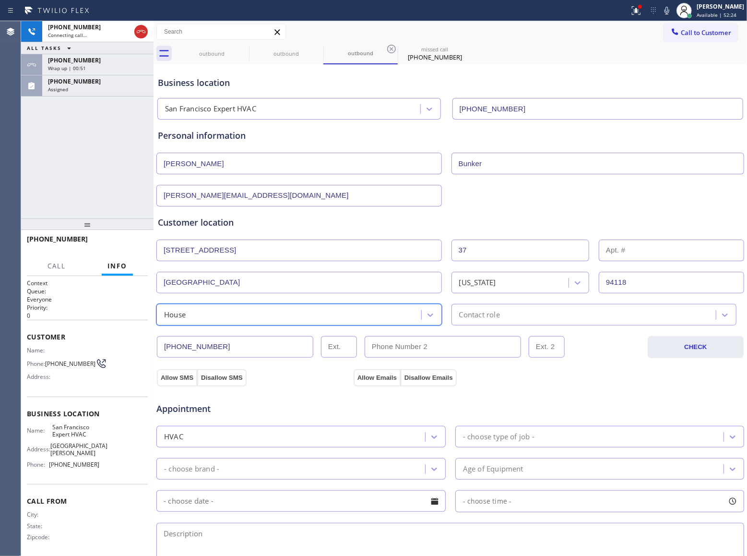
click at [500, 322] on div "Contact role" at bounding box center [595, 315] width 286 height 22
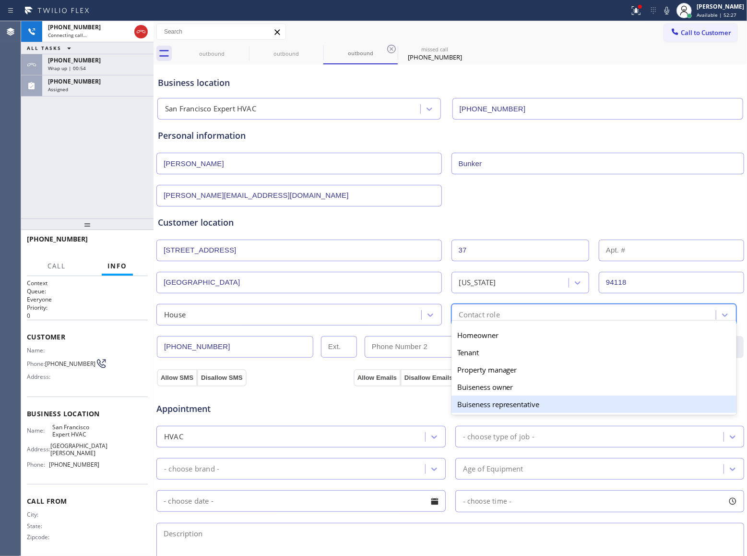
click at [504, 403] on div "Buiseness representative" at bounding box center [595, 403] width 286 height 17
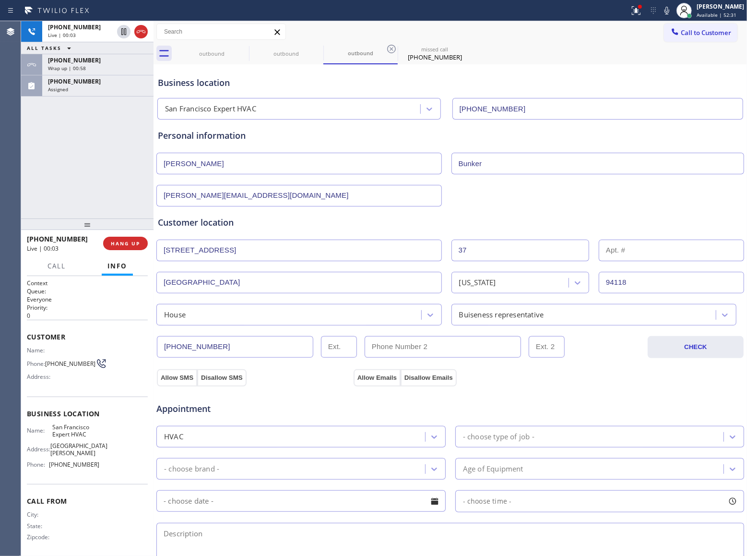
click at [417, 352] on input "text" at bounding box center [443, 347] width 156 height 22
paste input "415) 863-5846"
type input "[PHONE_NUMBER]"
click at [181, 381] on button "Allow SMS" at bounding box center [177, 377] width 40 height 17
click at [373, 378] on button "Allow Emails" at bounding box center [377, 377] width 47 height 17
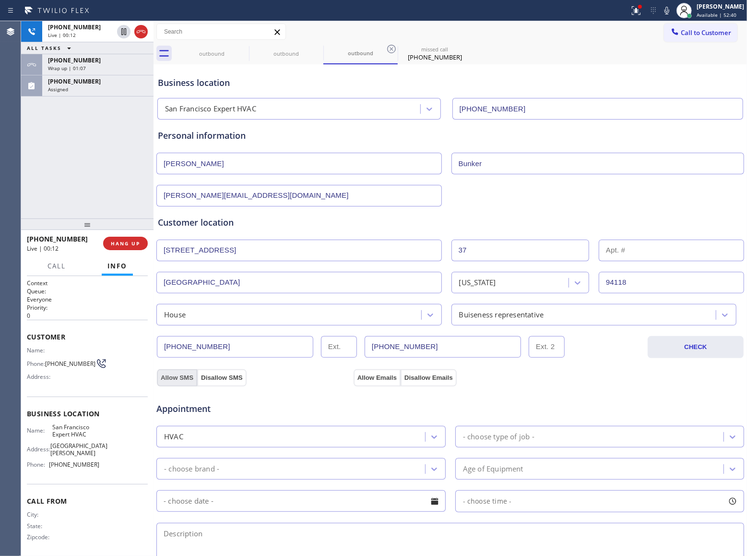
click at [183, 382] on button "Allow SMS" at bounding box center [177, 377] width 40 height 17
click at [381, 380] on button "Allow Emails" at bounding box center [377, 377] width 47 height 17
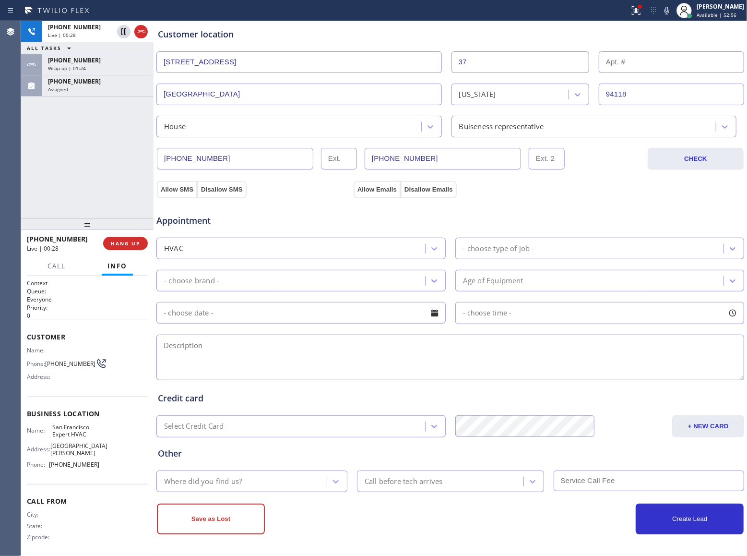
scroll to position [191, 0]
click at [522, 241] on div "- choose type of job -" at bounding box center [591, 248] width 266 height 17
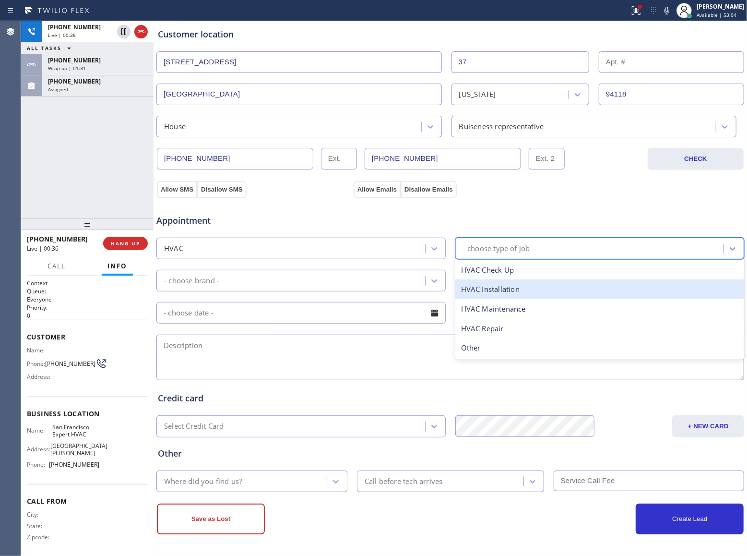
click at [525, 296] on div "HVAC Installation" at bounding box center [599, 289] width 289 height 20
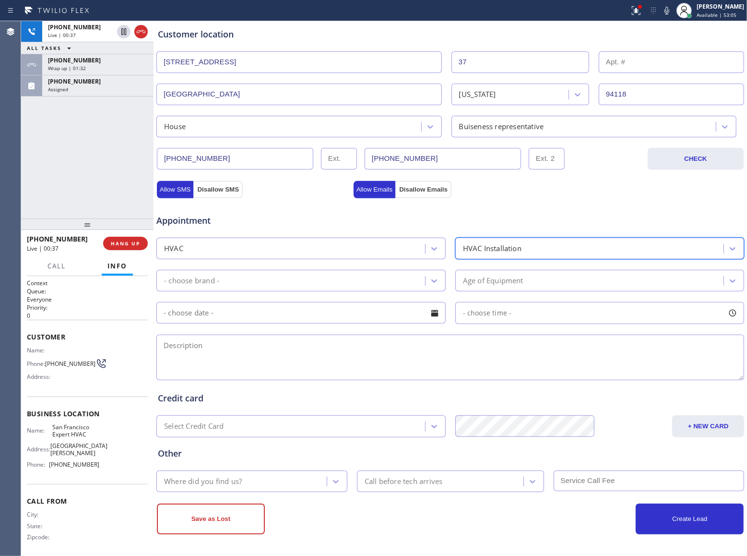
click at [301, 274] on div "- choose brand -" at bounding box center [292, 280] width 266 height 17
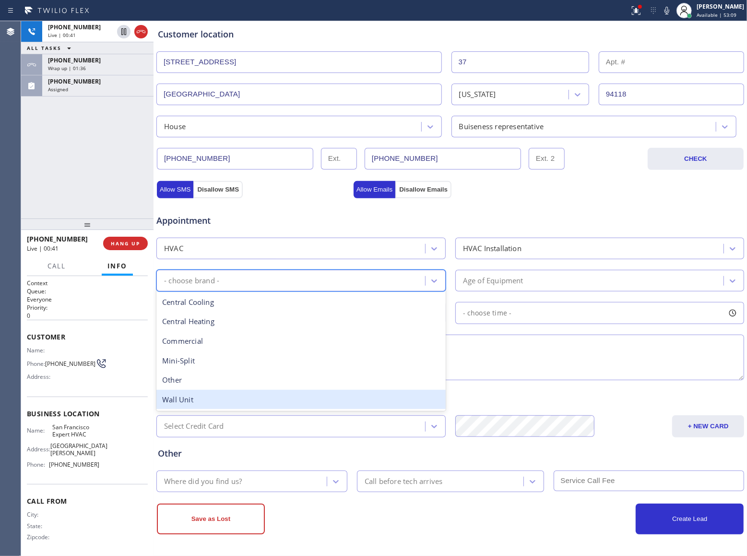
click at [250, 393] on div "Wall Unit" at bounding box center [300, 400] width 289 height 20
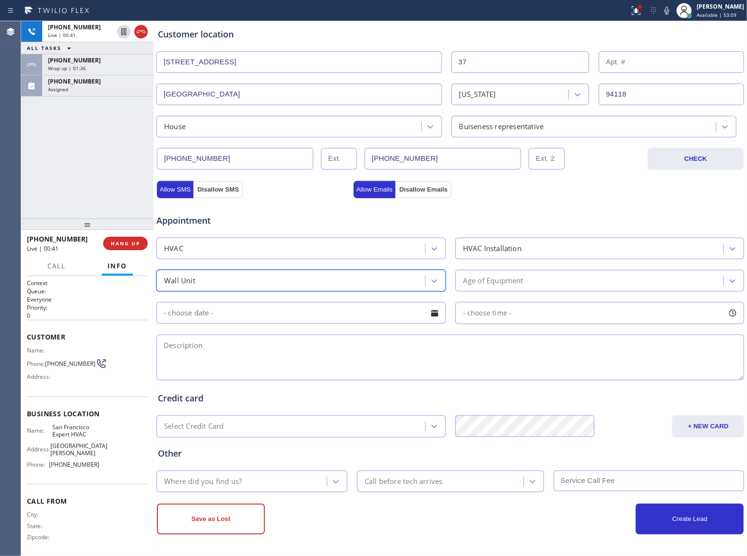
click at [568, 283] on div "Age of Equipment" at bounding box center [591, 280] width 266 height 17
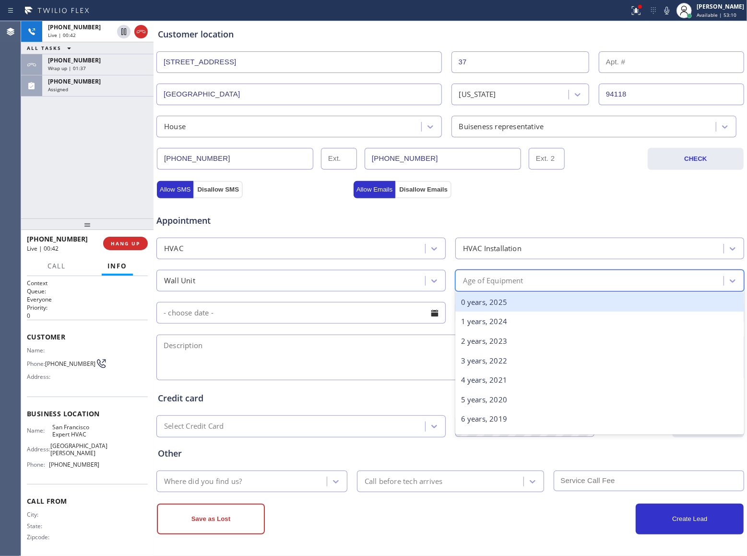
click at [555, 308] on div "0 years, 2025" at bounding box center [599, 302] width 289 height 20
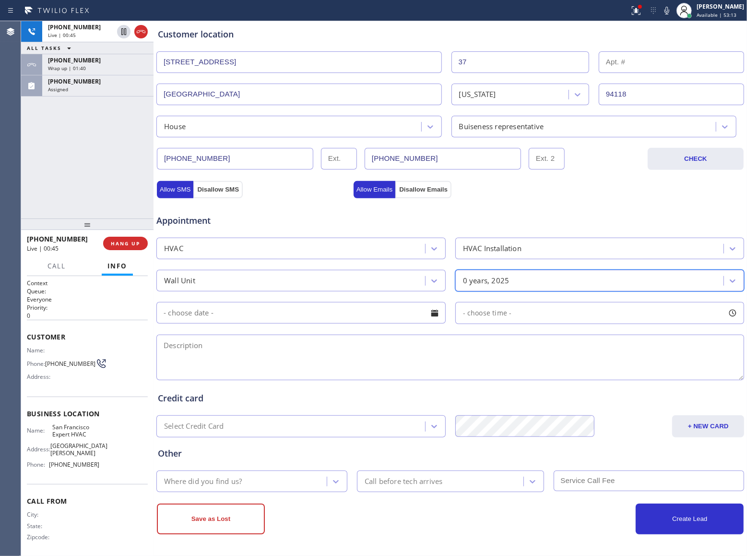
click at [331, 316] on input "text" at bounding box center [300, 313] width 289 height 22
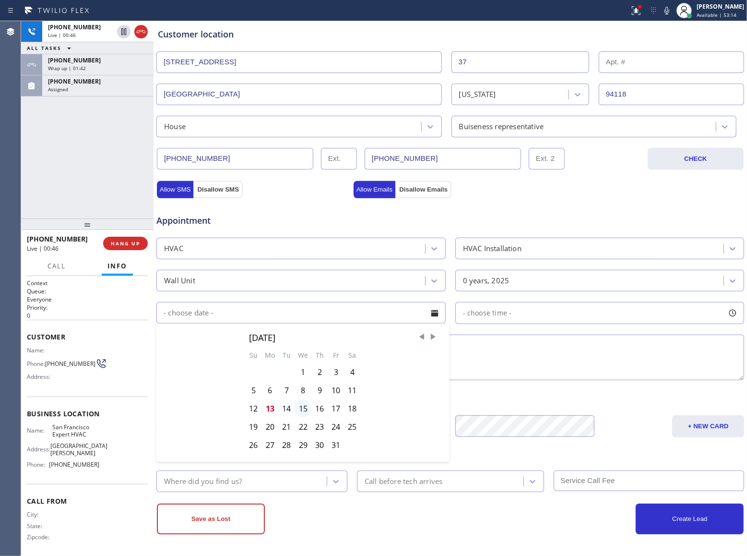
click at [304, 409] on div "15" at bounding box center [303, 408] width 17 height 18
type input "[DATE]"
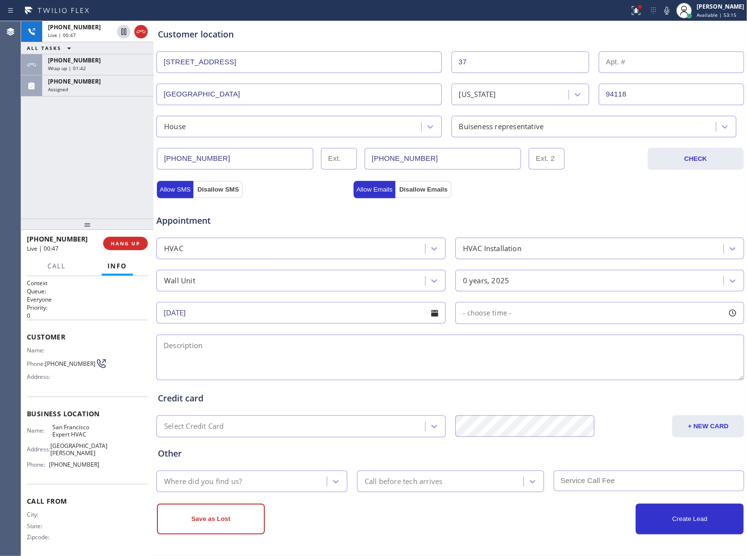
click at [534, 316] on div "- choose time -" at bounding box center [599, 313] width 289 height 22
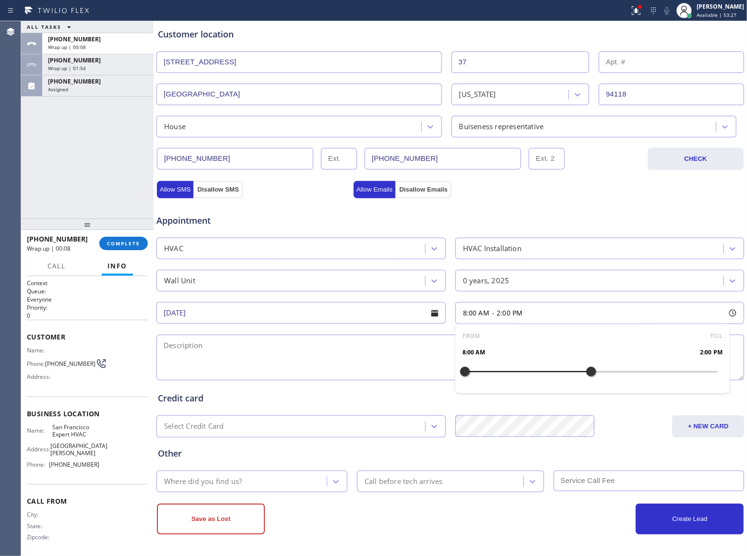
drag, startPoint x: 534, startPoint y: 377, endPoint x: 580, endPoint y: 371, distance: 46.4
click at [585, 371] on div at bounding box center [591, 371] width 12 height 20
drag, startPoint x: 514, startPoint y: 371, endPoint x: 523, endPoint y: 373, distance: 8.8
click at [523, 373] on div at bounding box center [529, 371] width 12 height 20
click at [384, 368] on textarea at bounding box center [450, 357] width 588 height 46
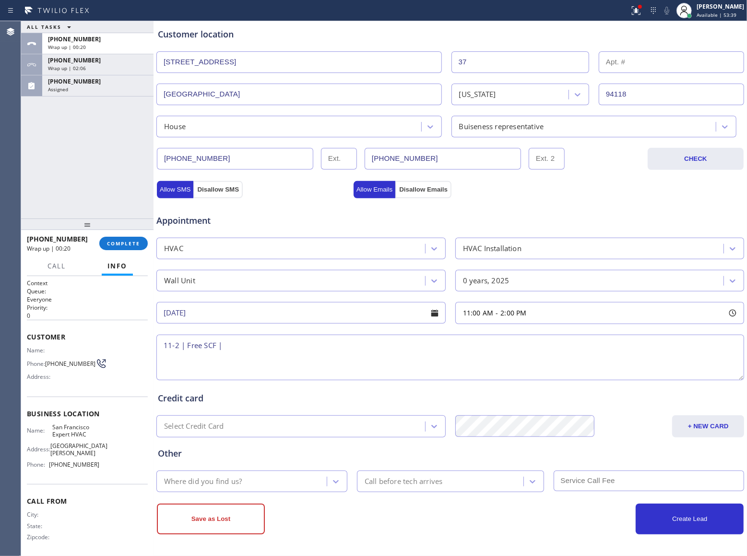
click at [208, 240] on div "HVAC" at bounding box center [292, 248] width 266 height 17
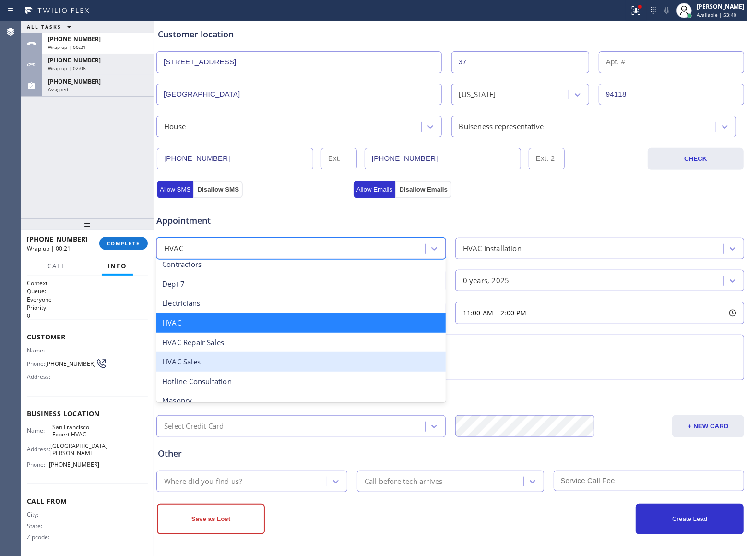
scroll to position [181, 0]
click at [273, 352] on div "HVAC Sales" at bounding box center [300, 361] width 289 height 20
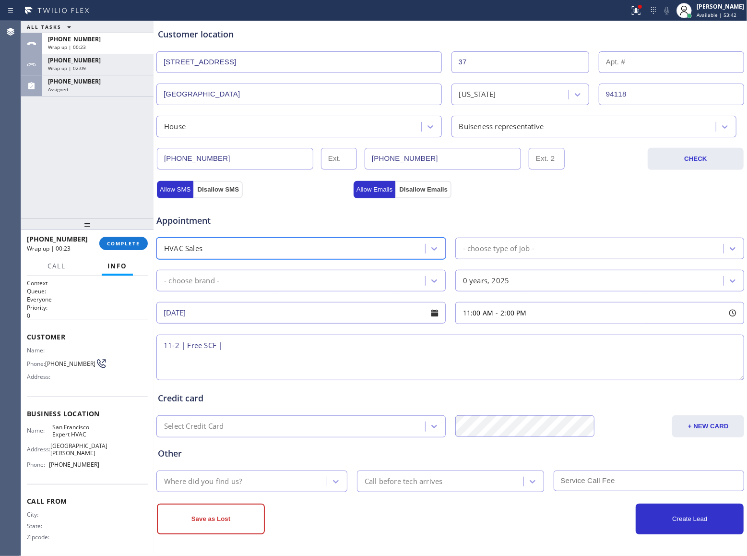
click at [554, 244] on div "- choose type of job -" at bounding box center [591, 248] width 266 height 17
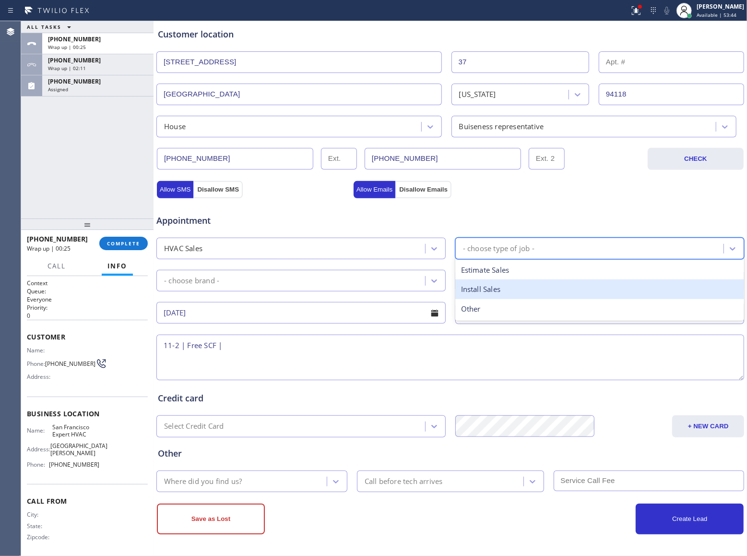
click at [531, 271] on div "Estimate Sales" at bounding box center [599, 270] width 289 height 20
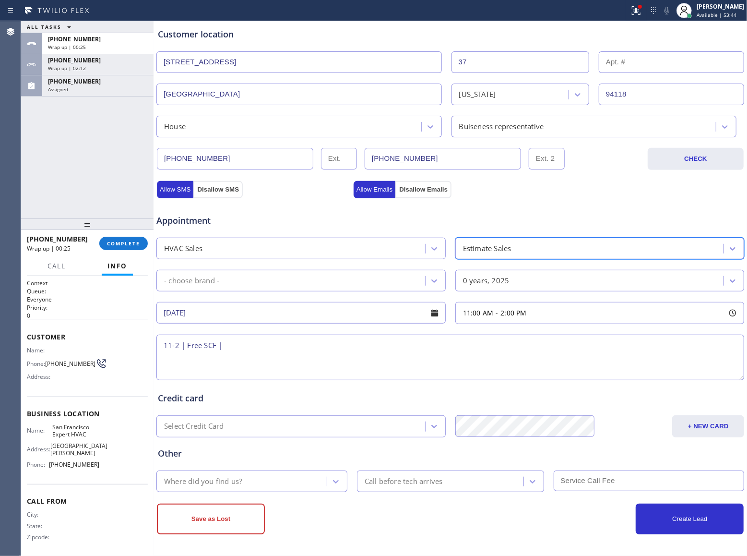
click at [322, 286] on div "- choose brand -" at bounding box center [292, 280] width 266 height 17
drag, startPoint x: 19, startPoint y: 193, endPoint x: 279, endPoint y: 269, distance: 270.5
click at [24, 193] on div "Agent Desktop Classify the call LOCATION NAME Viking Repair Service FROM PHONE …" at bounding box center [373, 288] width 747 height 535
click at [323, 288] on div "- choose brand -" at bounding box center [292, 280] width 266 height 17
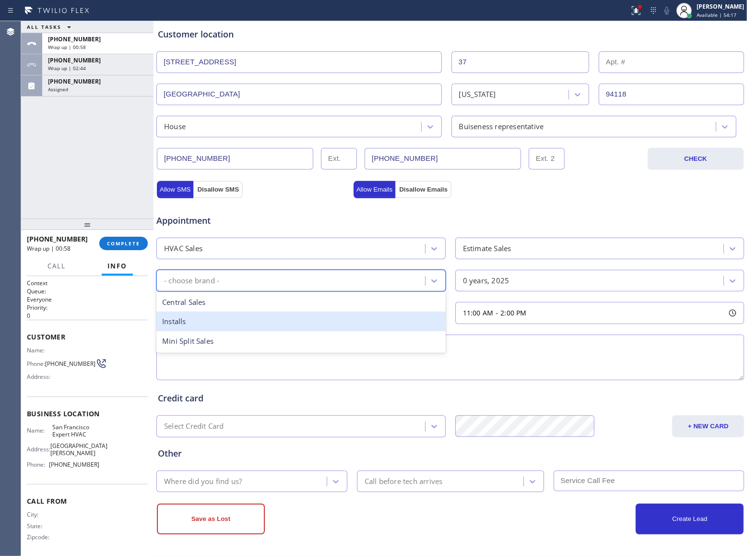
click at [511, 241] on div "Estimate Sales" at bounding box center [591, 248] width 266 height 17
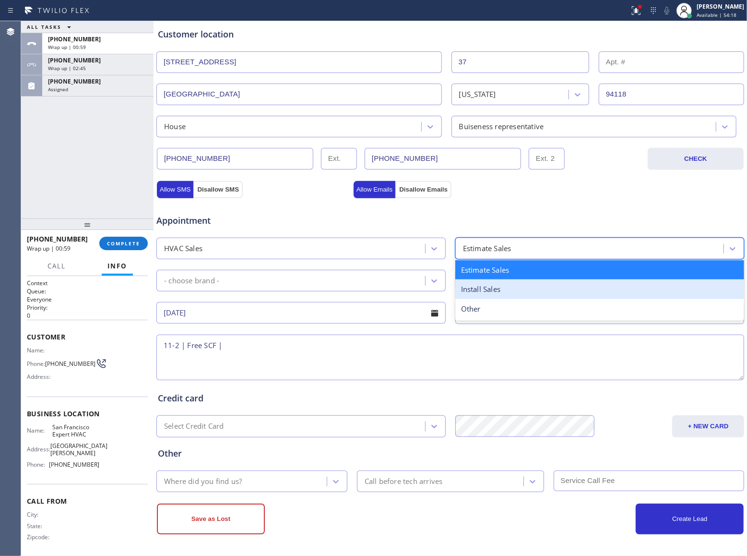
click at [497, 289] on div "Install Sales" at bounding box center [599, 289] width 289 height 20
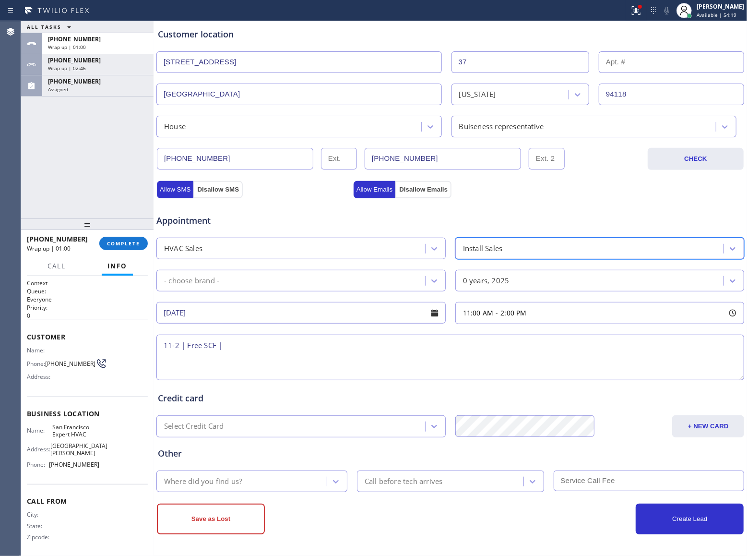
click at [376, 270] on div "- choose brand -" at bounding box center [300, 281] width 289 height 22
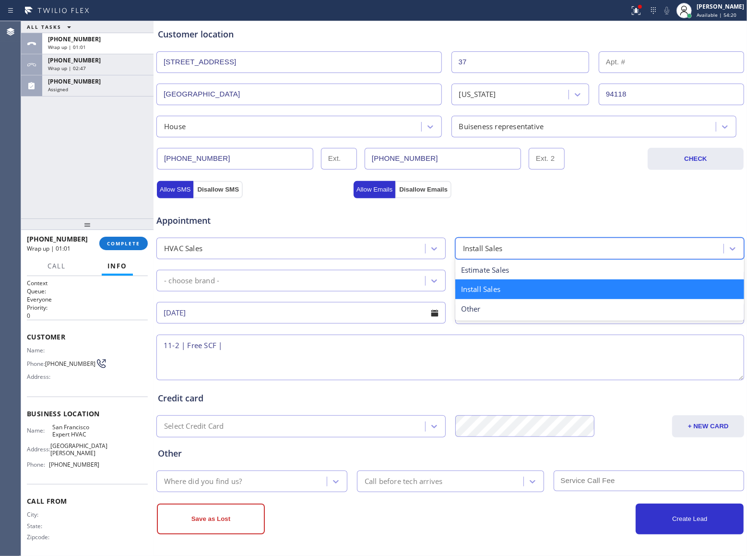
click at [539, 250] on div "Install Sales" at bounding box center [591, 248] width 266 height 17
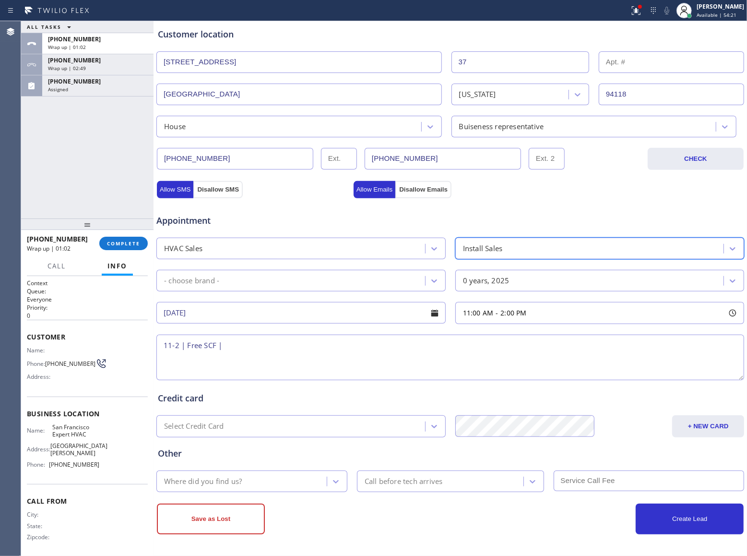
click at [503, 248] on div "Install Sales" at bounding box center [591, 248] width 266 height 17
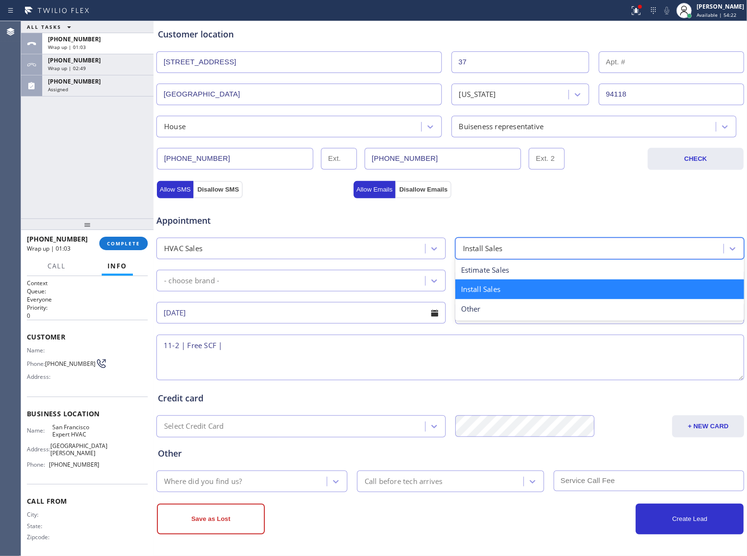
click at [504, 248] on div "Install Sales" at bounding box center [591, 248] width 266 height 17
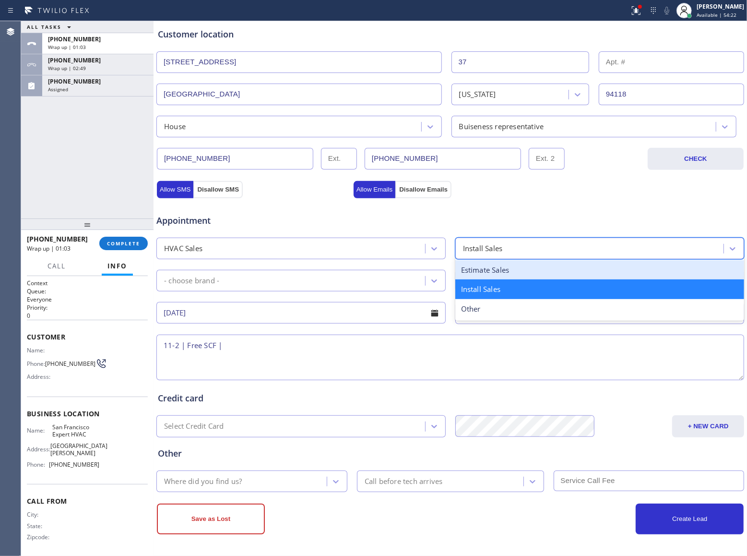
click at [503, 268] on div "Estimate Sales" at bounding box center [599, 270] width 289 height 20
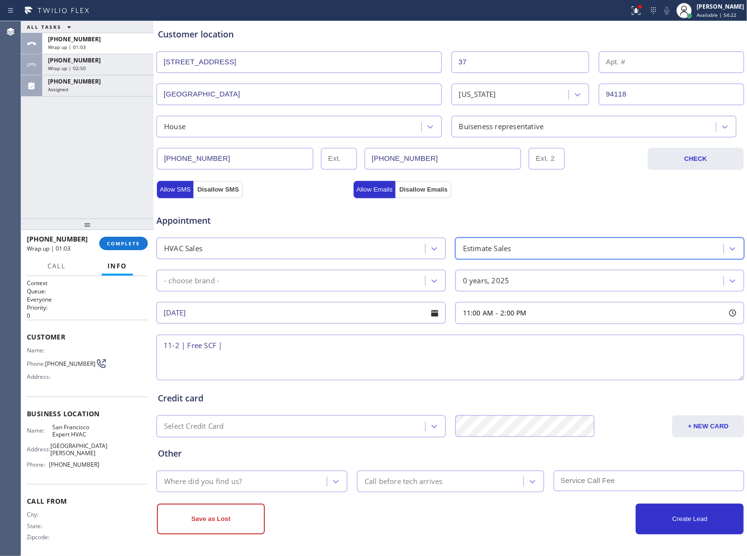
click at [227, 286] on div "- choose brand -" at bounding box center [292, 280] width 266 height 17
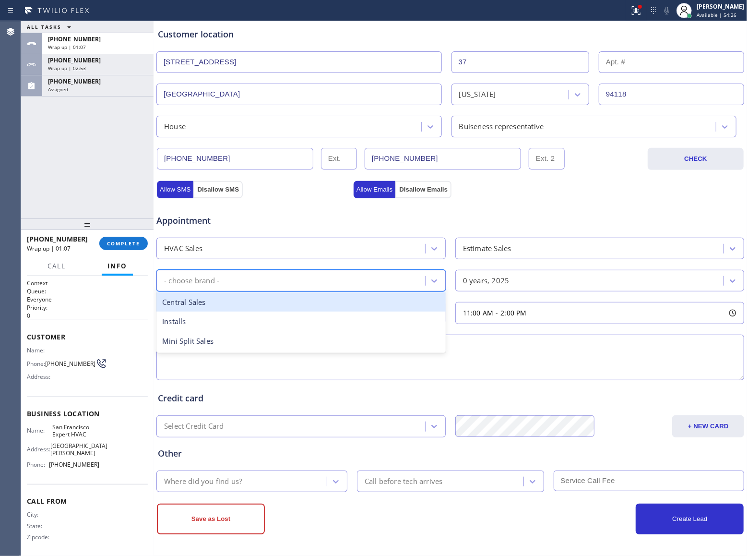
click at [209, 302] on div "Central Sales" at bounding box center [300, 302] width 289 height 20
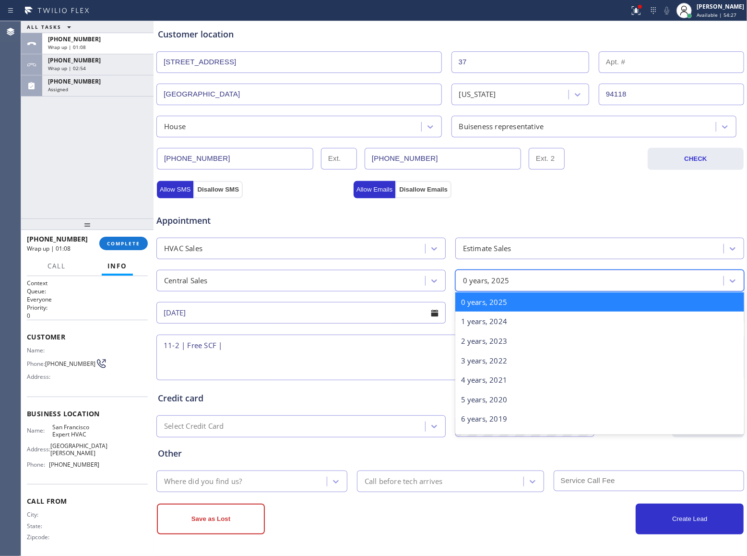
click at [509, 282] on div "0 years, 2025" at bounding box center [591, 280] width 266 height 17
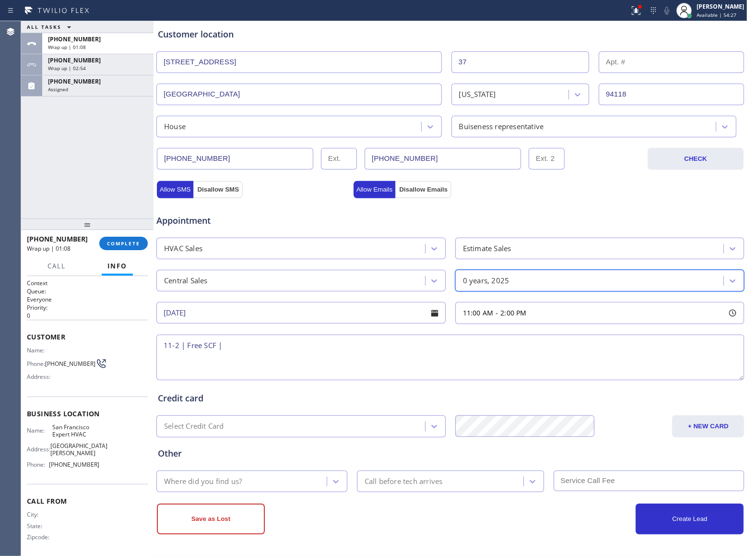
click at [267, 281] on div "Central Sales" at bounding box center [292, 280] width 266 height 17
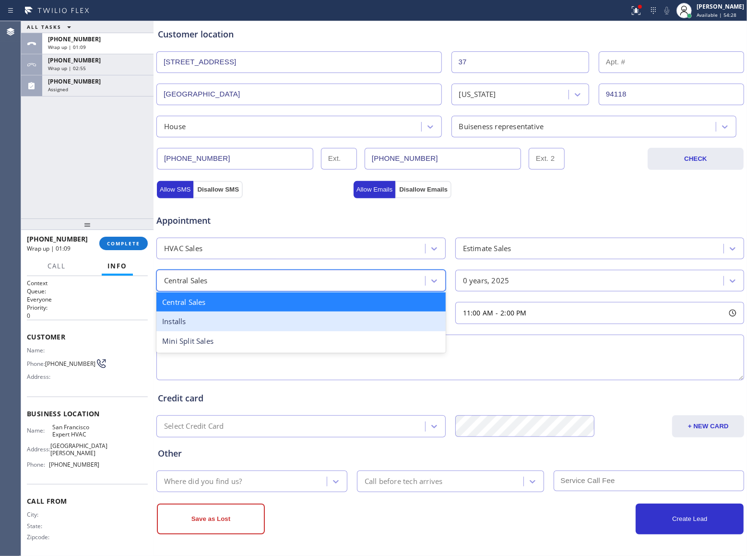
click at [227, 327] on div "Installs" at bounding box center [300, 321] width 289 height 20
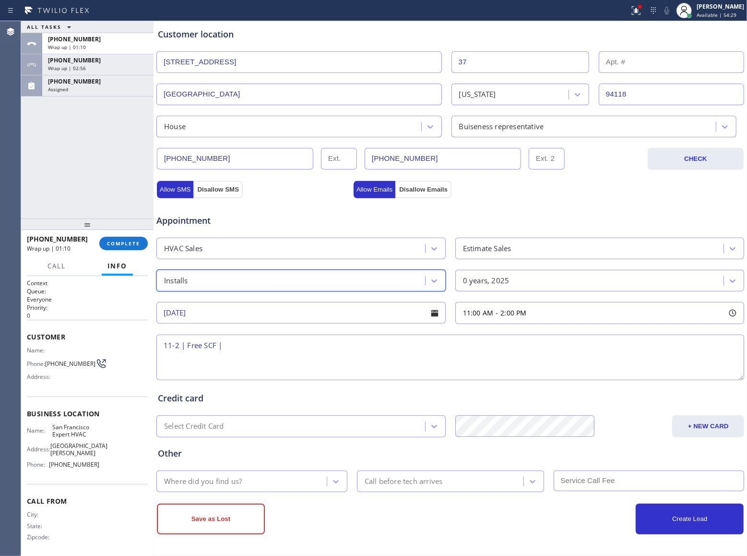
click at [538, 277] on div "0 years, 2025" at bounding box center [591, 280] width 266 height 17
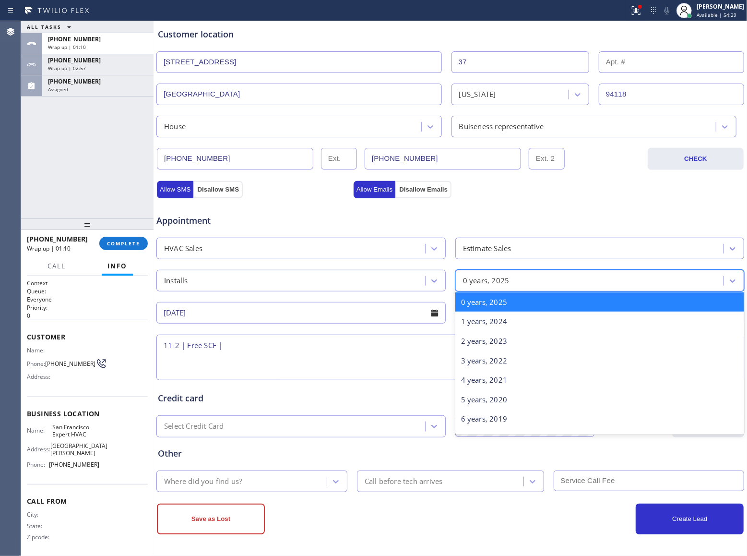
click at [503, 302] on div "0 years, 2025" at bounding box center [599, 302] width 289 height 20
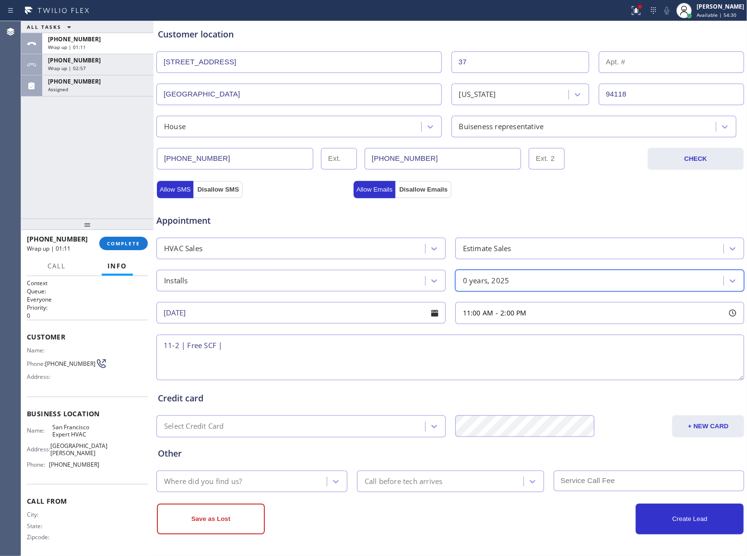
click at [317, 360] on textarea "11-2 | Free SCF |" at bounding box center [450, 357] width 588 height 46
click at [270, 359] on textarea "11-2 | Free SCF |" at bounding box center [450, 357] width 588 height 46
paste textarea "Wall heating | One of the furnace | [STREET_ADDRESS] House Contructor |"
click at [252, 346] on textarea "11-2 | Free SCF | Wall heating | One of the furnace | [STREET_ADDRESS] House Co…" at bounding box center [450, 357] width 588 height 46
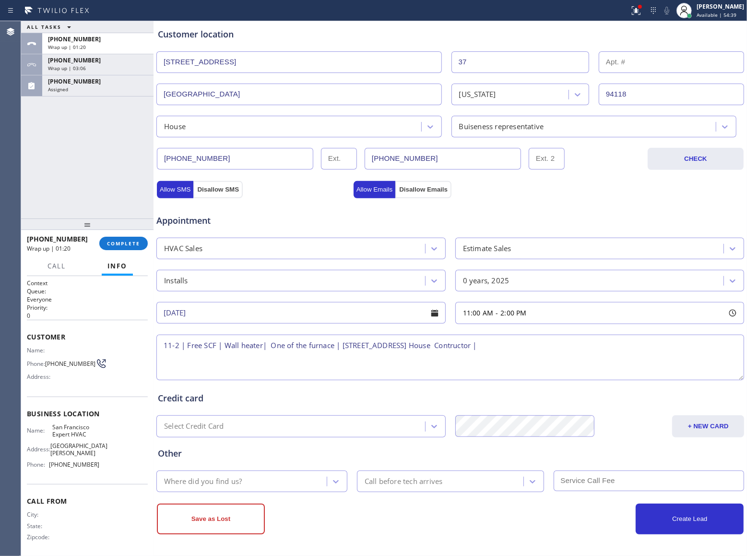
click at [336, 343] on textarea "11-2 | Free SCF | Wall heater| One of the furnace | [STREET_ADDRESS] House Cont…" at bounding box center [450, 357] width 588 height 46
click at [100, 164] on div "ALL TASKS ALL TASKS ACTIVE TASKS TASKS IN WRAP UP [PHONE_NUMBER] Wrap up | 01:3…" at bounding box center [87, 119] width 132 height 197
drag, startPoint x: 600, startPoint y: 355, endPoint x: 271, endPoint y: 344, distance: 328.9
click at [271, 344] on textarea "11-2 | Free SCF | Wall heater| One of the furnace was | [STREET_ADDRESS] House …" at bounding box center [450, 357] width 588 height 46
paste textarea "burned cause it has a fire and wants to replace the unit | [STREET_ADDRESS] Hou…"
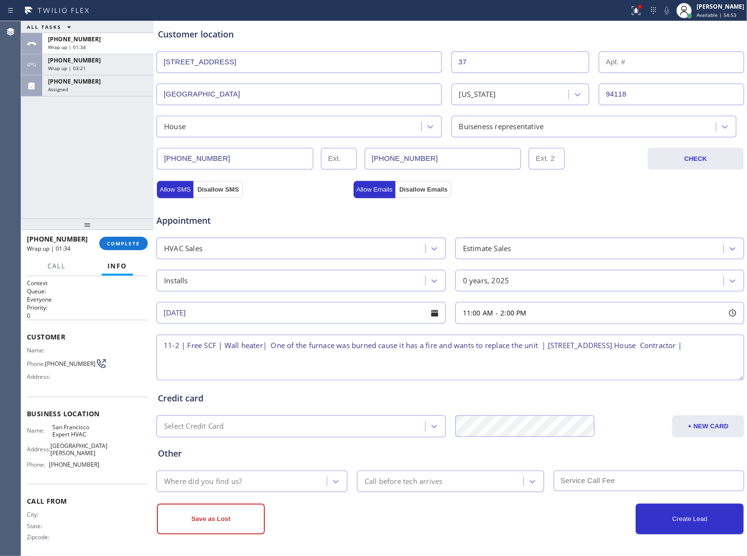
click at [271, 342] on textarea "11-2 | Free SCF | Wall heater| One of the furnace was burned cause it has a fir…" at bounding box center [450, 357] width 588 height 46
click at [219, 360] on textarea "11-2 | Free SCF | Wall heater| One of the furnace was burned cause it has a fir…" at bounding box center [450, 357] width 588 height 46
drag, startPoint x: 86, startPoint y: 440, endPoint x: 50, endPoint y: 431, distance: 37.0
click at [52, 432] on span "San Francisco Expert HVAC" at bounding box center [76, 430] width 48 height 15
click at [249, 365] on textarea "11-2 | Free SCF | Wall heater| One of the furnace was burned cause it has a fir…" at bounding box center [450, 357] width 588 height 46
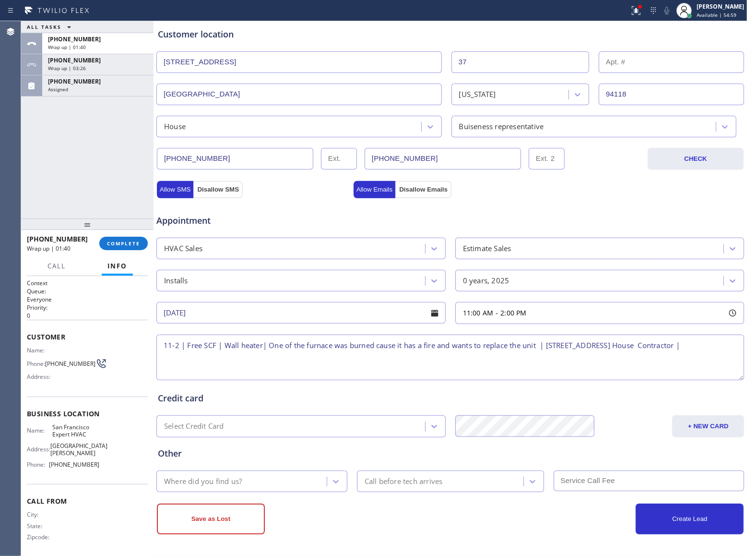
paste textarea "San Francisco Expert HVAC"
paste textarea "Please call 30 minutes prior to arrival."
click at [479, 361] on textarea "11-2 | Free SCF | Wall heater| One of the furnace was burned cause it has a fir…" at bounding box center [450, 357] width 588 height 46
paste textarea "[PERSON_NAME] 4158635846"
click at [584, 345] on textarea "11-2 | Free SCF | Wall heater| One of the furnace was burned cause it has a fir…" at bounding box center [450, 357] width 588 height 46
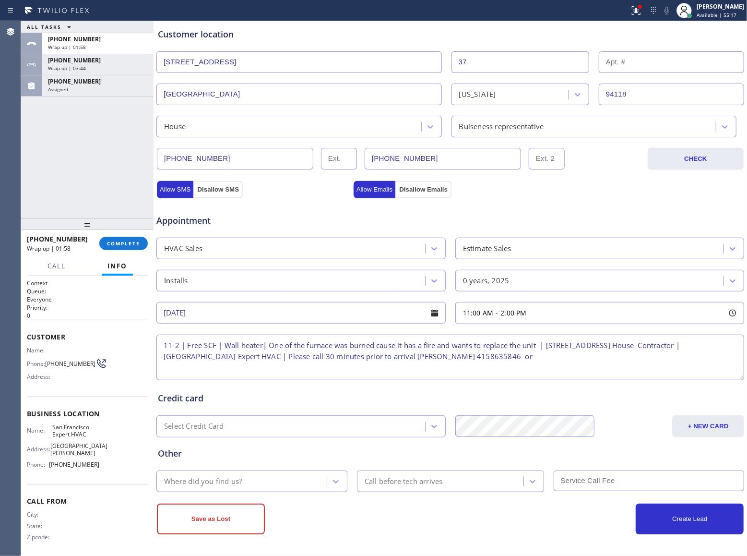
click at [557, 365] on textarea "11-2 | Free SCF | Wall heater| One of the furnace was burned cause it has a fir…" at bounding box center [450, 357] width 588 height 46
paste textarea "[PHONE_NUMBER] [PERSON_NAME]"
type textarea "11-2 | Free SCF | Wall heater| One of the furnace was burned cause it has a fir…"
click at [247, 481] on div "Where did you find us?" at bounding box center [242, 481] width 167 height 17
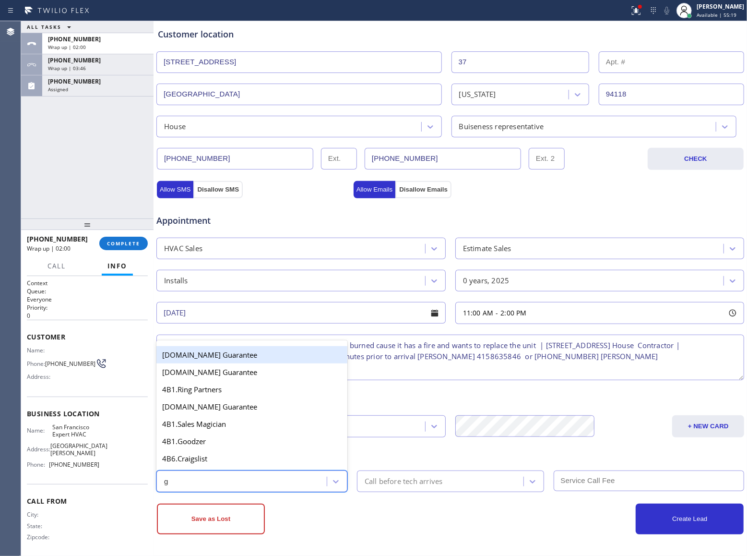
type input "go"
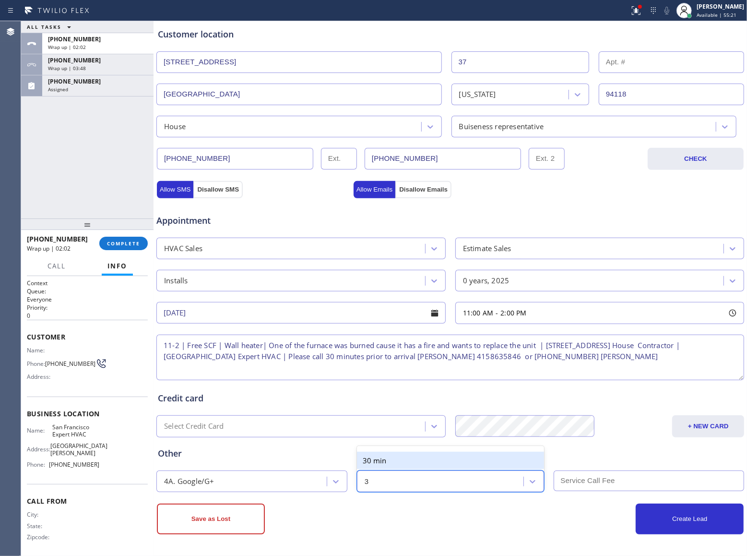
type input "30"
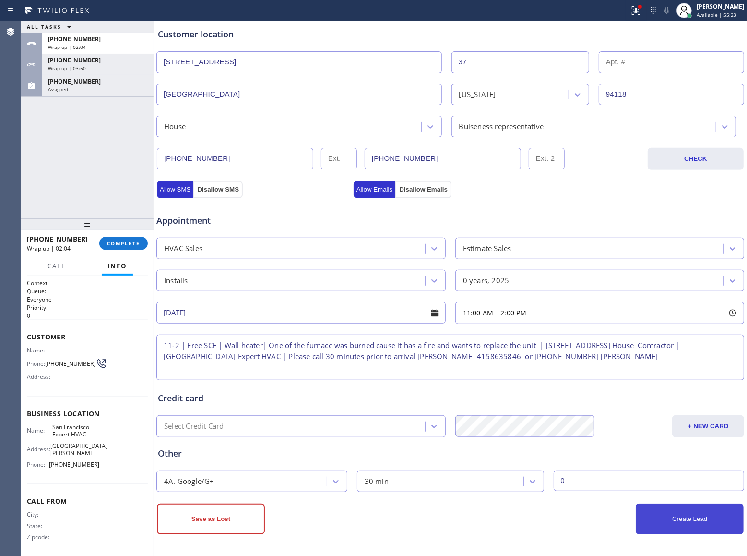
type input "0"
click at [685, 509] on button "Create Lead" at bounding box center [690, 518] width 108 height 31
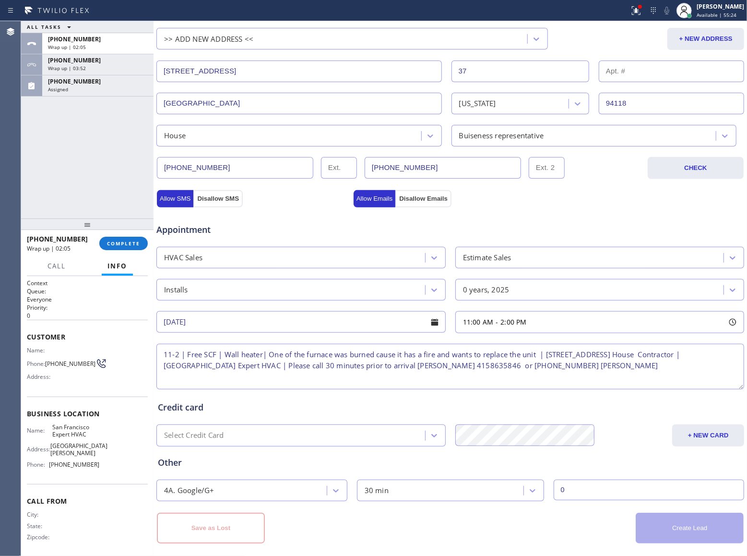
scroll to position [223, 0]
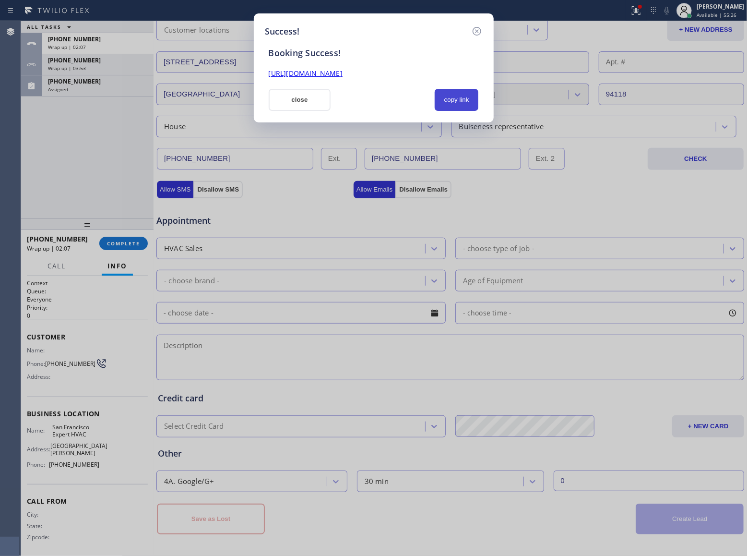
click at [465, 99] on button "copy link" at bounding box center [457, 100] width 44 height 22
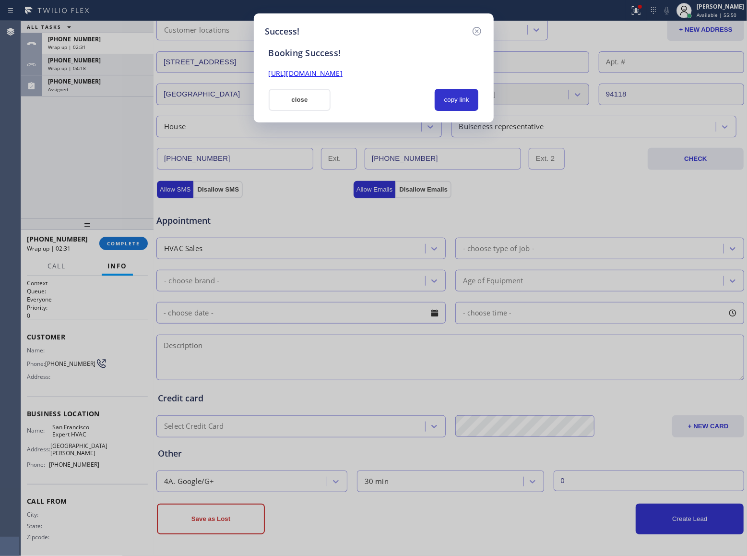
click at [95, 191] on div "Success! Booking Success! [URL][DOMAIN_NAME] close copy link" at bounding box center [373, 278] width 747 height 556
click at [310, 107] on button "close" at bounding box center [300, 100] width 62 height 22
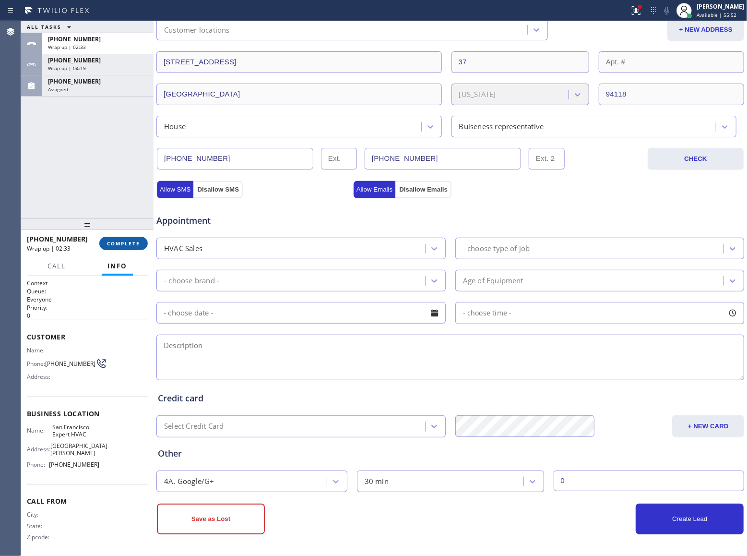
click at [117, 239] on button "COMPLETE" at bounding box center [123, 243] width 48 height 13
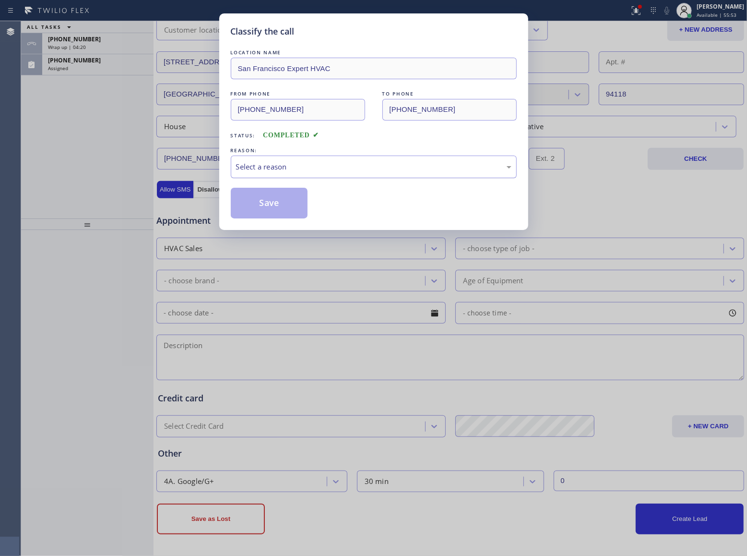
click at [269, 170] on div "Select a reason" at bounding box center [373, 166] width 275 height 11
click at [270, 188] on button "Save" at bounding box center [269, 203] width 77 height 31
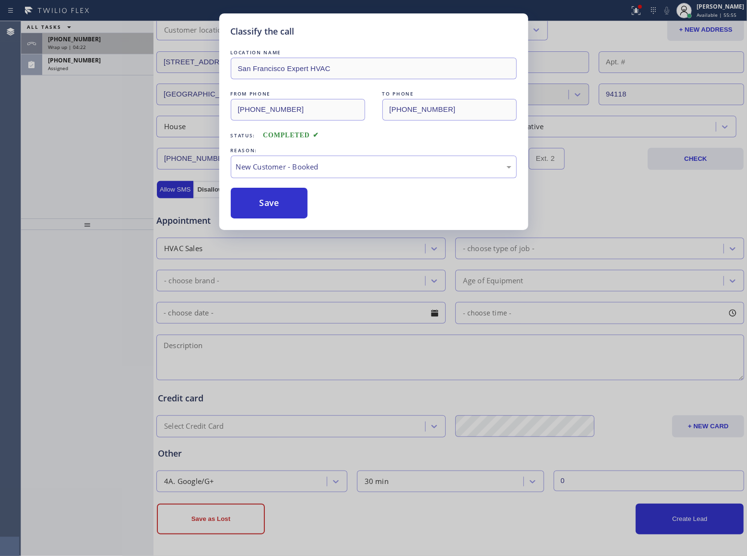
click at [102, 41] on div "[PHONE_NUMBER]" at bounding box center [98, 39] width 100 height 8
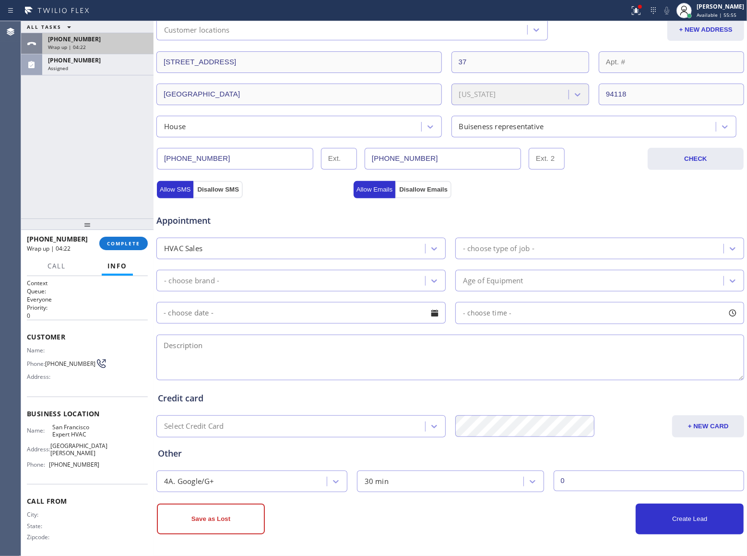
click at [102, 41] on div "[PHONE_NUMBER]" at bounding box center [98, 39] width 100 height 8
click at [114, 252] on div "[PHONE_NUMBER] Wrap up | 04:22 COMPLETE" at bounding box center [87, 243] width 121 height 25
click at [123, 243] on span "COMPLETE" at bounding box center [123, 243] width 33 height 7
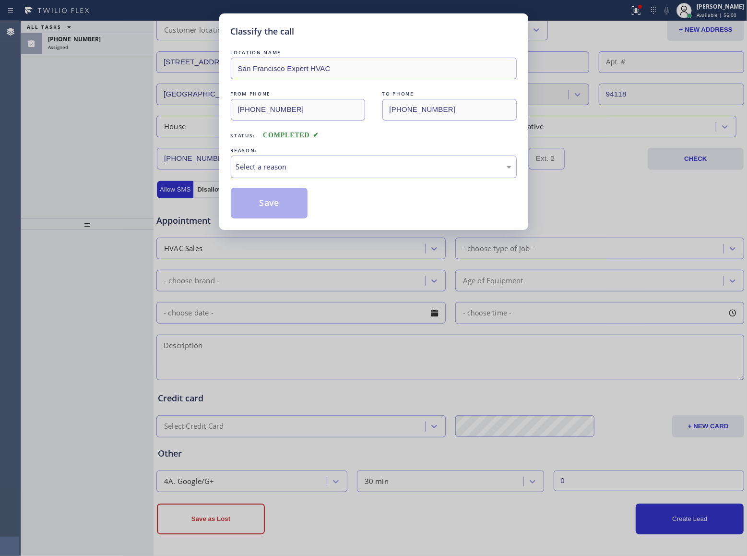
click at [284, 167] on div "Select a reason" at bounding box center [373, 166] width 275 height 11
click at [278, 186] on div "LOCATION NAME [GEOGRAPHIC_DATA] Expert HVAC FROM PHONE [PHONE_NUMBER] TO PHONE …" at bounding box center [374, 133] width 286 height 171
click at [277, 189] on button "Save" at bounding box center [269, 203] width 77 height 31
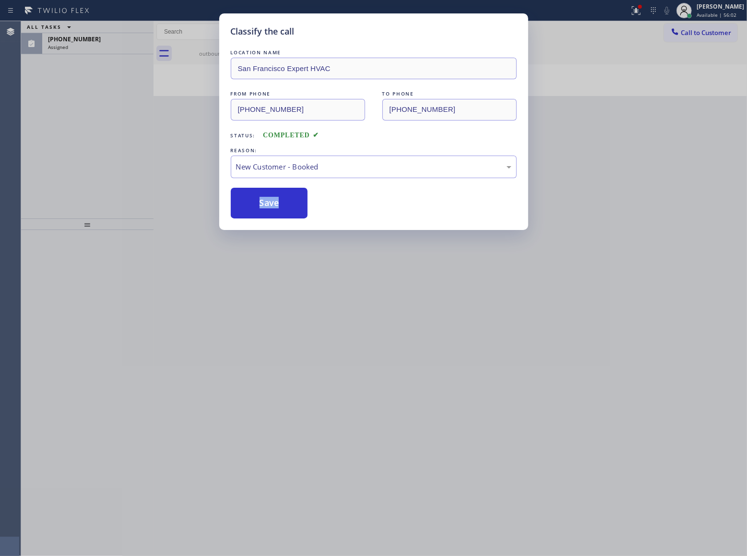
click at [83, 50] on div "Classify the call LOCATION NAME Viking Repair Service FROM PHONE [PHONE_NUMBER]…" at bounding box center [384, 288] width 726 height 535
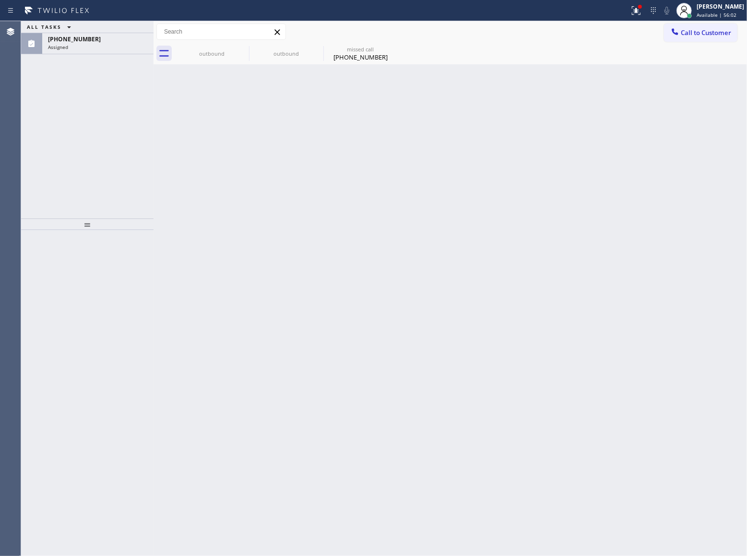
click at [83, 50] on div "[PHONE_NUMBER] Assigned" at bounding box center [95, 43] width 107 height 21
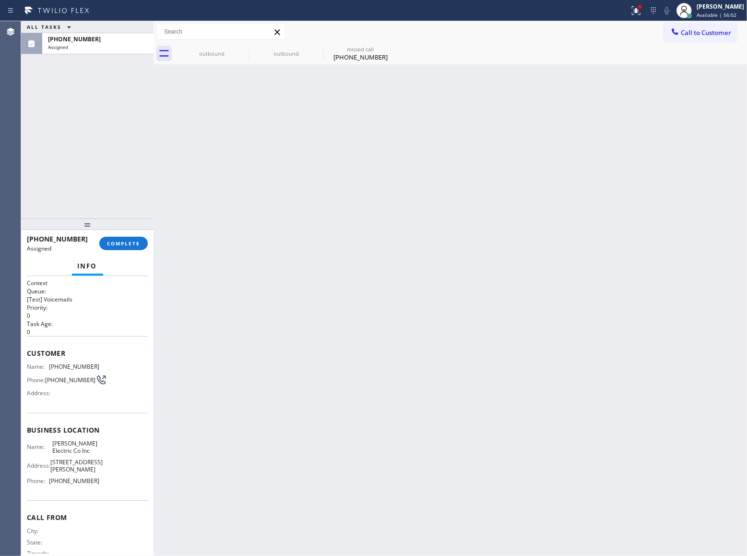
click at [83, 50] on div "[PHONE_NUMBER] Assigned" at bounding box center [95, 43] width 107 height 21
click at [83, 47] on div "Assigned" at bounding box center [98, 47] width 100 height 7
click at [85, 52] on div "[PHONE_NUMBER] Assigned" at bounding box center [95, 43] width 107 height 21
drag, startPoint x: 93, startPoint y: 500, endPoint x: 50, endPoint y: 498, distance: 43.2
click at [50, 488] on div "Name: [PERSON_NAME] Electric Co Inc Address: [STREET_ADDRESS][PERSON_NAME] Phon…" at bounding box center [87, 464] width 121 height 48
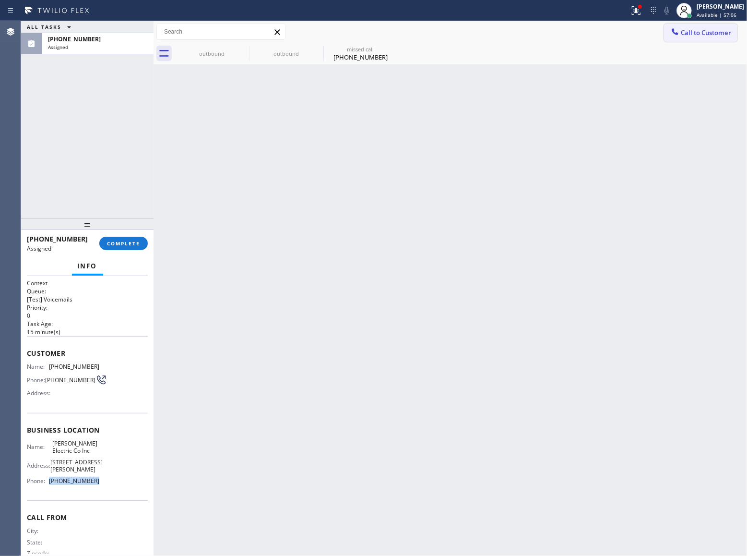
click at [709, 31] on span "Call to Customer" at bounding box center [706, 32] width 50 height 9
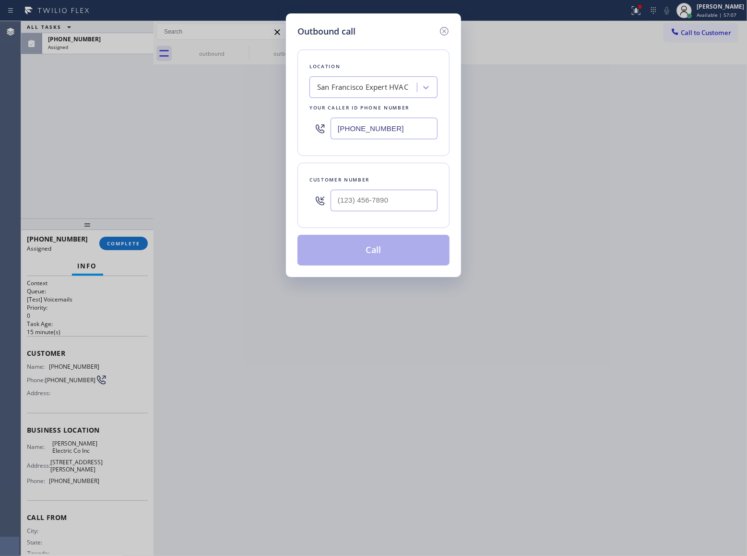
click at [394, 131] on input "[PHONE_NUMBER]" at bounding box center [384, 129] width 107 height 22
paste input "682) 686-2670"
type input "[PHONE_NUMBER]"
drag, startPoint x: 444, startPoint y: 25, endPoint x: 99, endPoint y: 219, distance: 395.9
click at [440, 30] on icon at bounding box center [445, 31] width 12 height 12
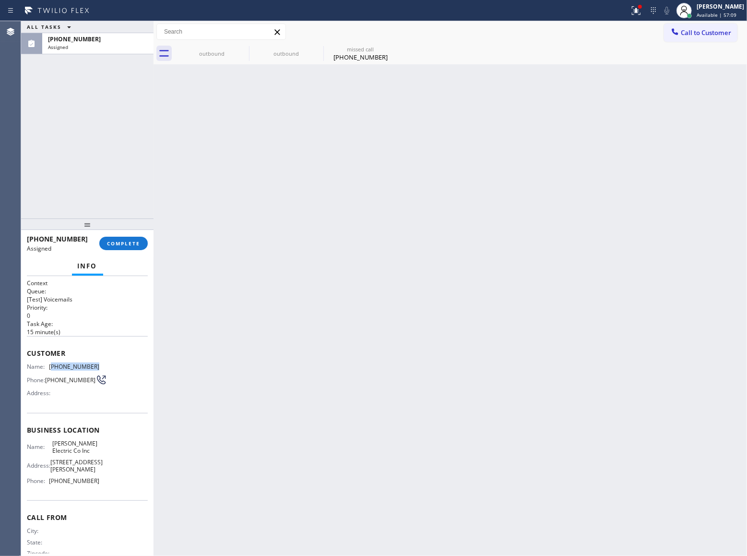
drag, startPoint x: 96, startPoint y: 370, endPoint x: 51, endPoint y: 369, distance: 45.6
click at [51, 369] on div "Name: [PHONE_NUMBER] Phone: [PHONE_NUMBER] Address:" at bounding box center [87, 382] width 121 height 38
click at [136, 246] on span "COMPLETE" at bounding box center [123, 243] width 33 height 7
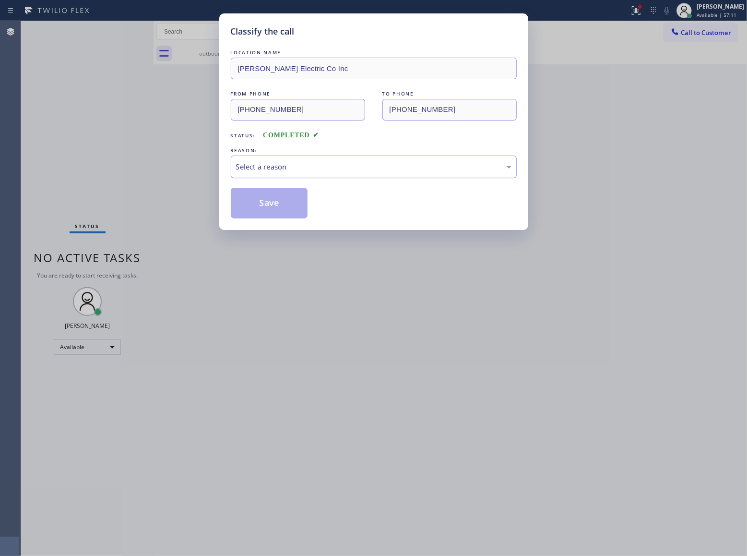
drag, startPoint x: 279, startPoint y: 148, endPoint x: 283, endPoint y: 156, distance: 8.6
click at [279, 151] on div "REASON:" at bounding box center [374, 150] width 286 height 10
click at [283, 163] on div "Select a reason" at bounding box center [374, 166] width 286 height 23
click at [254, 198] on button "Save" at bounding box center [269, 203] width 77 height 31
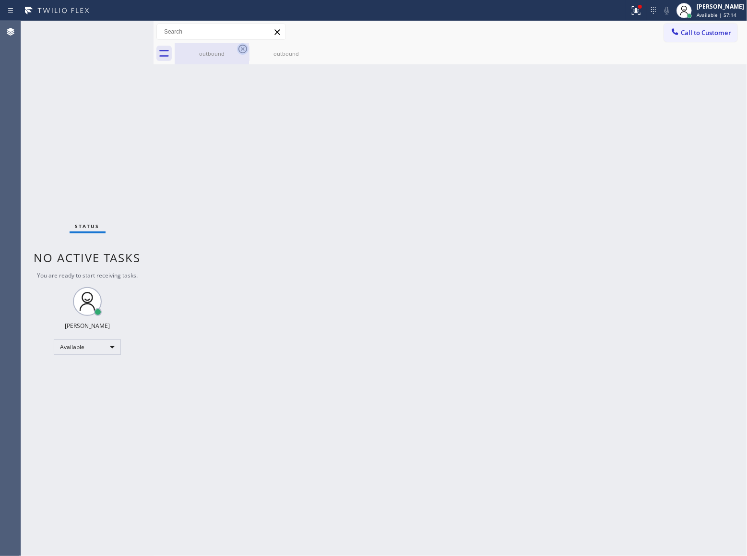
drag, startPoint x: 235, startPoint y: 45, endPoint x: 244, endPoint y: 48, distance: 9.7
click at [237, 47] on div "outbound" at bounding box center [212, 54] width 74 height 22
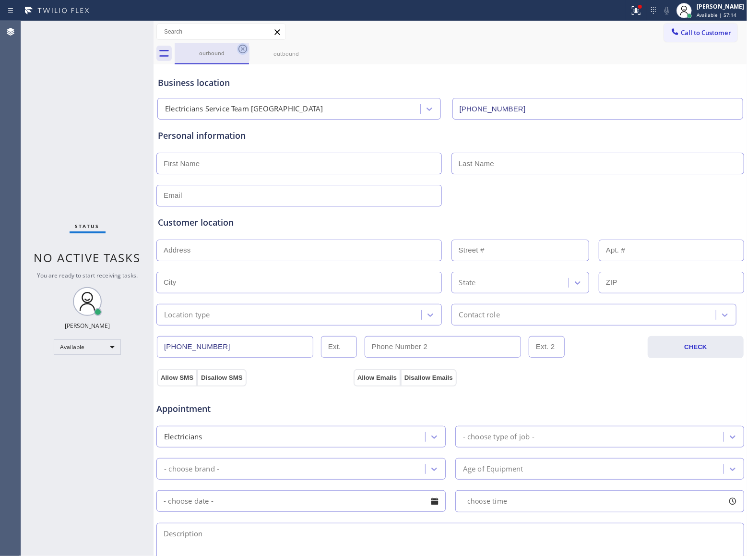
click at [246, 48] on icon at bounding box center [243, 49] width 12 height 12
click at [246, 48] on div "outbound" at bounding box center [461, 54] width 572 height 22
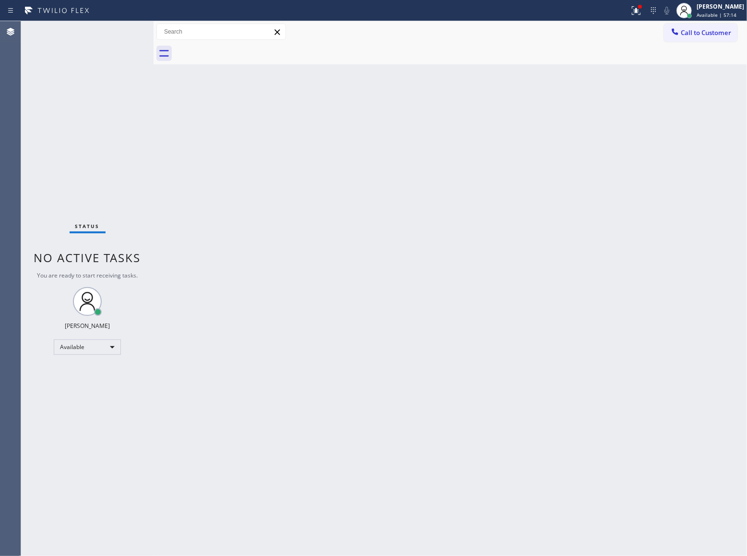
click at [246, 48] on div at bounding box center [461, 54] width 572 height 22
click at [688, 33] on span "Call to Customer" at bounding box center [706, 32] width 50 height 9
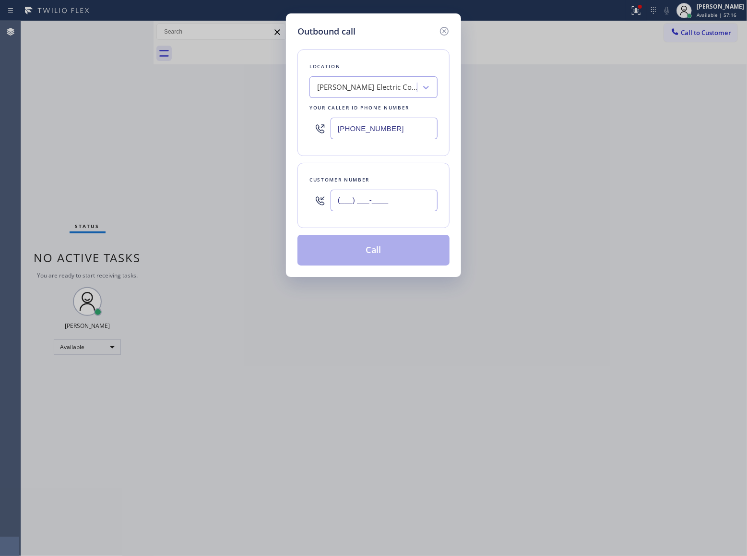
click at [404, 200] on input "(___) ___-____" at bounding box center [384, 201] width 107 height 22
paste input "682) 202-7651"
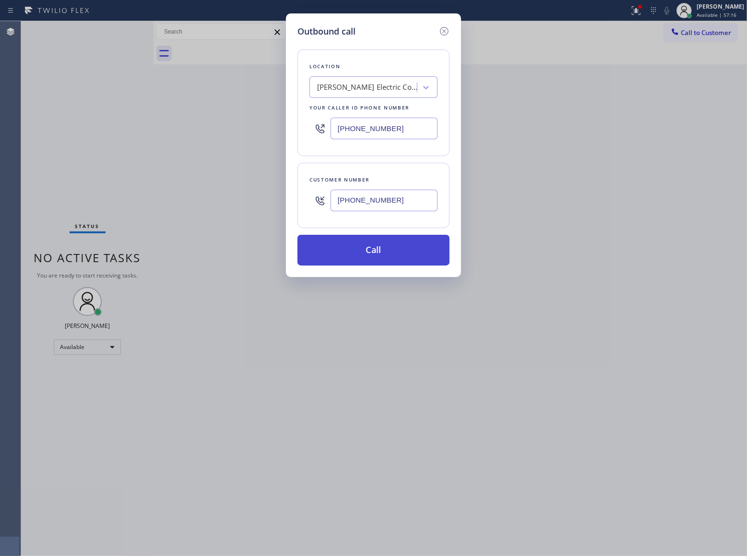
type input "[PHONE_NUMBER]"
click at [401, 256] on button "Call" at bounding box center [374, 250] width 152 height 31
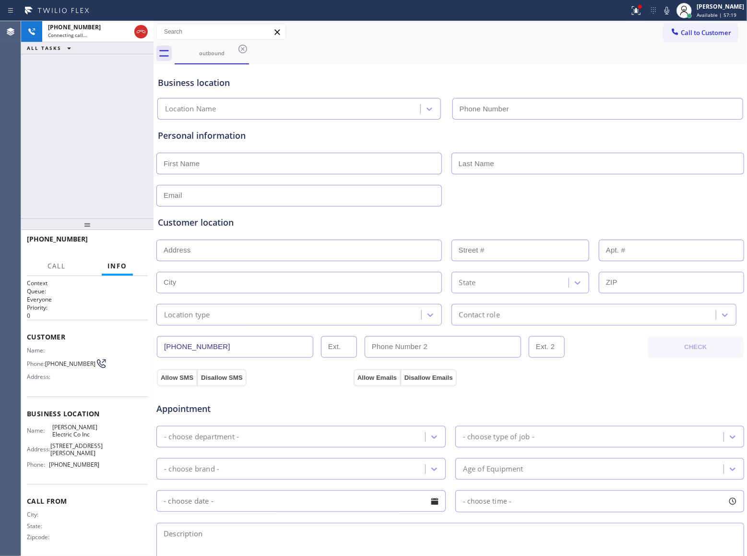
type input "[PHONE_NUMBER]"
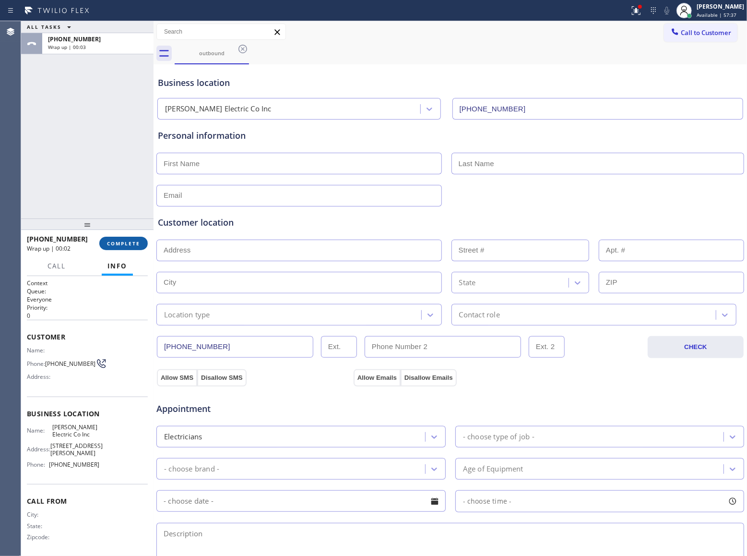
click at [135, 240] on span "COMPLETE" at bounding box center [123, 243] width 33 height 7
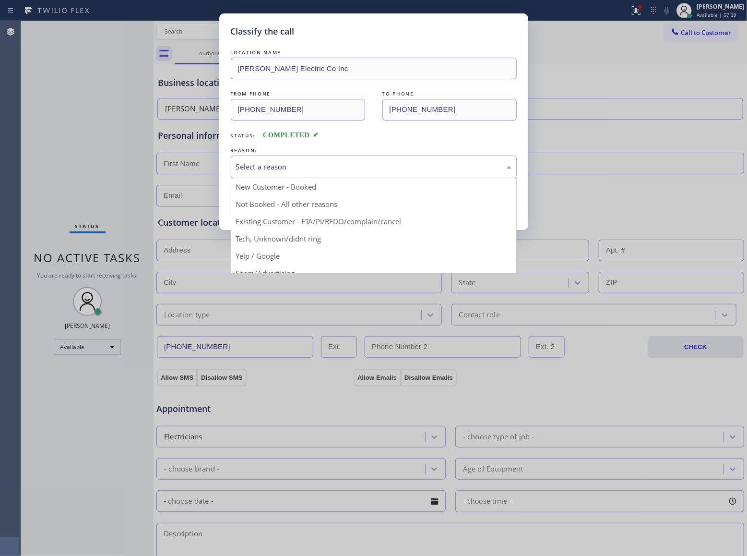
click at [271, 164] on div "Select a reason" at bounding box center [373, 166] width 275 height 11
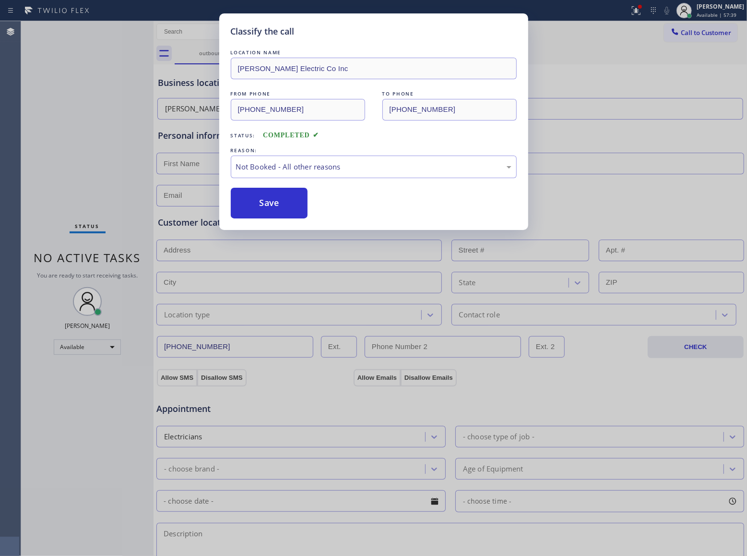
click at [262, 208] on button "Save" at bounding box center [269, 203] width 77 height 31
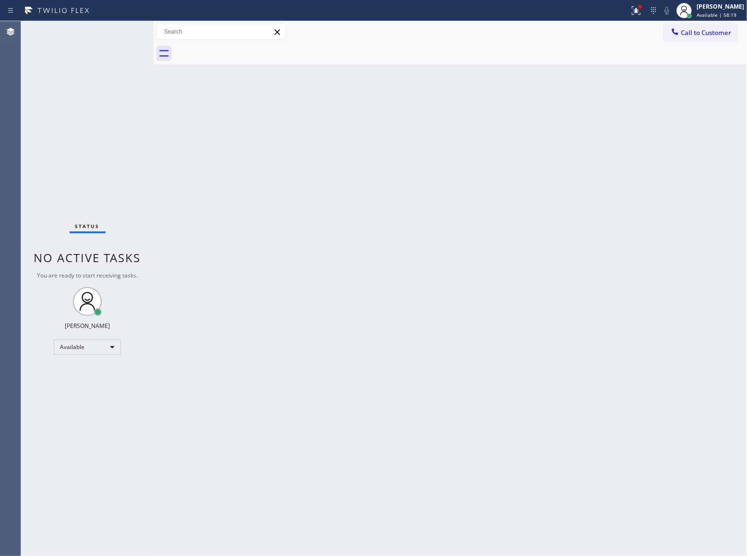
click at [123, 31] on div "Status No active tasks You are ready to start receiving tasks. [PERSON_NAME] Av…" at bounding box center [87, 288] width 132 height 535
click at [122, 31] on div "Status No active tasks You are ready to start receiving tasks. [PERSON_NAME] Av…" at bounding box center [87, 288] width 132 height 535
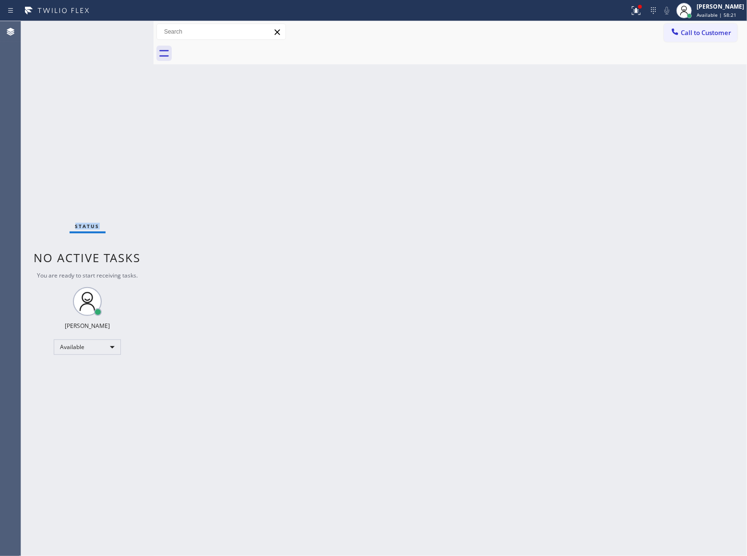
click at [122, 31] on div "Status No active tasks You are ready to start receiving tasks. [PERSON_NAME] Av…" at bounding box center [87, 288] width 132 height 535
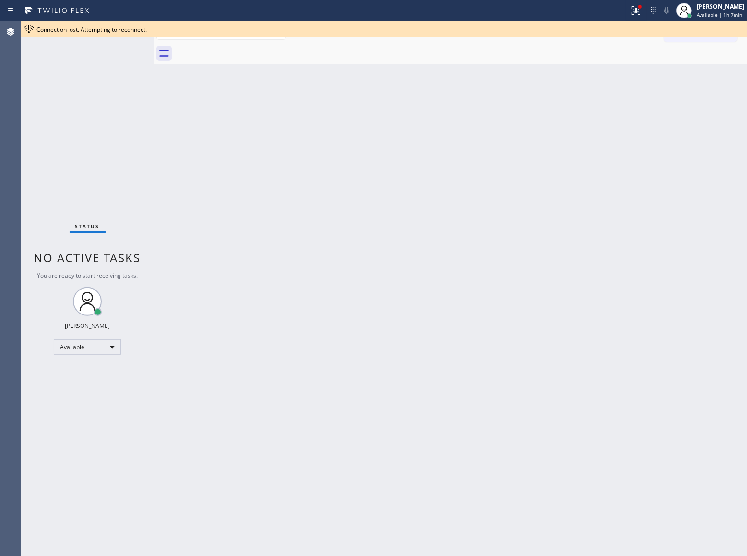
click at [154, 94] on div at bounding box center [154, 288] width 0 height 535
click at [703, 31] on div "Connection lost. Attempting to reconnect." at bounding box center [389, 29] width 707 height 8
